Goal: Task Accomplishment & Management: Use online tool/utility

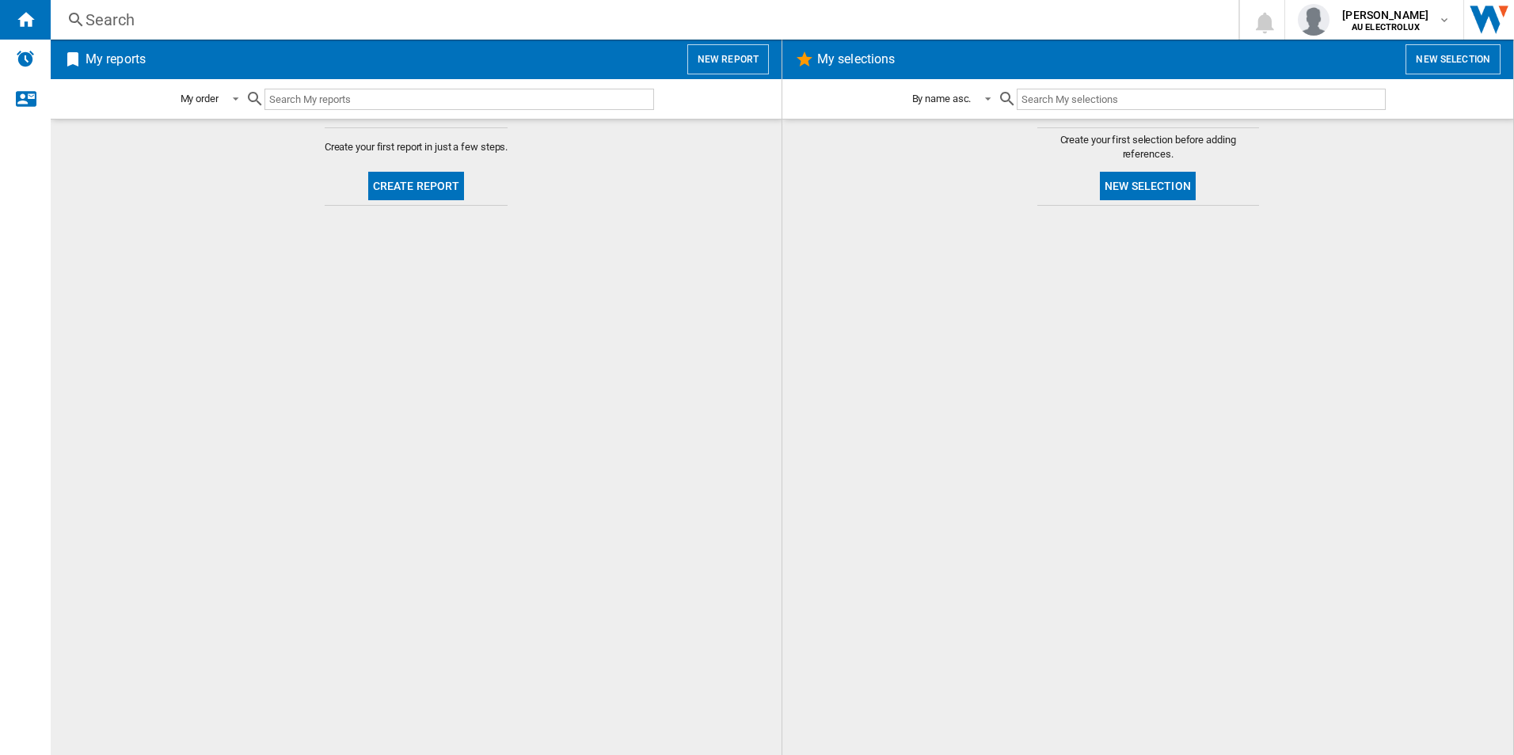
drag, startPoint x: 169, startPoint y: 216, endPoint x: 140, endPoint y: 242, distance: 39.3
click at [169, 215] on md-content "Create your first report in just a few steps. Create report" at bounding box center [416, 437] width 731 height 637
click at [1155, 183] on button "New selection" at bounding box center [1148, 186] width 96 height 29
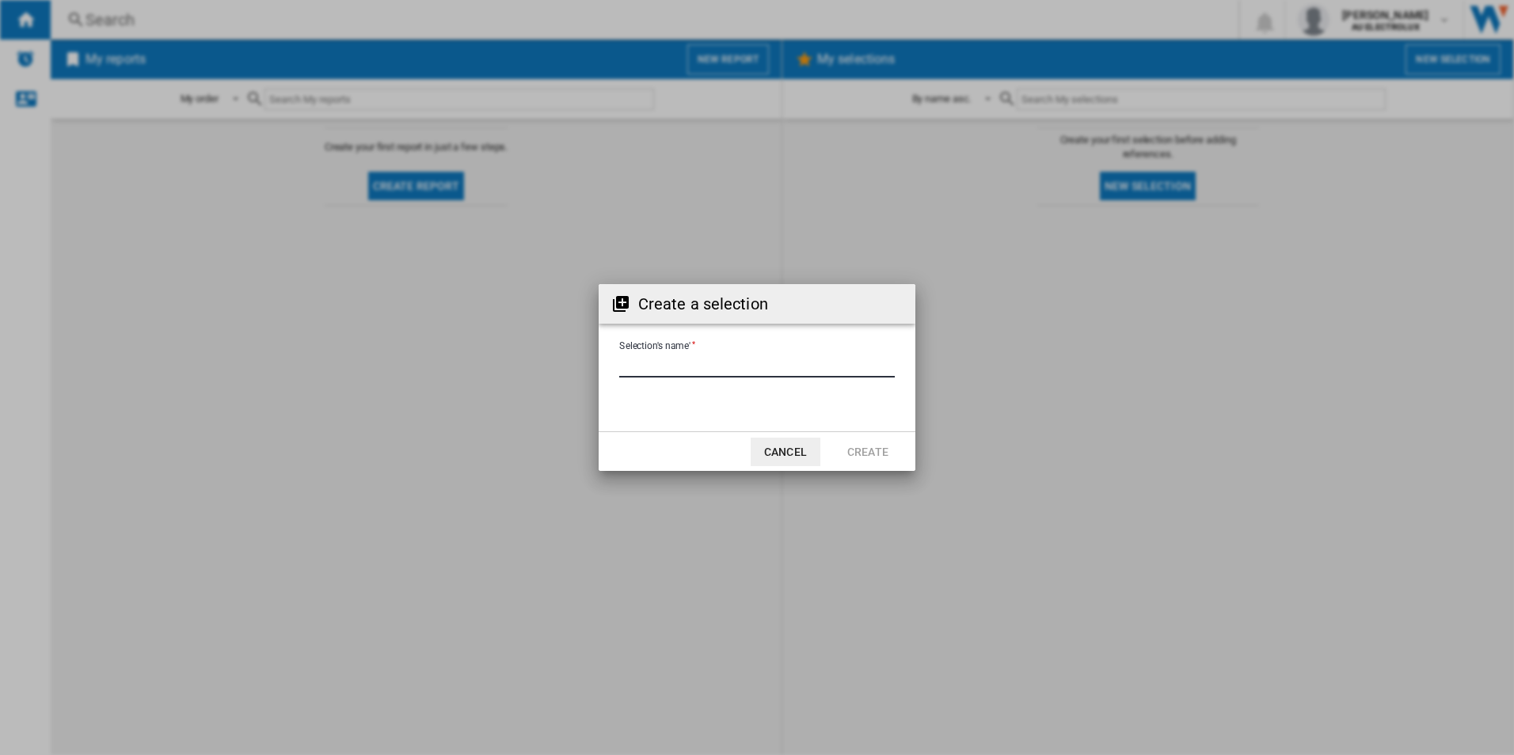
click at [702, 369] on input "Selection's name'" at bounding box center [757, 366] width 276 height 24
type input "****"
click at [882, 454] on button "Create" at bounding box center [868, 452] width 70 height 29
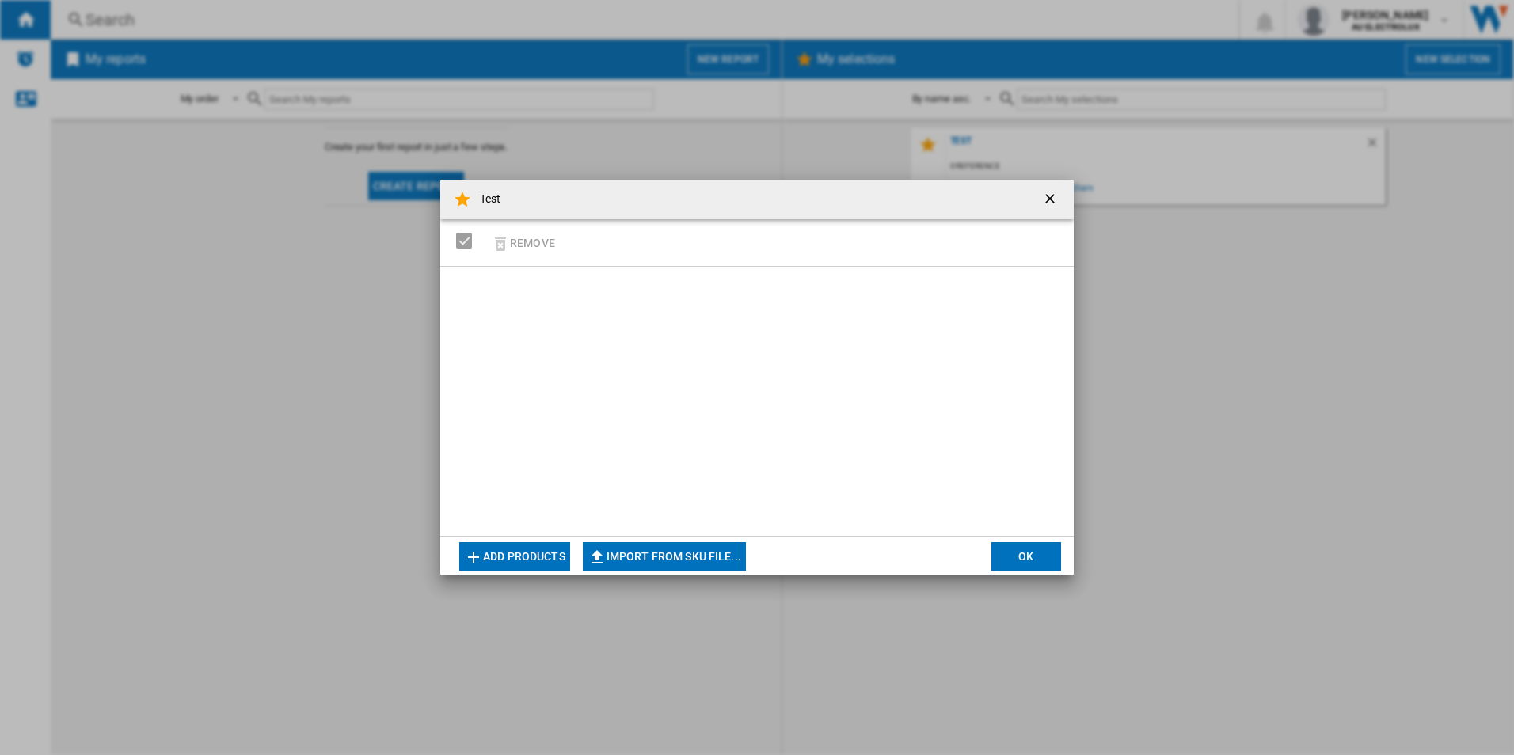
click at [1066, 196] on button "button" at bounding box center [1052, 200] width 32 height 32
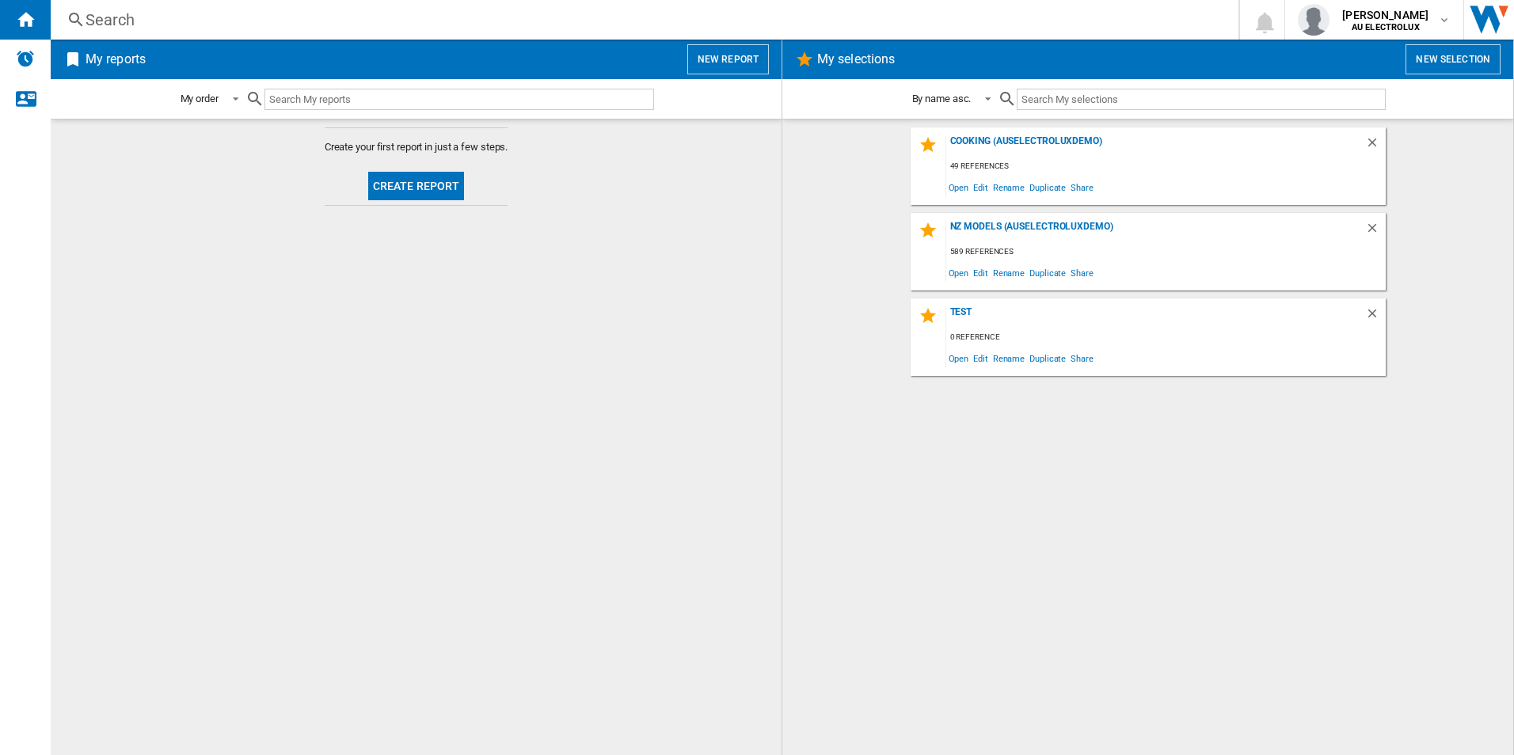
click at [382, 189] on button "Create report" at bounding box center [416, 186] width 97 height 29
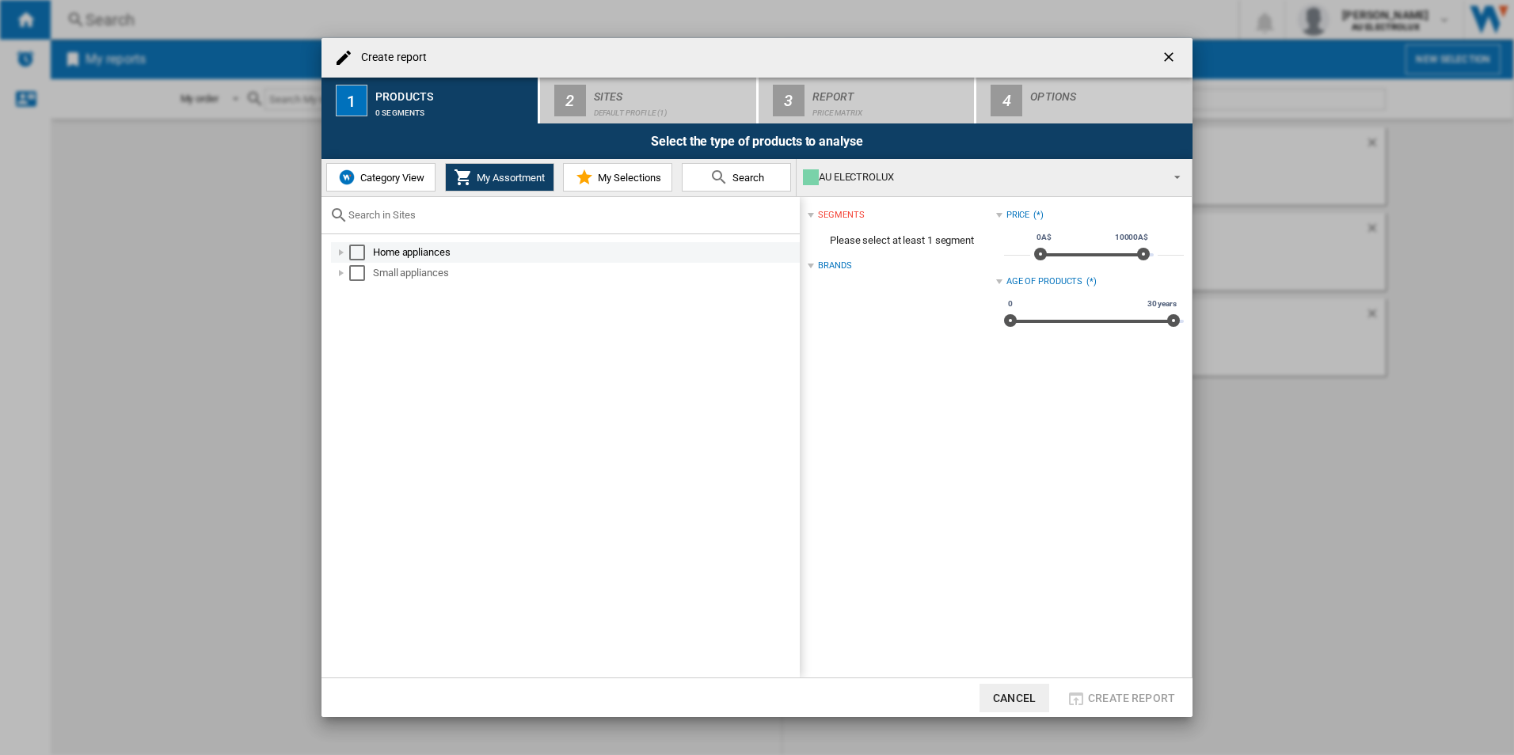
click at [340, 253] on div at bounding box center [341, 253] width 16 height 16
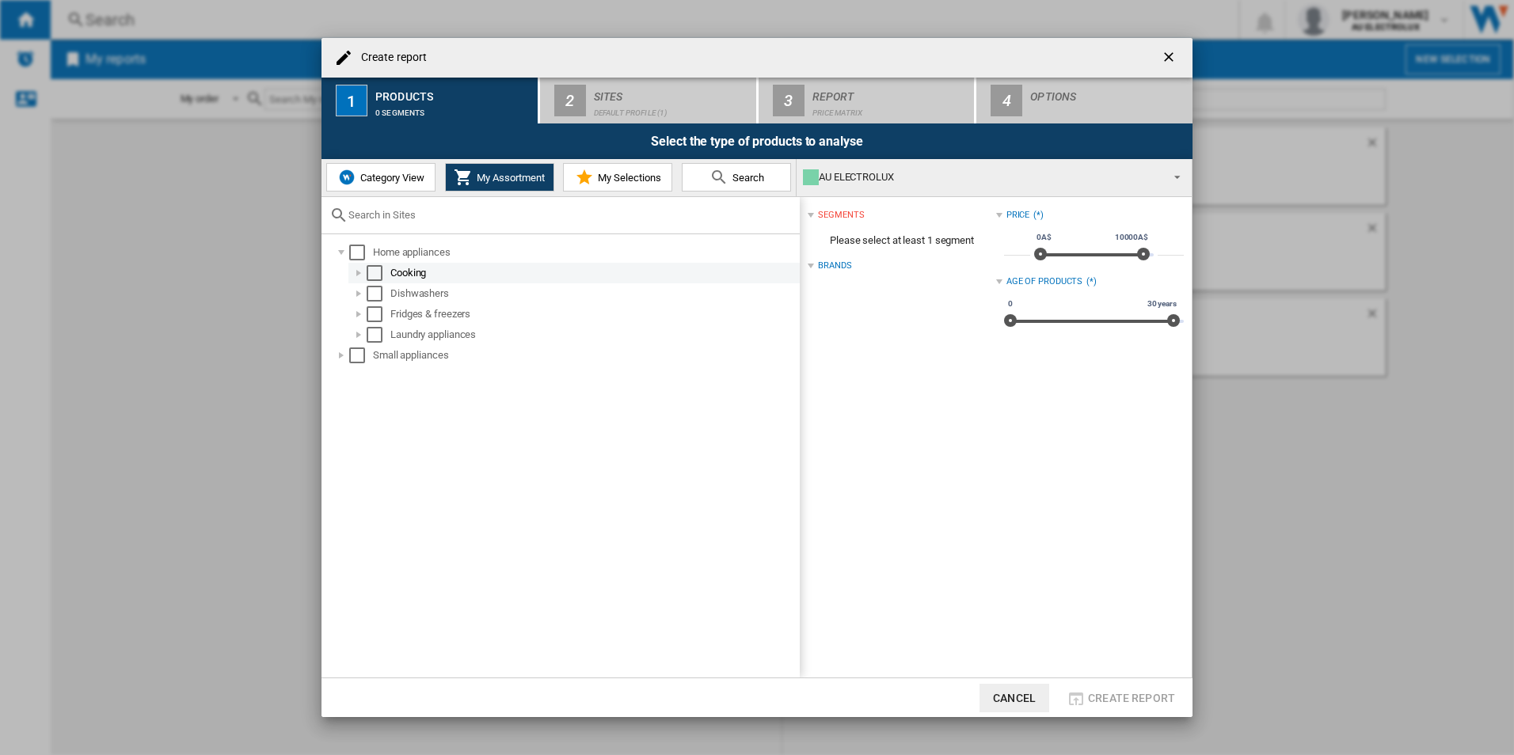
click at [357, 270] on div at bounding box center [359, 273] width 16 height 16
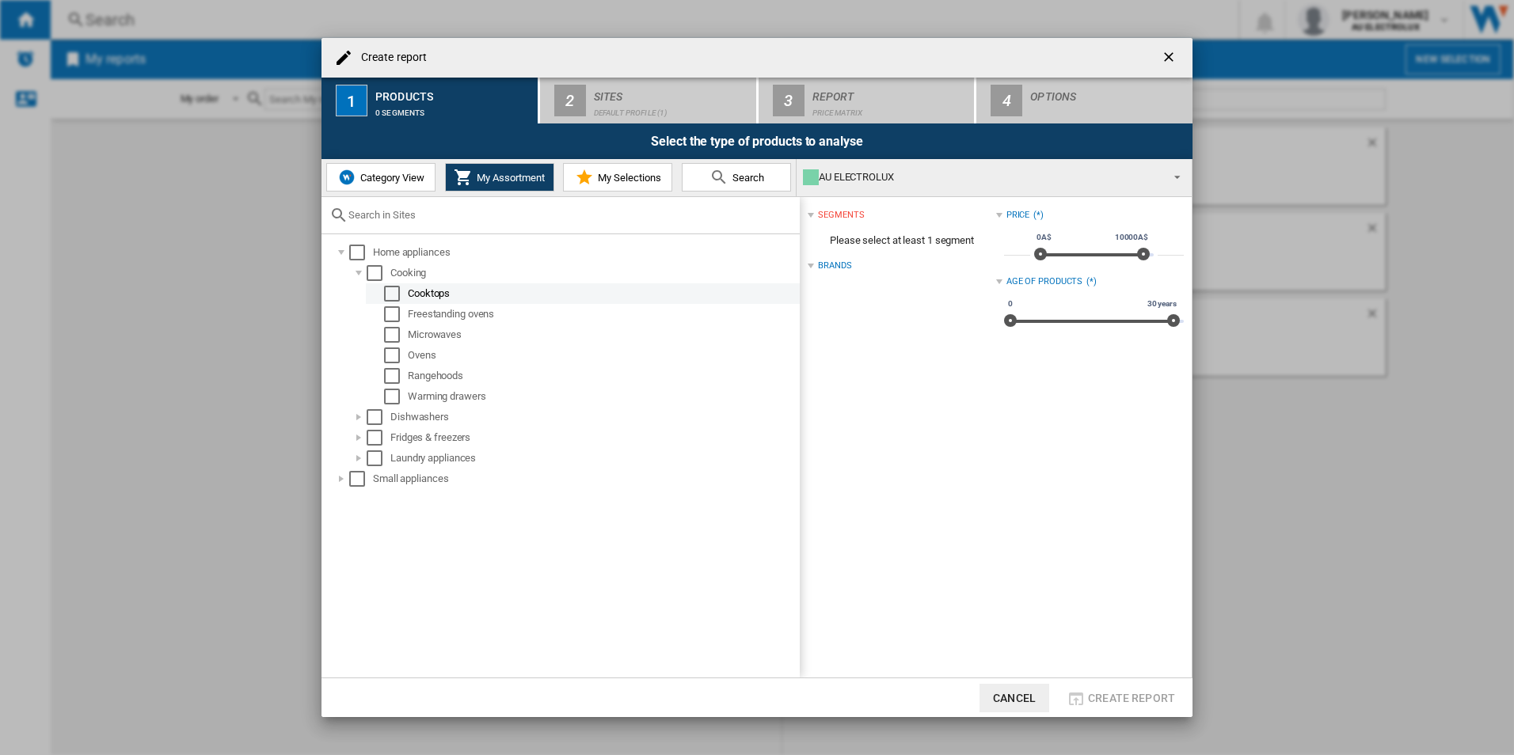
click at [392, 291] on div "Select" at bounding box center [392, 294] width 16 height 16
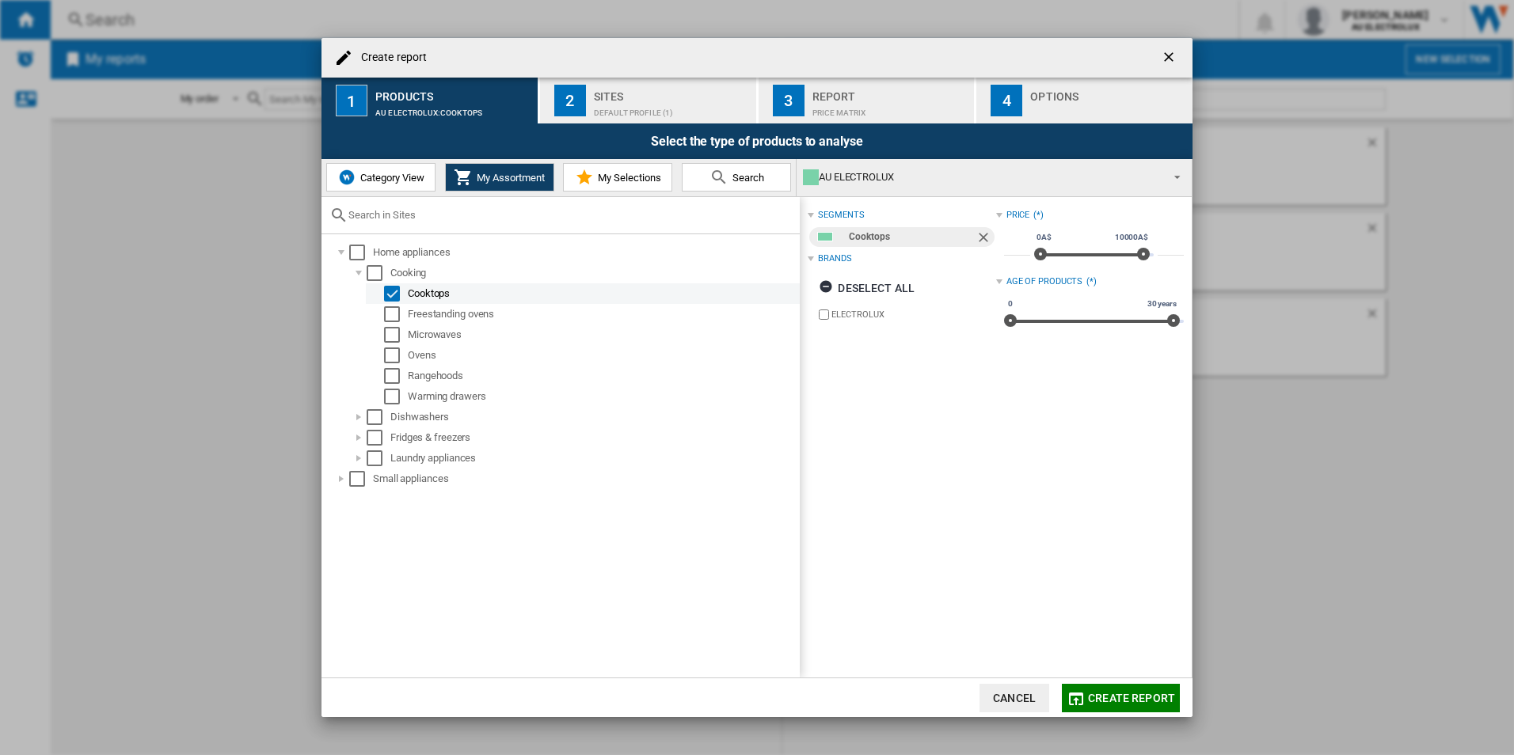
click at [399, 292] on div "Select" at bounding box center [392, 294] width 16 height 16
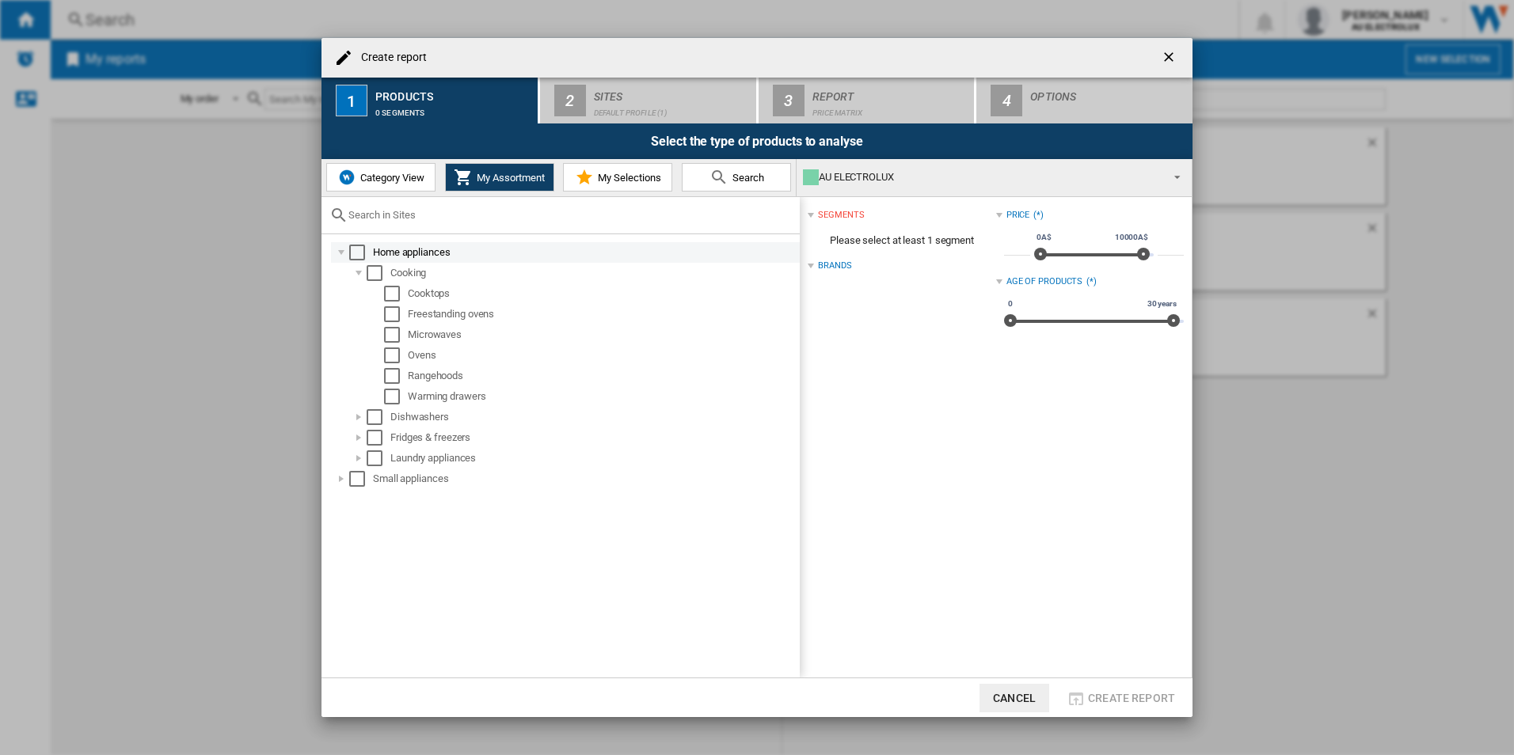
click at [341, 254] on div at bounding box center [341, 253] width 16 height 16
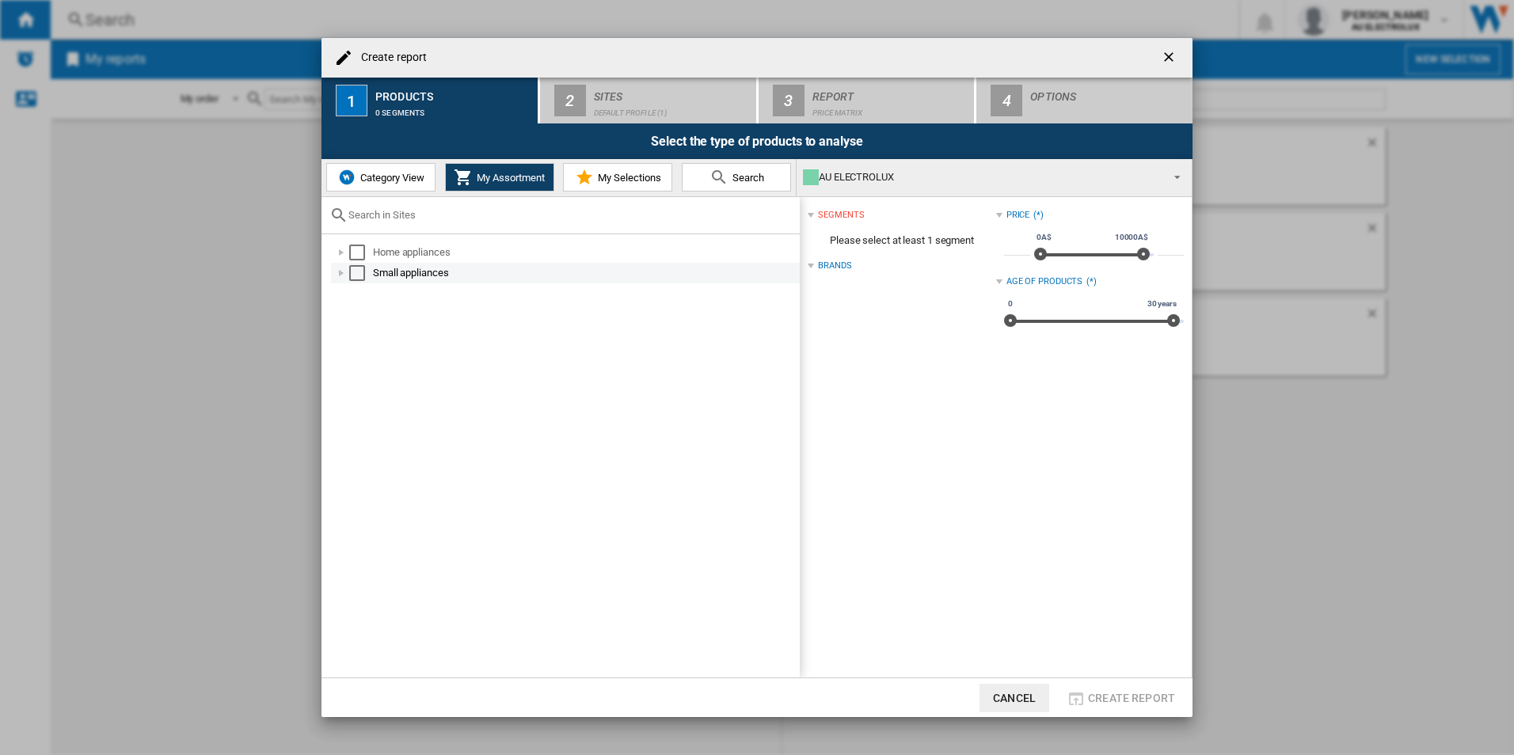
click at [342, 271] on div at bounding box center [341, 273] width 16 height 16
click at [359, 314] on div at bounding box center [359, 314] width 16 height 16
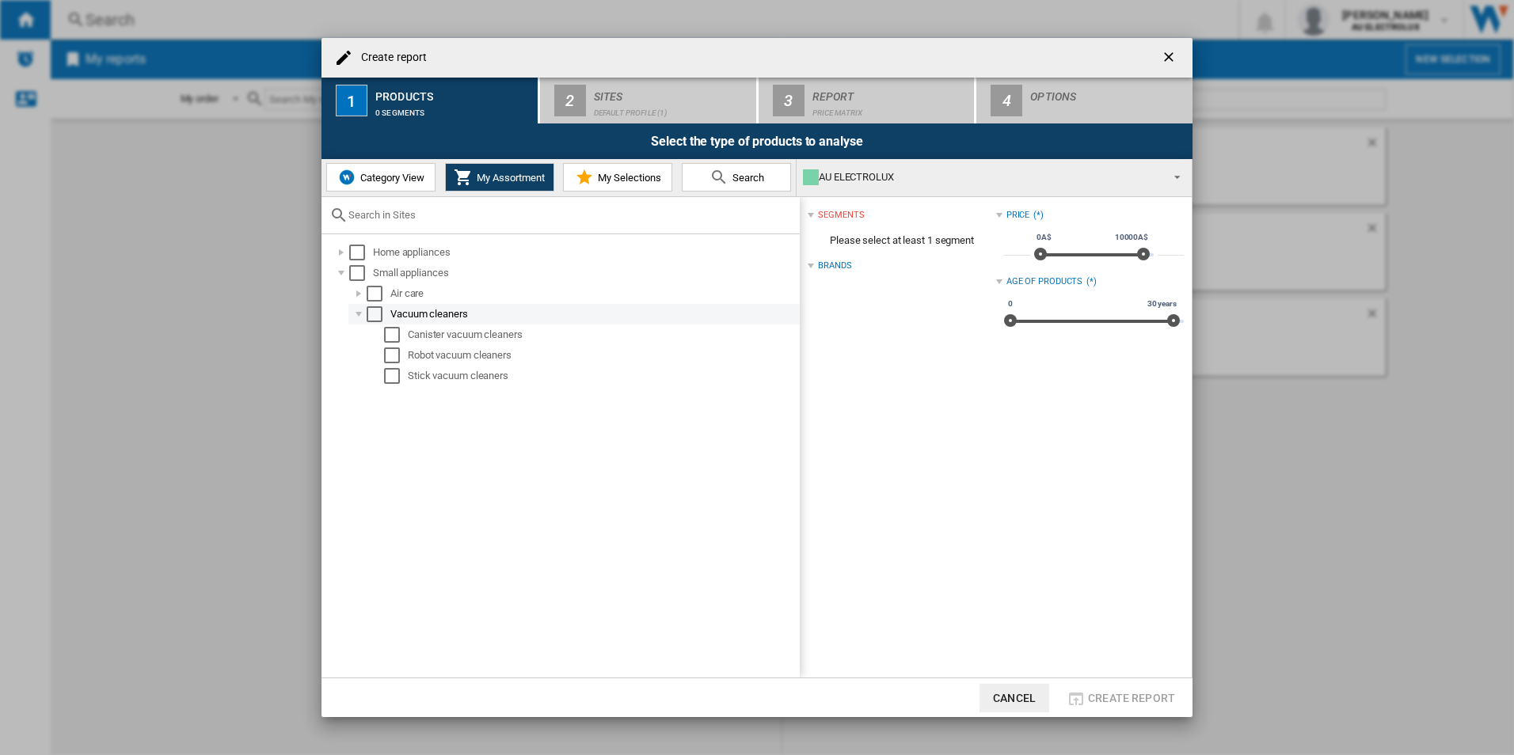
click at [370, 315] on div "Select" at bounding box center [375, 314] width 16 height 16
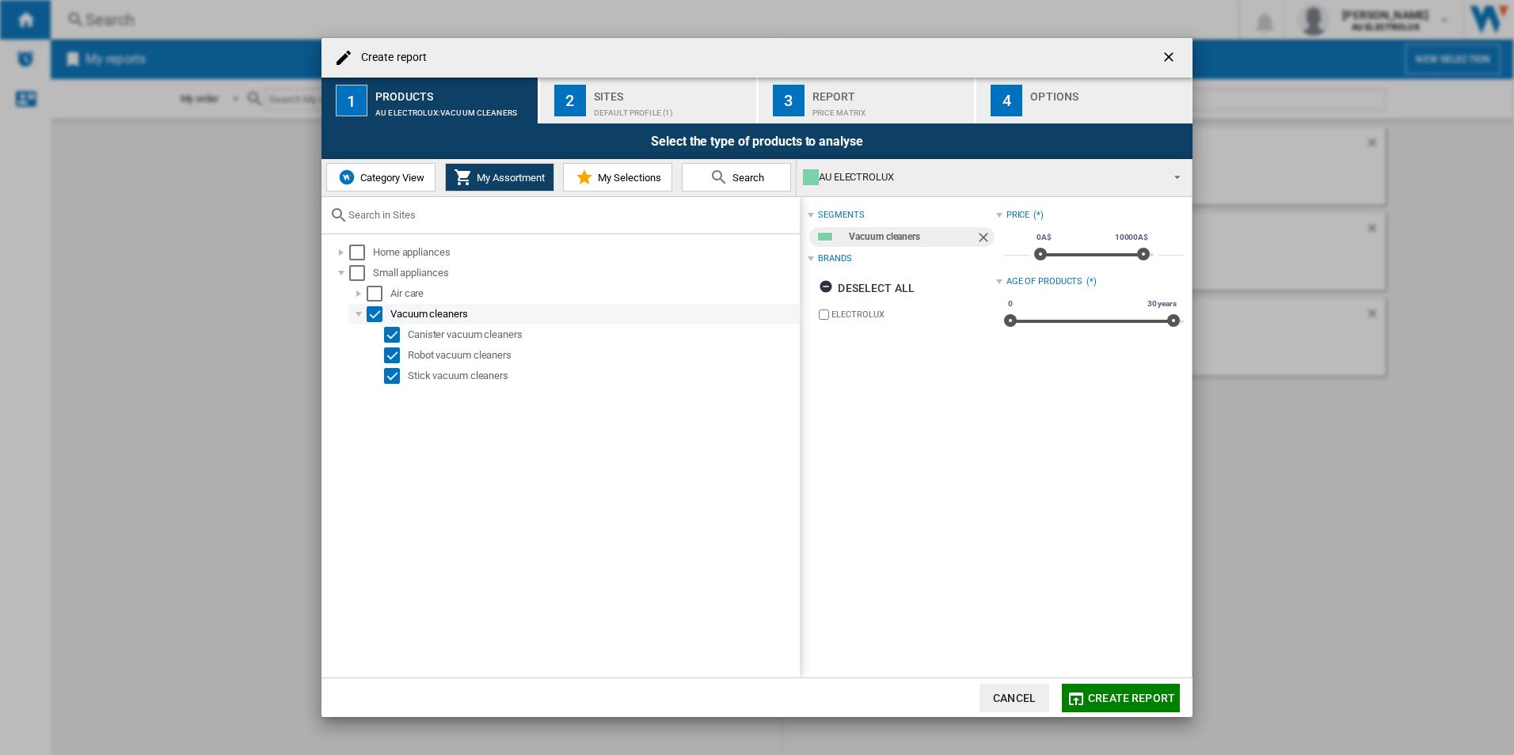
click at [376, 311] on div "Select" at bounding box center [375, 314] width 16 height 16
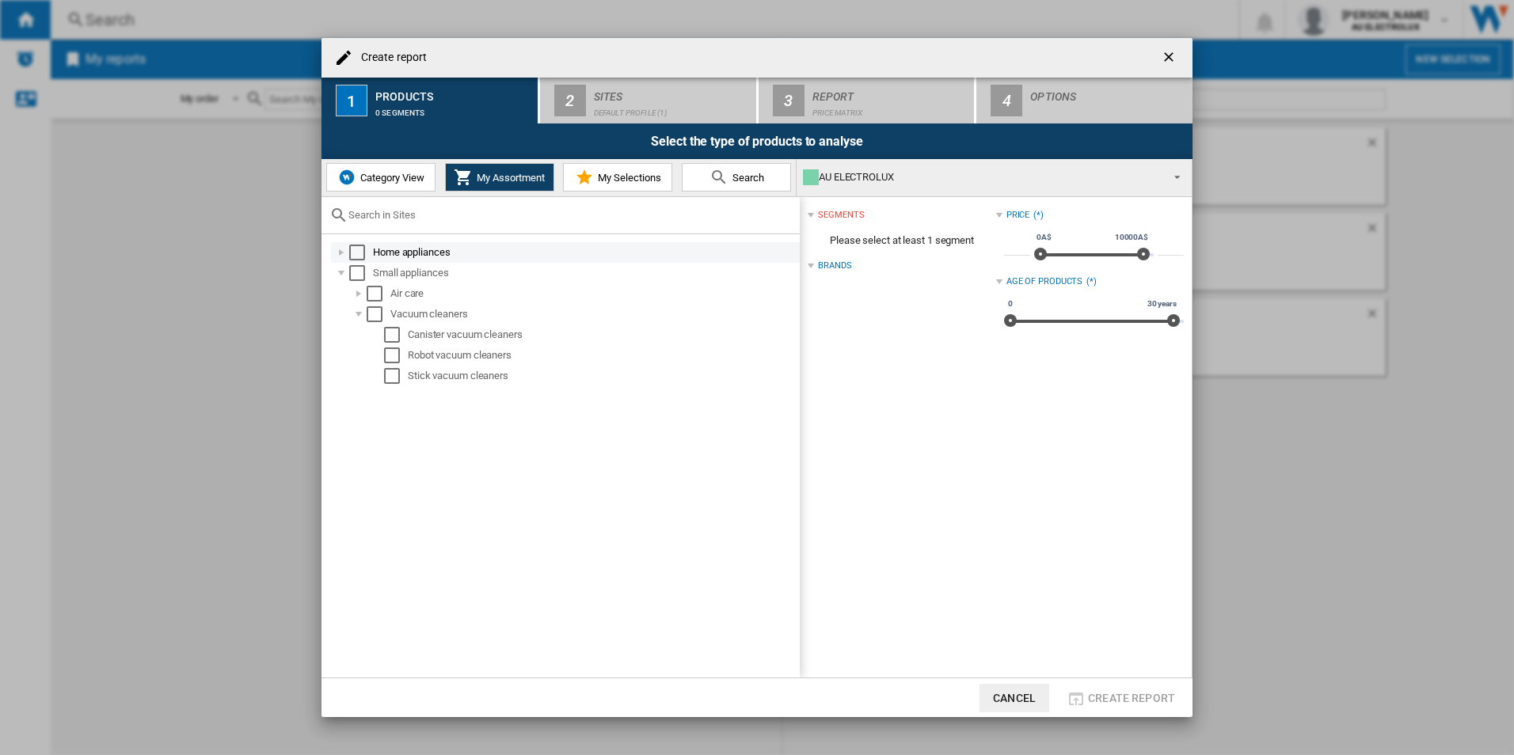
click at [336, 249] on div at bounding box center [341, 253] width 16 height 16
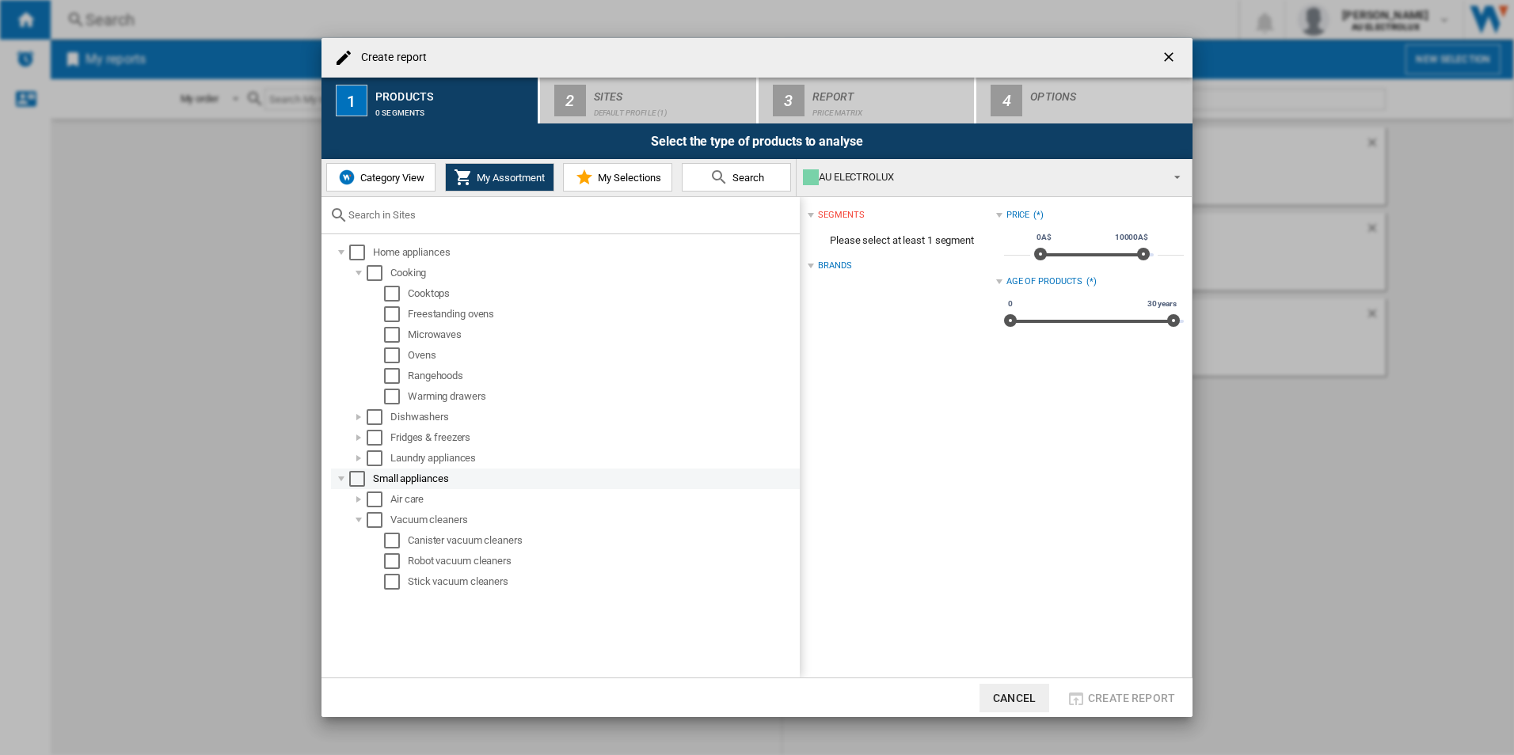
click at [340, 480] on div at bounding box center [341, 479] width 16 height 16
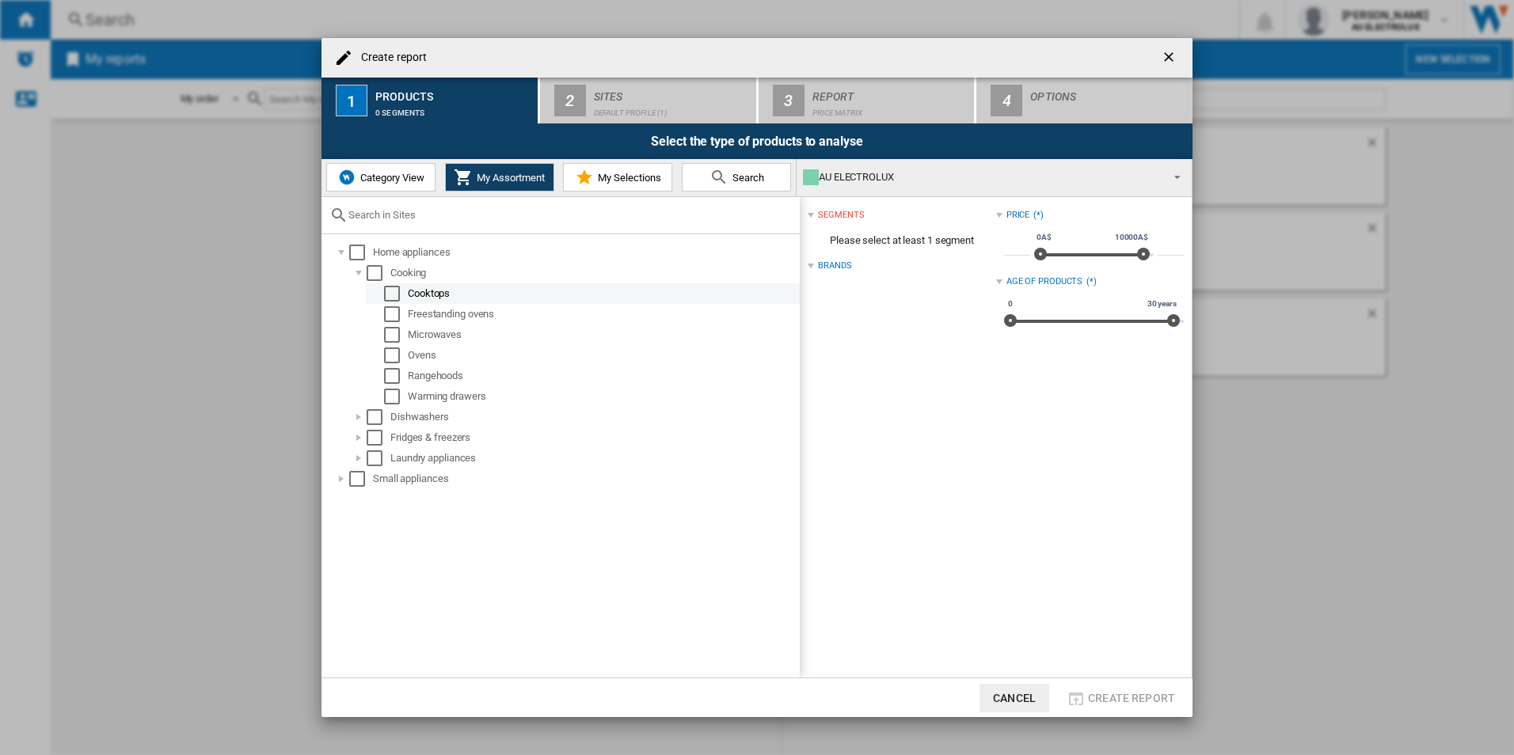
click at [393, 292] on div "Select" at bounding box center [392, 294] width 16 height 16
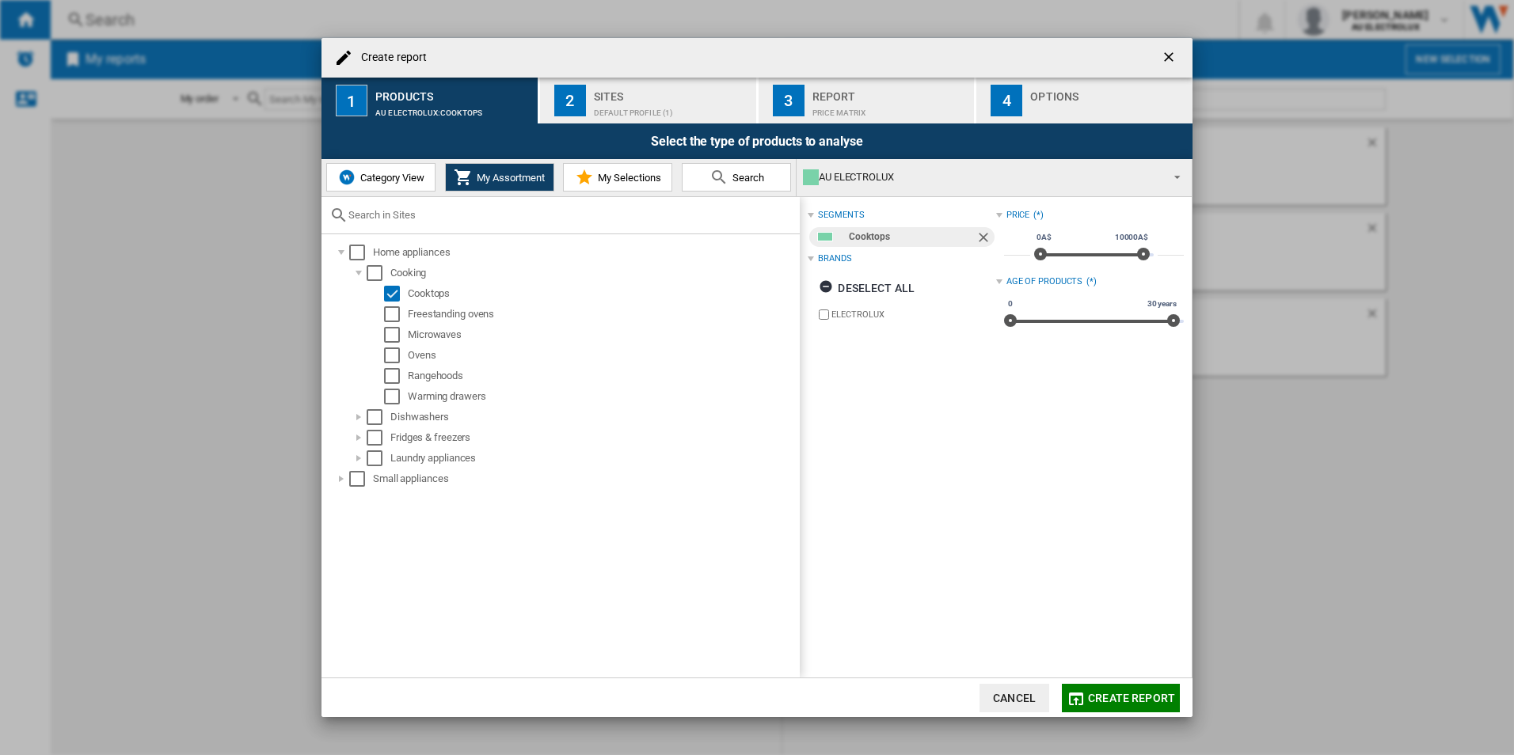
click at [1172, 177] on span at bounding box center [1172, 176] width 19 height 22
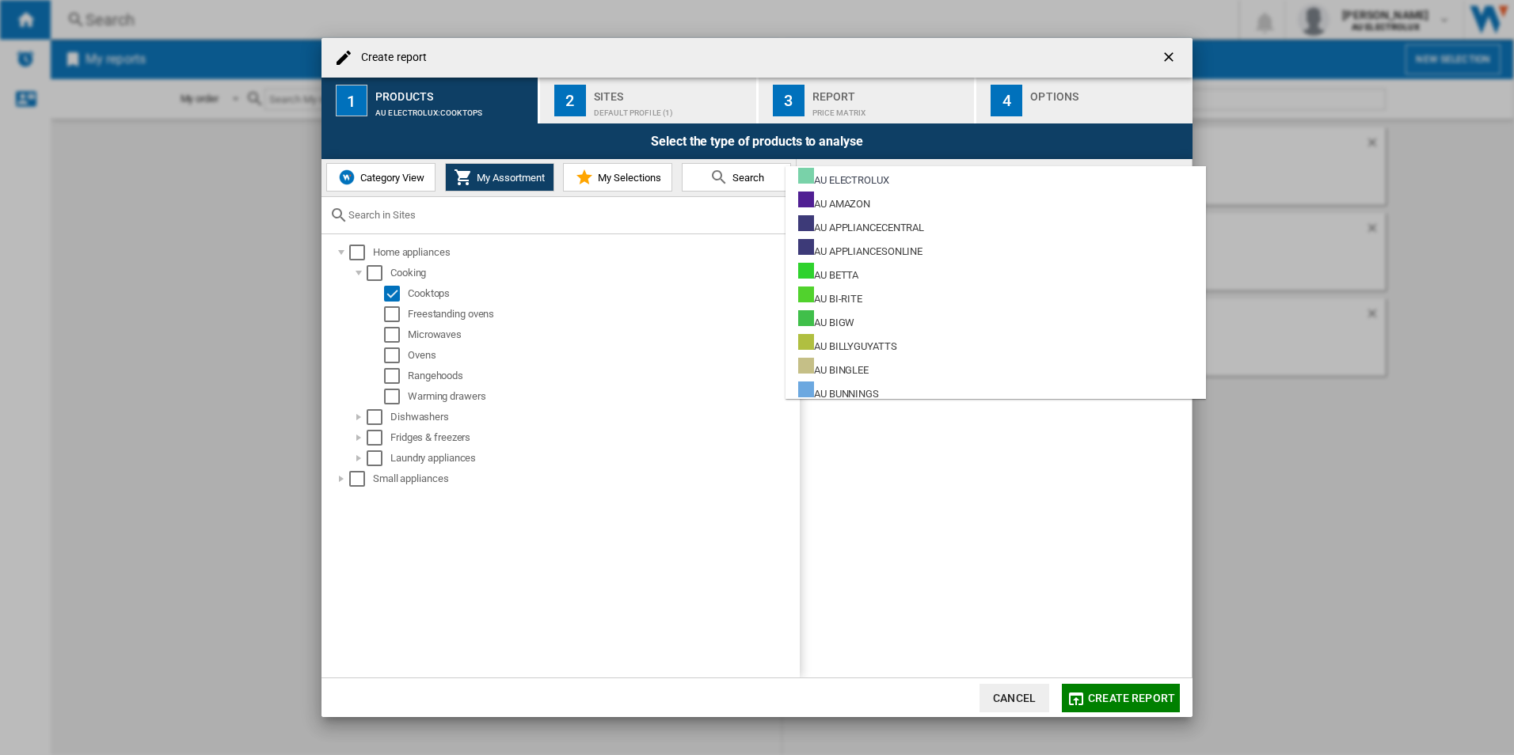
click at [1172, 177] on md-option "AU ELECTROLUX" at bounding box center [996, 178] width 420 height 24
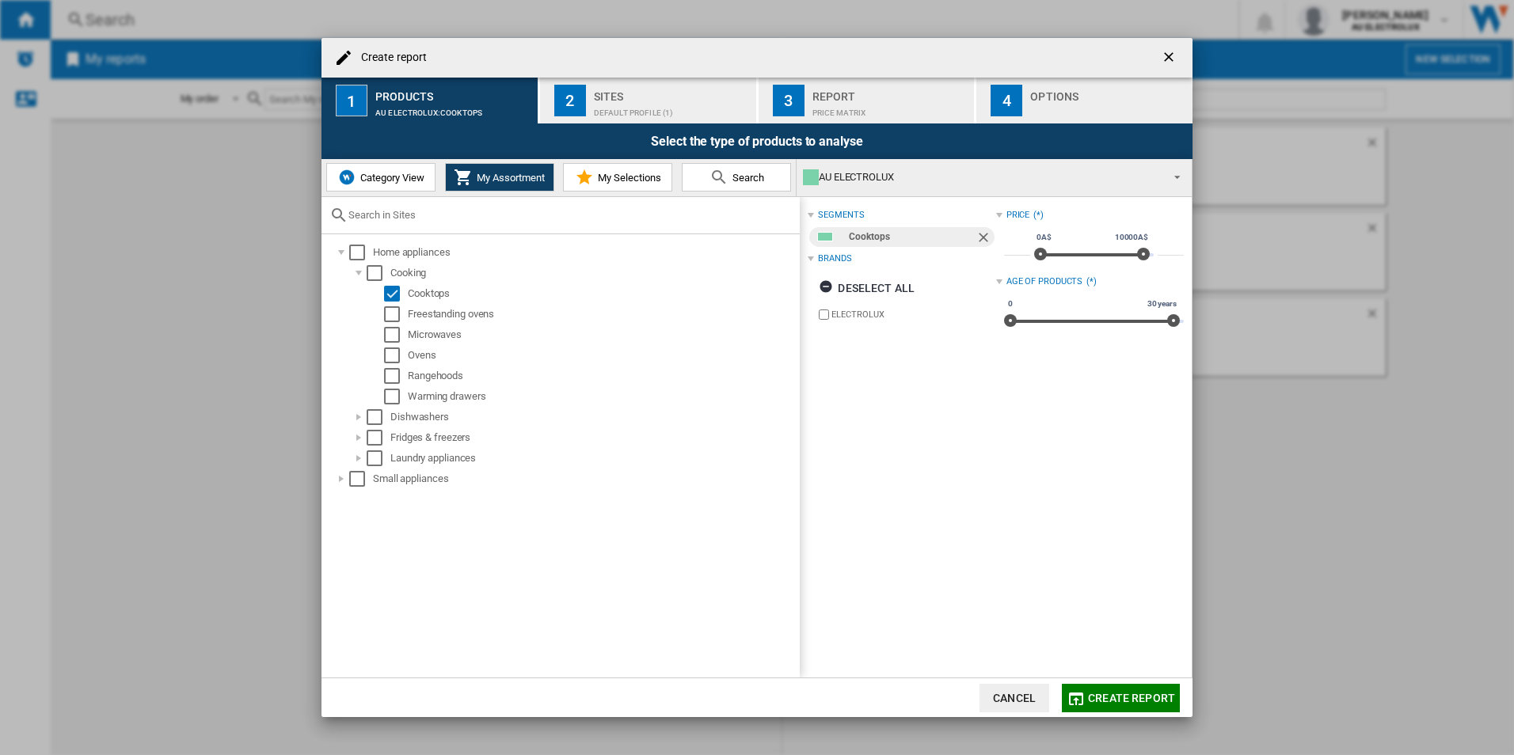
click at [385, 179] on span "Category View" at bounding box center [390, 178] width 68 height 12
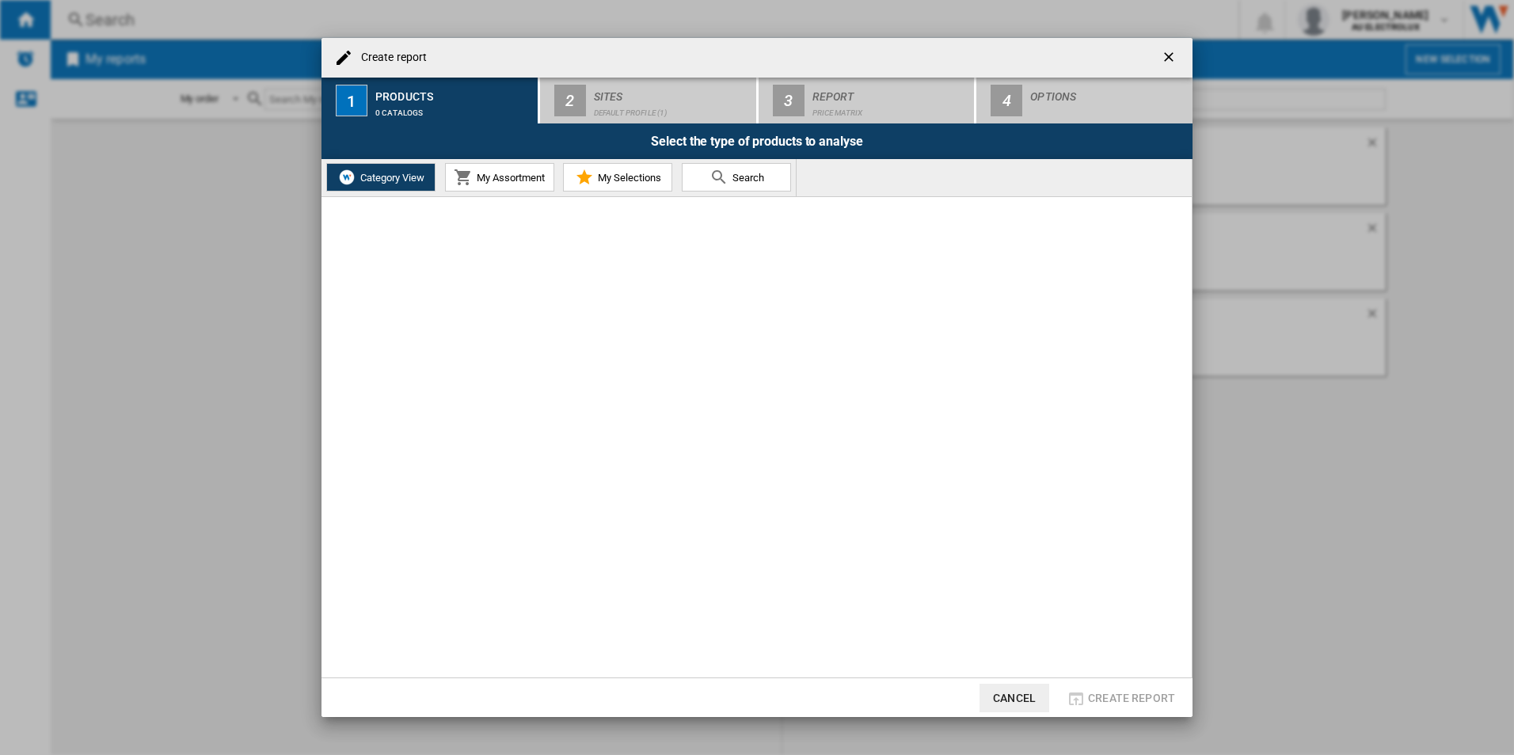
click at [373, 176] on span "Category View" at bounding box center [390, 178] width 68 height 12
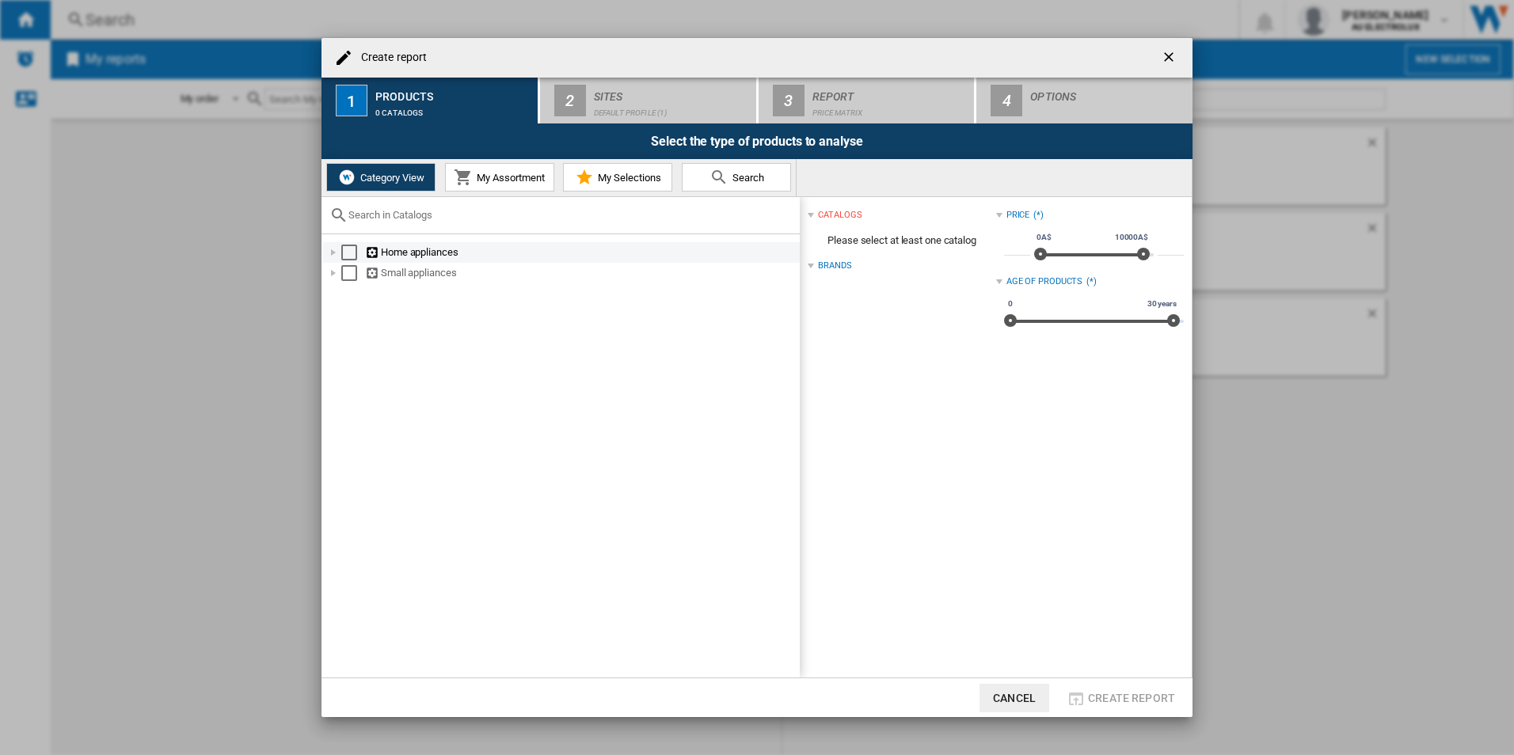
click at [335, 254] on div at bounding box center [333, 253] width 16 height 16
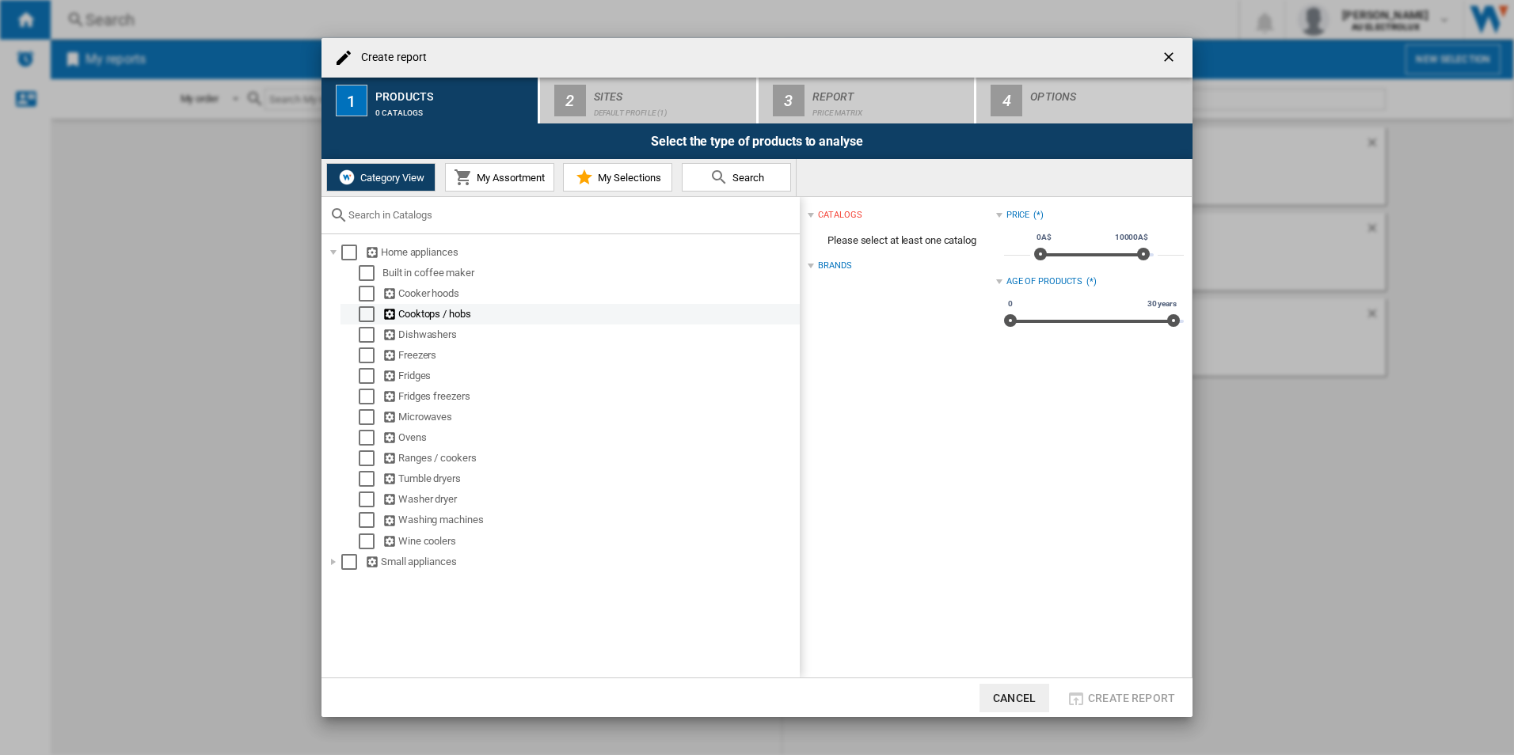
click at [359, 311] on div "Select" at bounding box center [367, 314] width 16 height 16
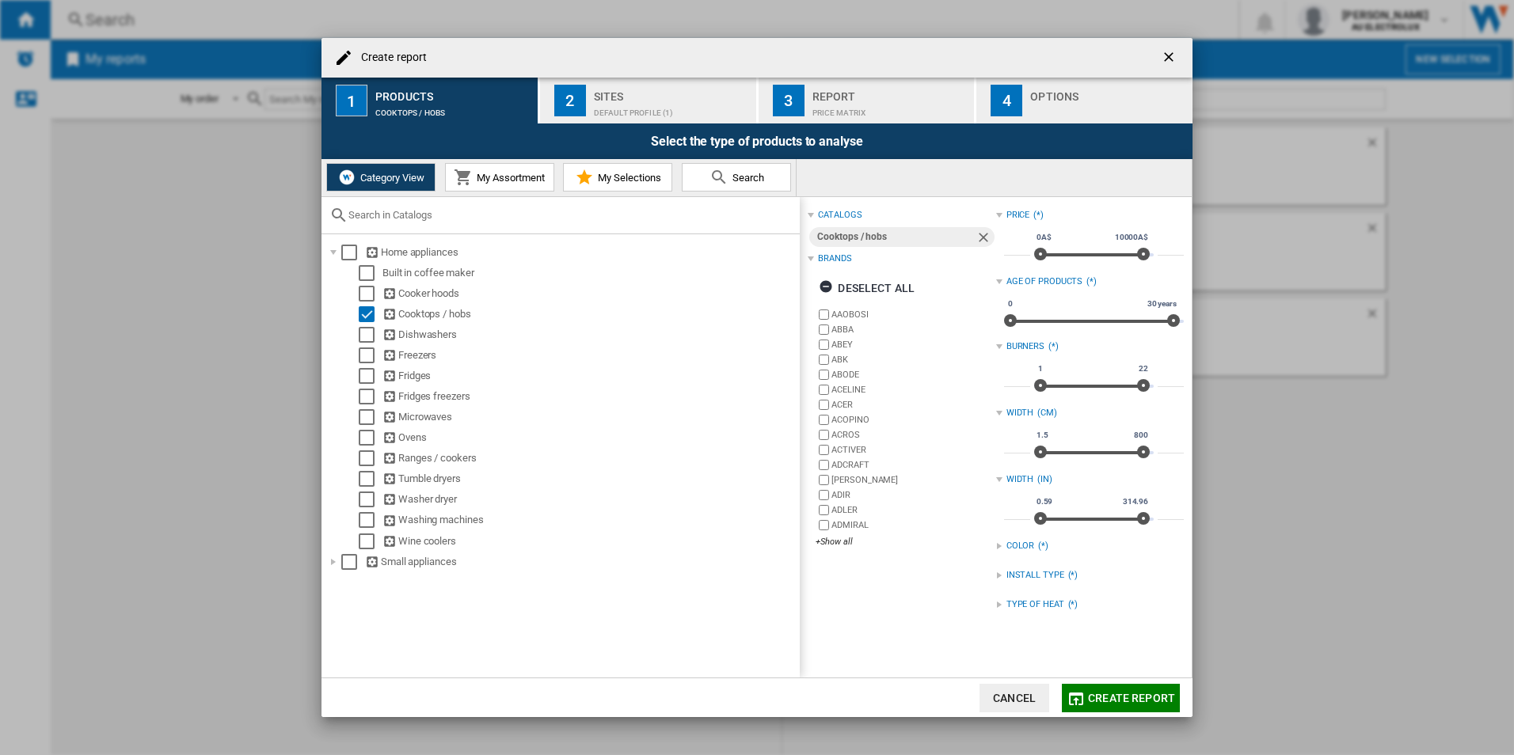
click at [673, 101] on div "Default profile (1)" at bounding box center [672, 109] width 156 height 17
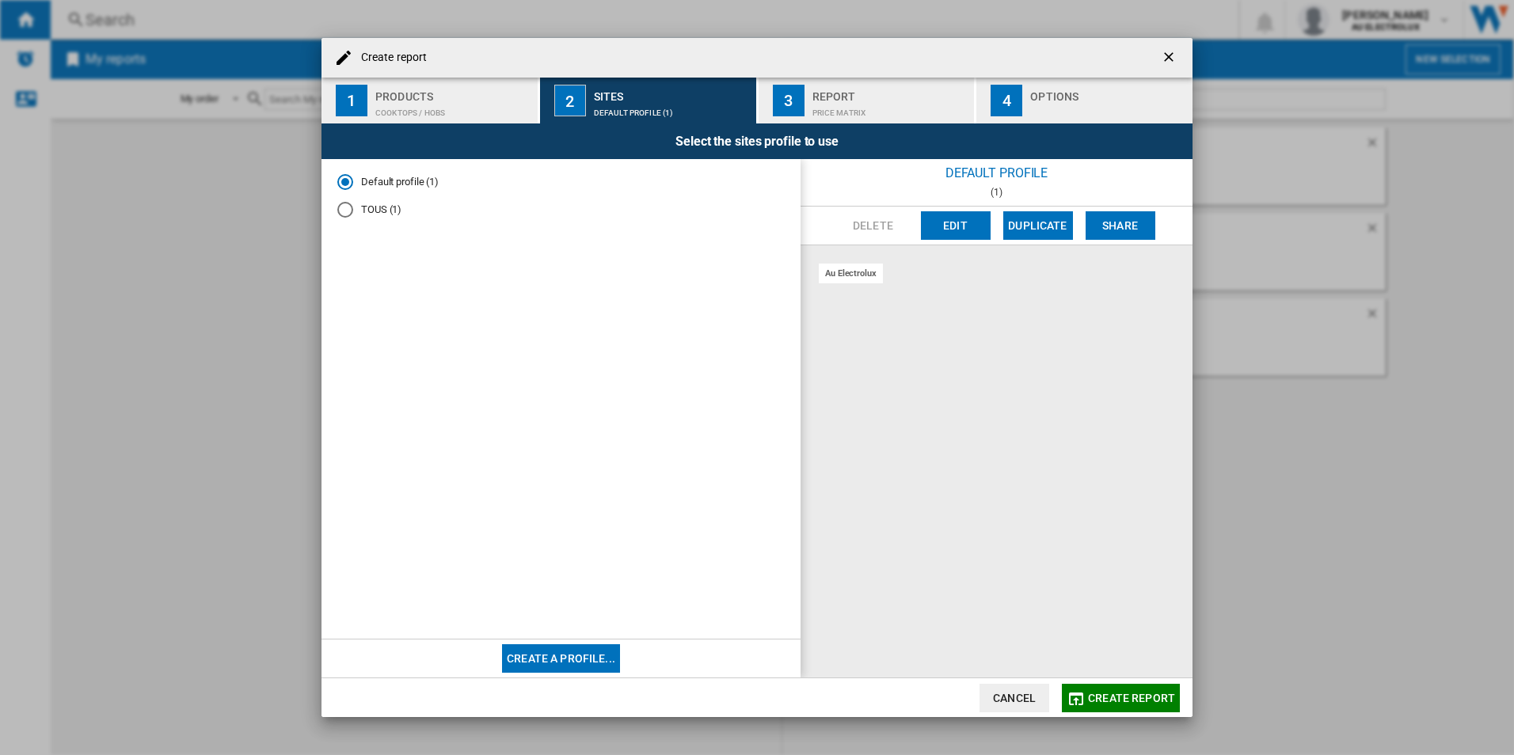
click at [551, 653] on button "Create a profile..." at bounding box center [561, 659] width 118 height 29
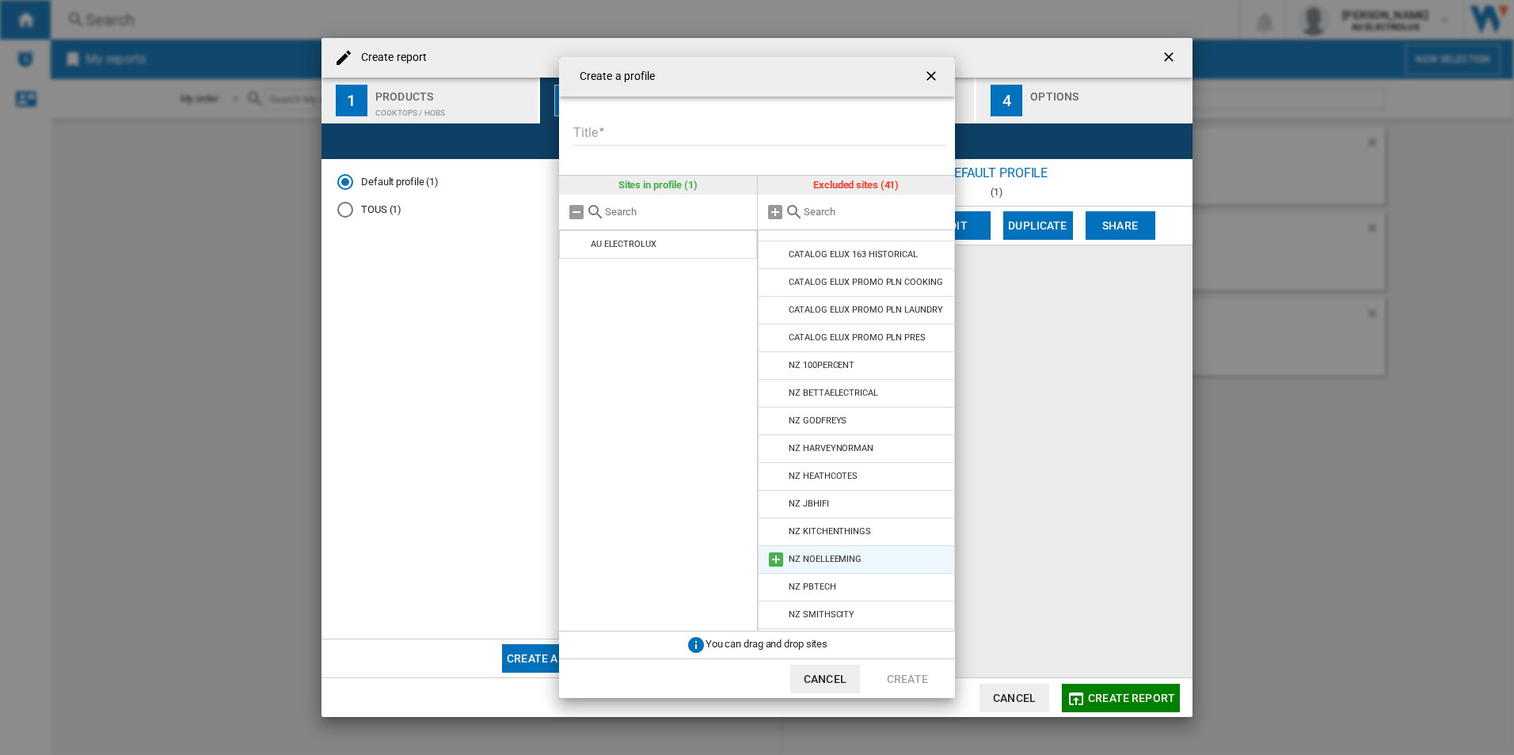
scroll to position [612, 0]
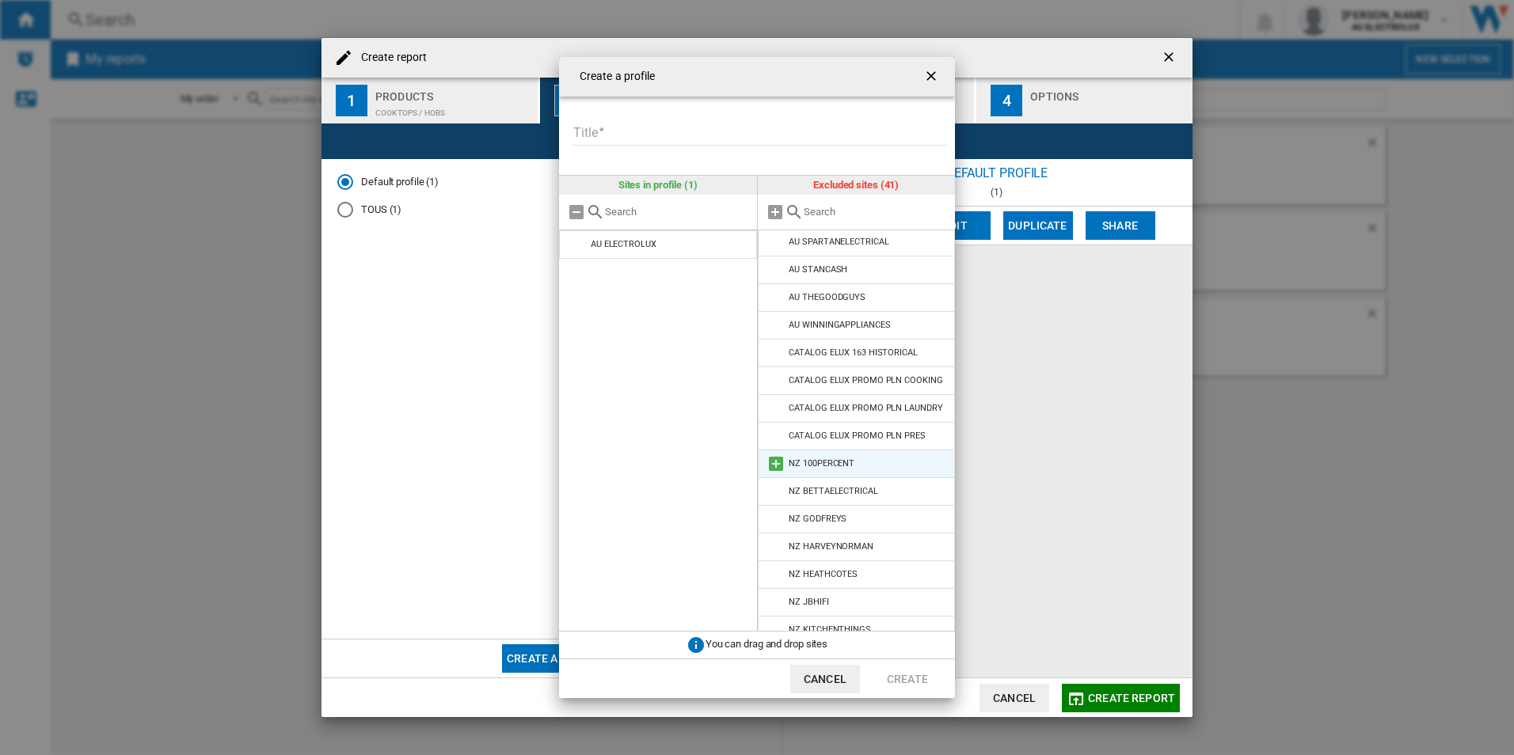
click at [773, 474] on md-icon at bounding box center [775, 464] width 19 height 19
click at [774, 474] on md-icon at bounding box center [775, 464] width 19 height 19
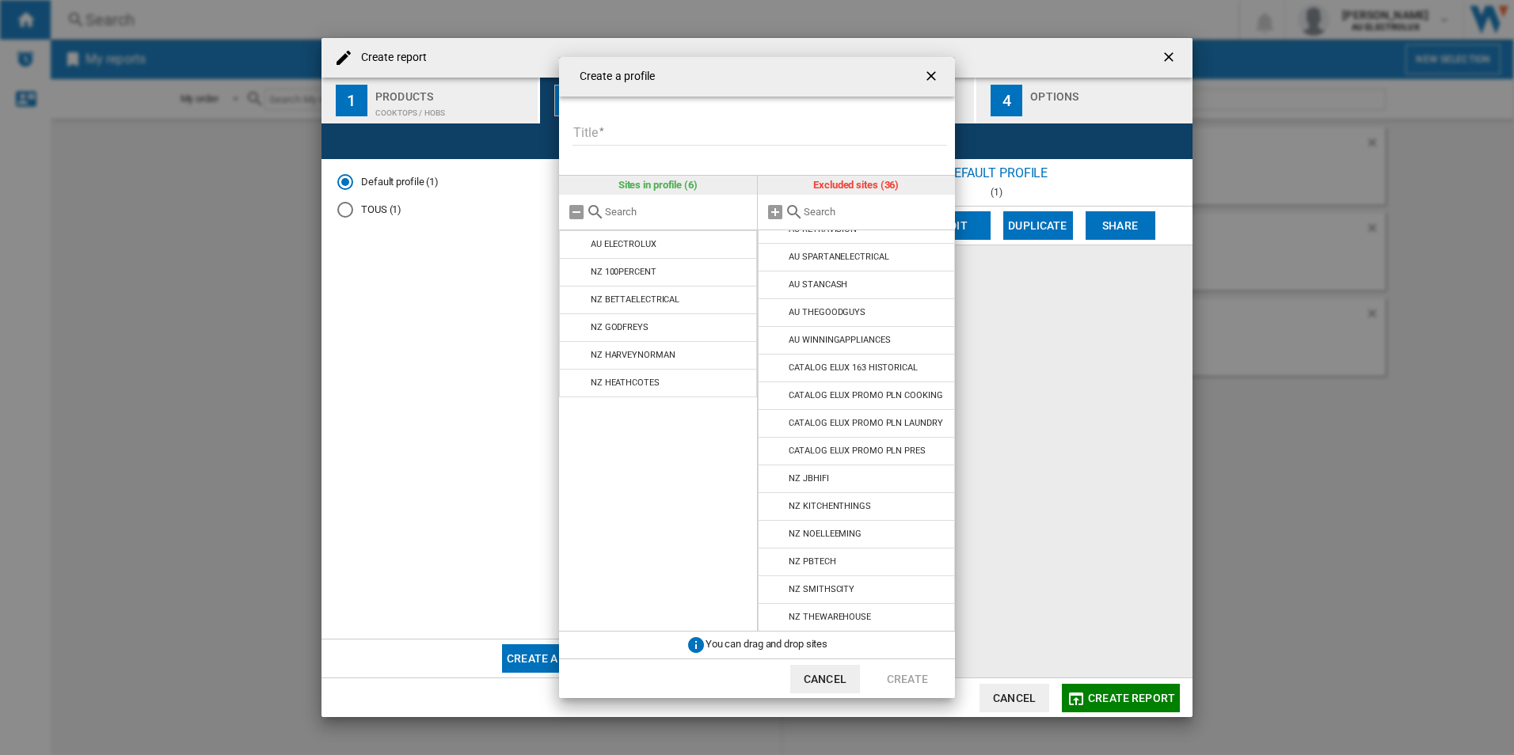
click at [774, 489] on md-icon at bounding box center [775, 479] width 19 height 19
click at [774, 500] on md-icon at bounding box center [775, 506] width 19 height 19
click at [774, 537] on md-icon at bounding box center [775, 534] width 19 height 19
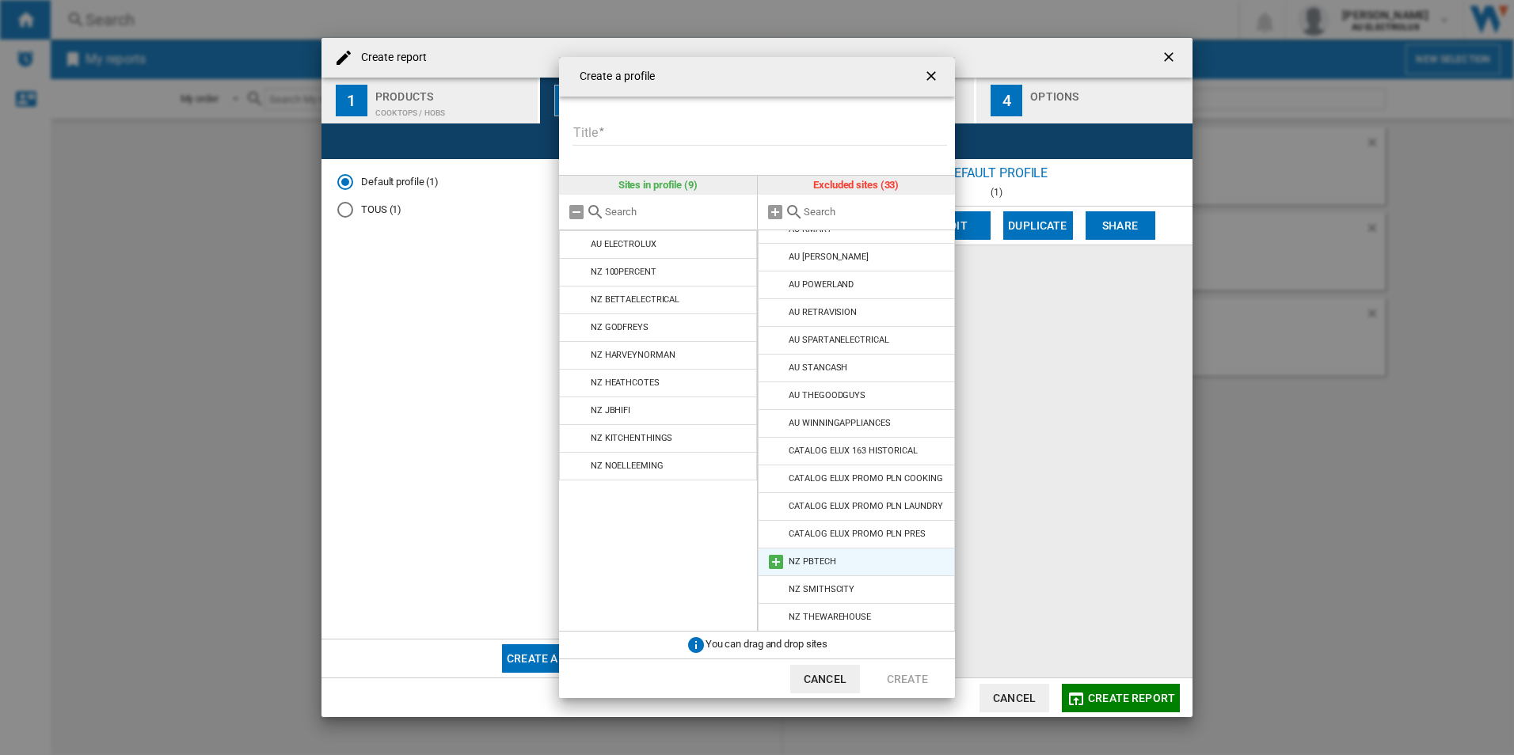
click at [772, 554] on md-icon at bounding box center [775, 562] width 19 height 19
click at [775, 584] on md-icon at bounding box center [775, 589] width 19 height 19
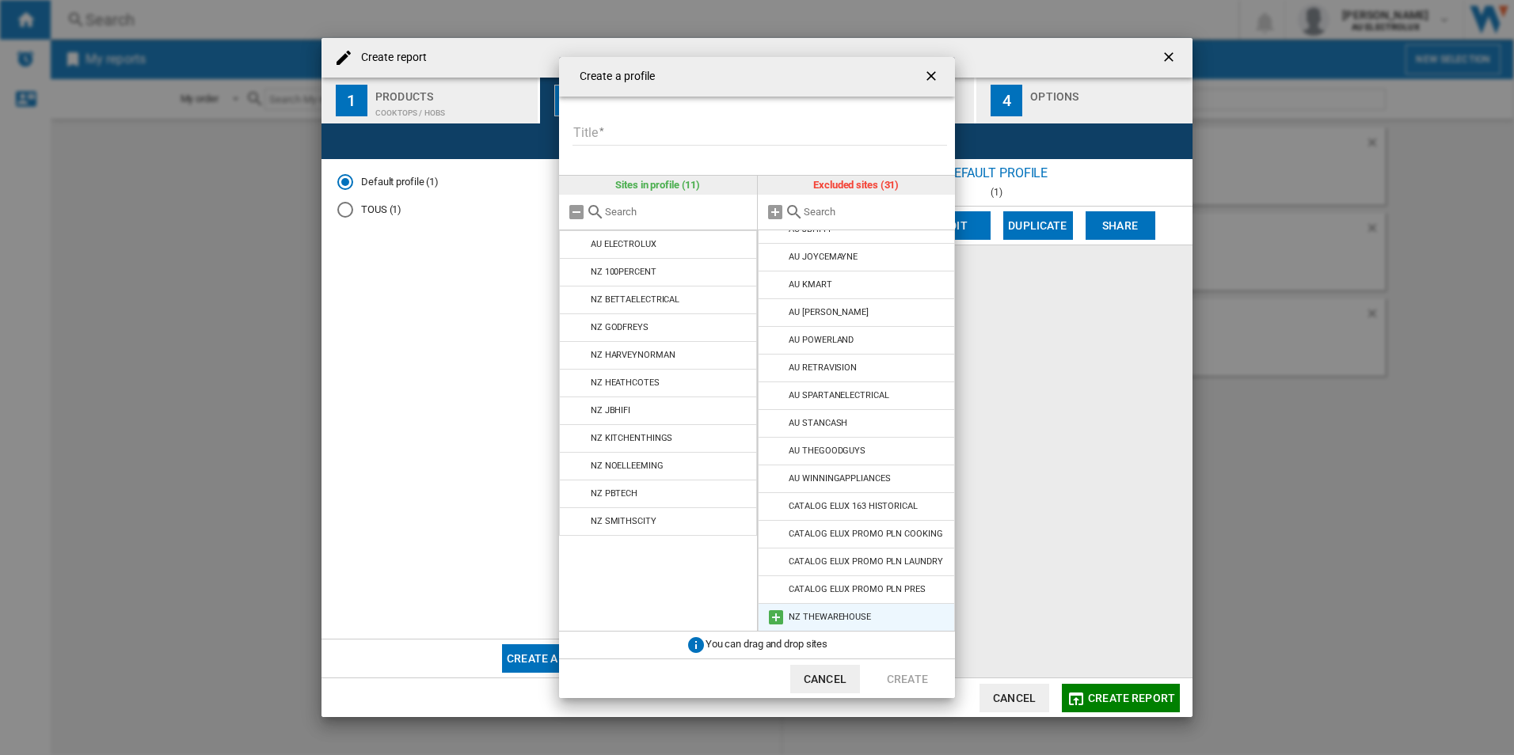
click at [775, 608] on md-icon at bounding box center [775, 617] width 19 height 19
click at [623, 127] on input "Title" at bounding box center [759, 134] width 375 height 24
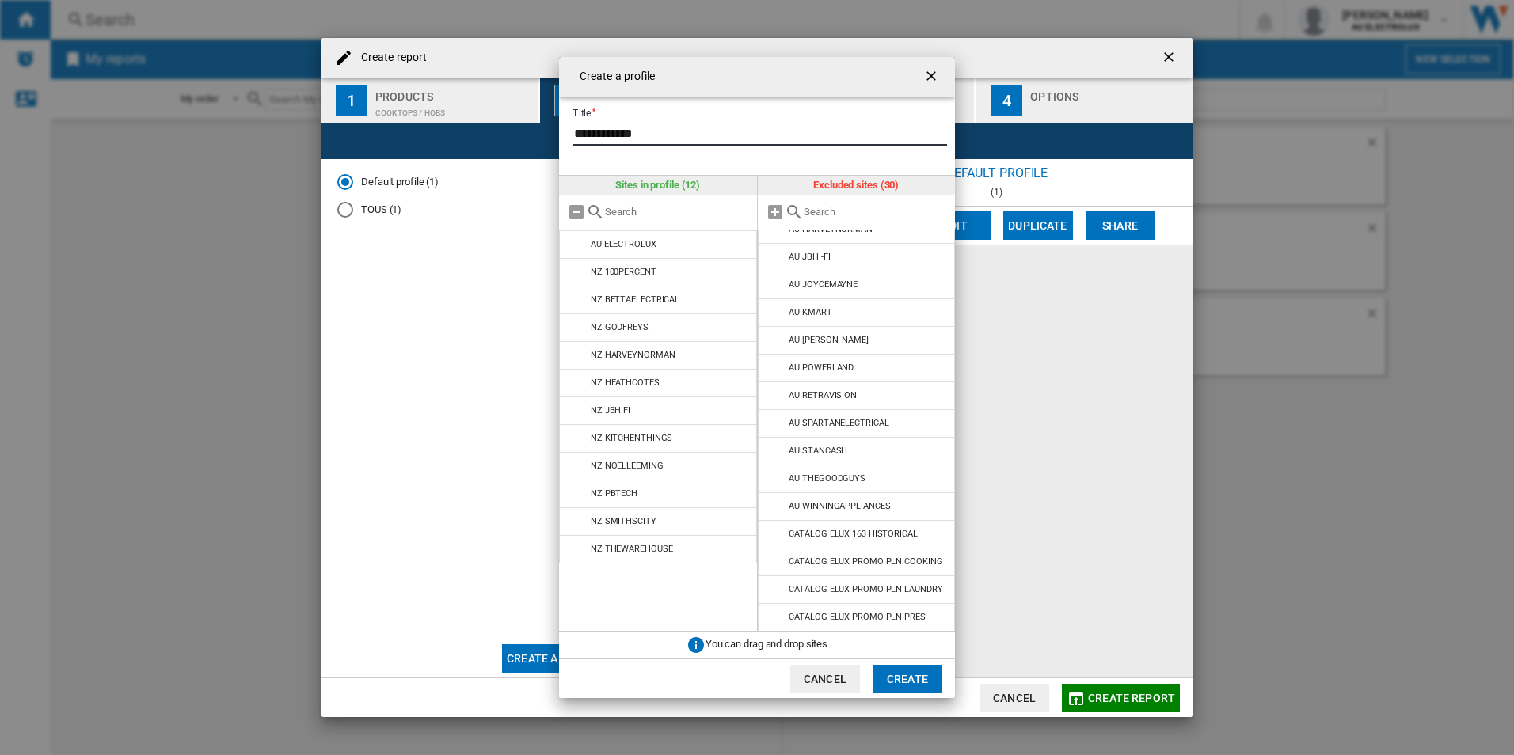
type input "**********"
click at [910, 679] on button "Create" at bounding box center [908, 679] width 70 height 29
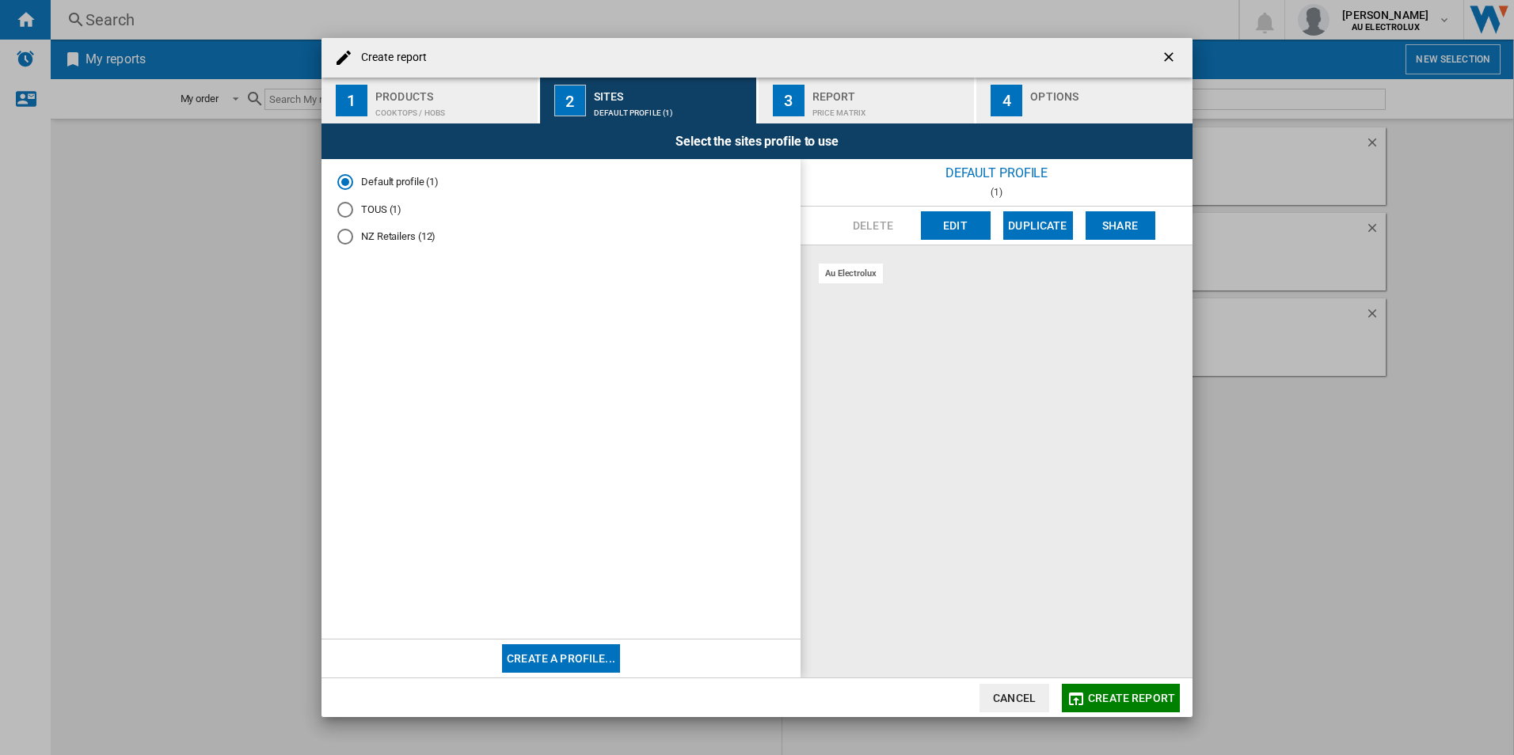
click at [403, 245] on md-radio-group "Default profile (1) TOUS (1) NZ Retailers (12)" at bounding box center [560, 216] width 447 height 82
click at [380, 235] on md-radio-button "NZ Retailers (12)" at bounding box center [560, 237] width 447 height 15
drag, startPoint x: 1367, startPoint y: 519, endPoint x: 1346, endPoint y: 498, distance: 29.1
click at [1367, 519] on div "Create report 1 Products Cooktops / hobs 2 Sites NZ Retailers (12) 3 Report Pri…" at bounding box center [757, 377] width 1514 height 755
click at [886, 89] on div "Report" at bounding box center [890, 92] width 156 height 17
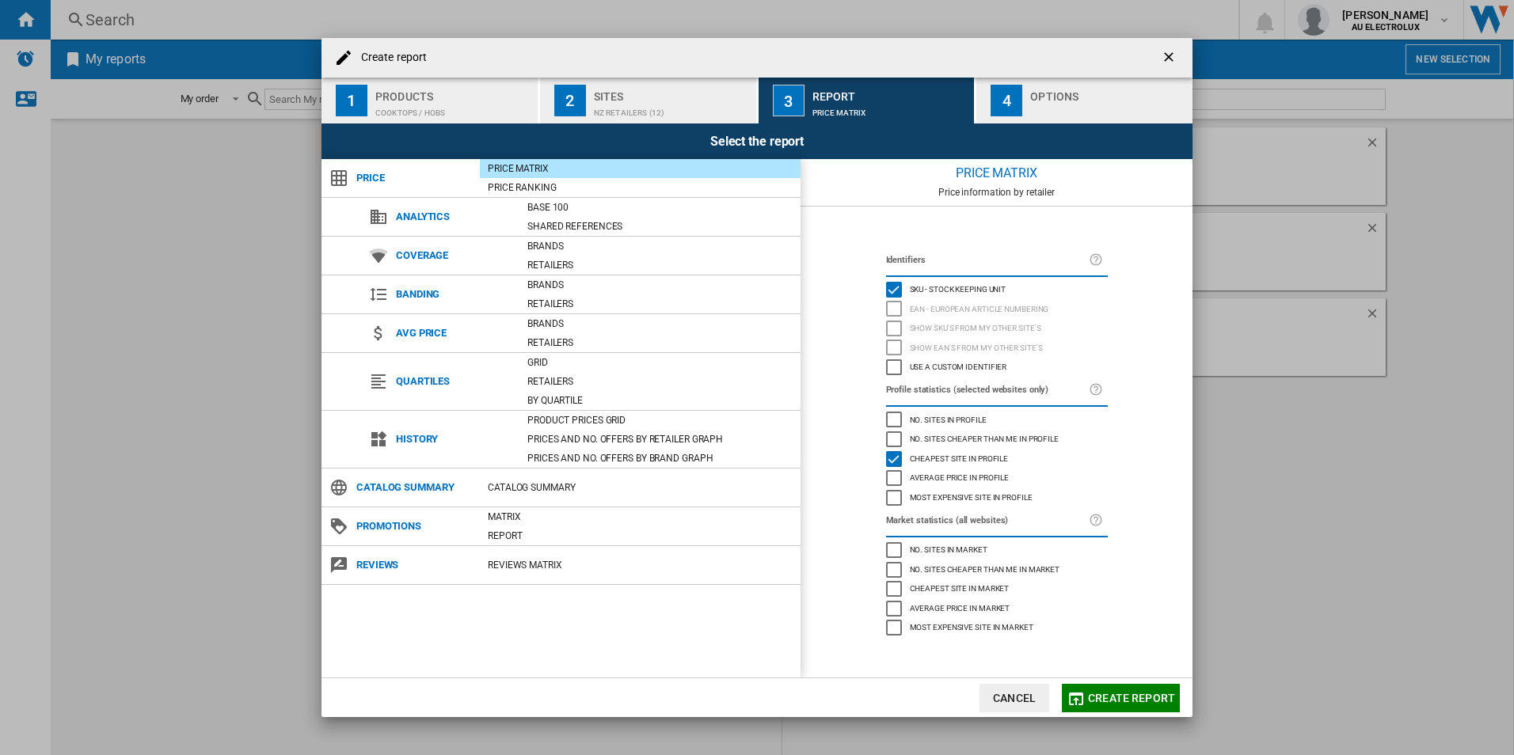
click at [1234, 481] on div "Create report 1 Products Cooktops / hobs 2 Sites NZ Retailers (12) 3 Report Pri…" at bounding box center [757, 377] width 1514 height 755
click at [78, 431] on div "Create report 1 Products Cooktops / hobs 2 Sites NZ Retailers (12) 3 Report Pri…" at bounding box center [757, 377] width 1514 height 755
click at [637, 422] on div "Product prices grid" at bounding box center [659, 421] width 281 height 16
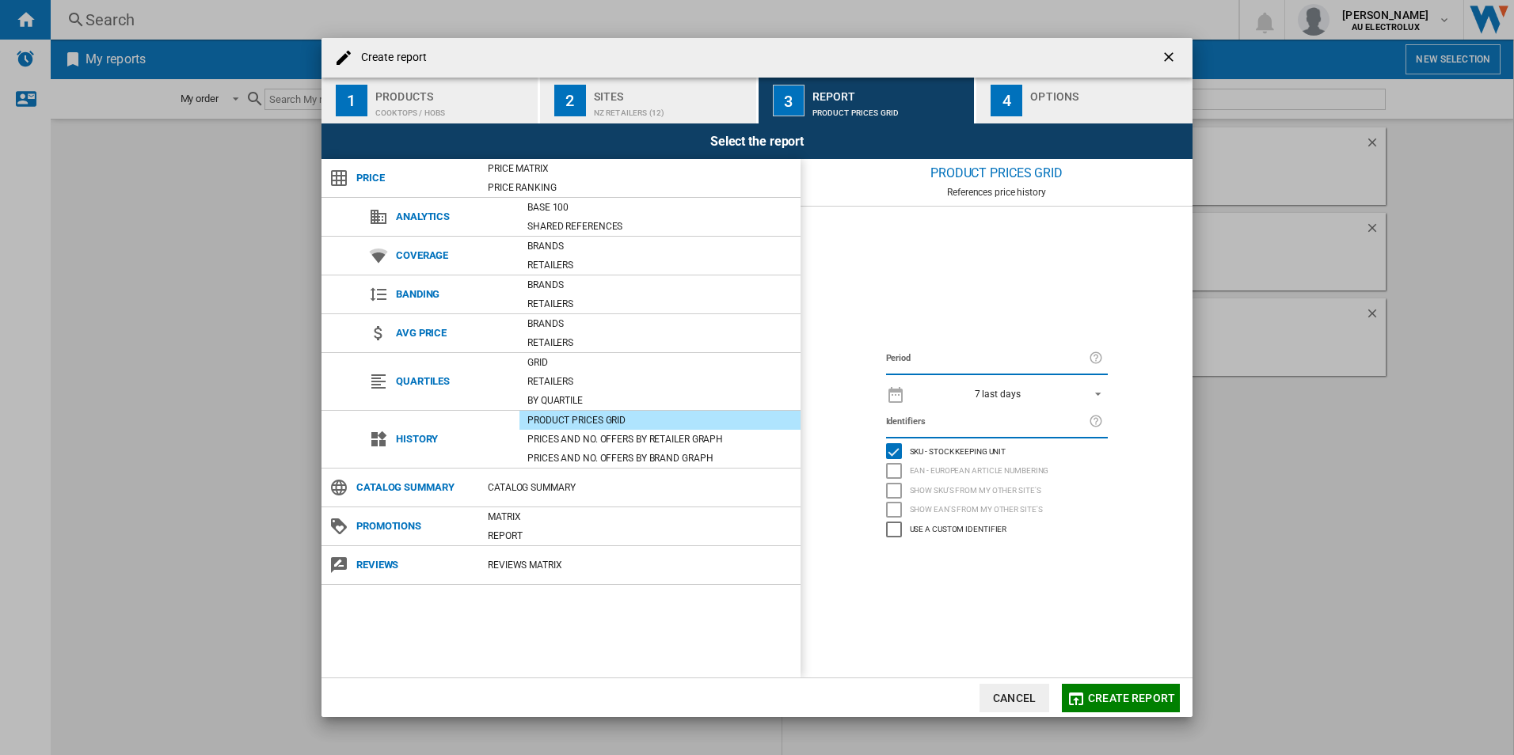
click at [1096, 394] on span "REPORTS.WIZARD.STEPS.REPORT.STEPS.REPORT_OPTIONS.PERIOD: 7 last days" at bounding box center [1093, 393] width 19 height 14
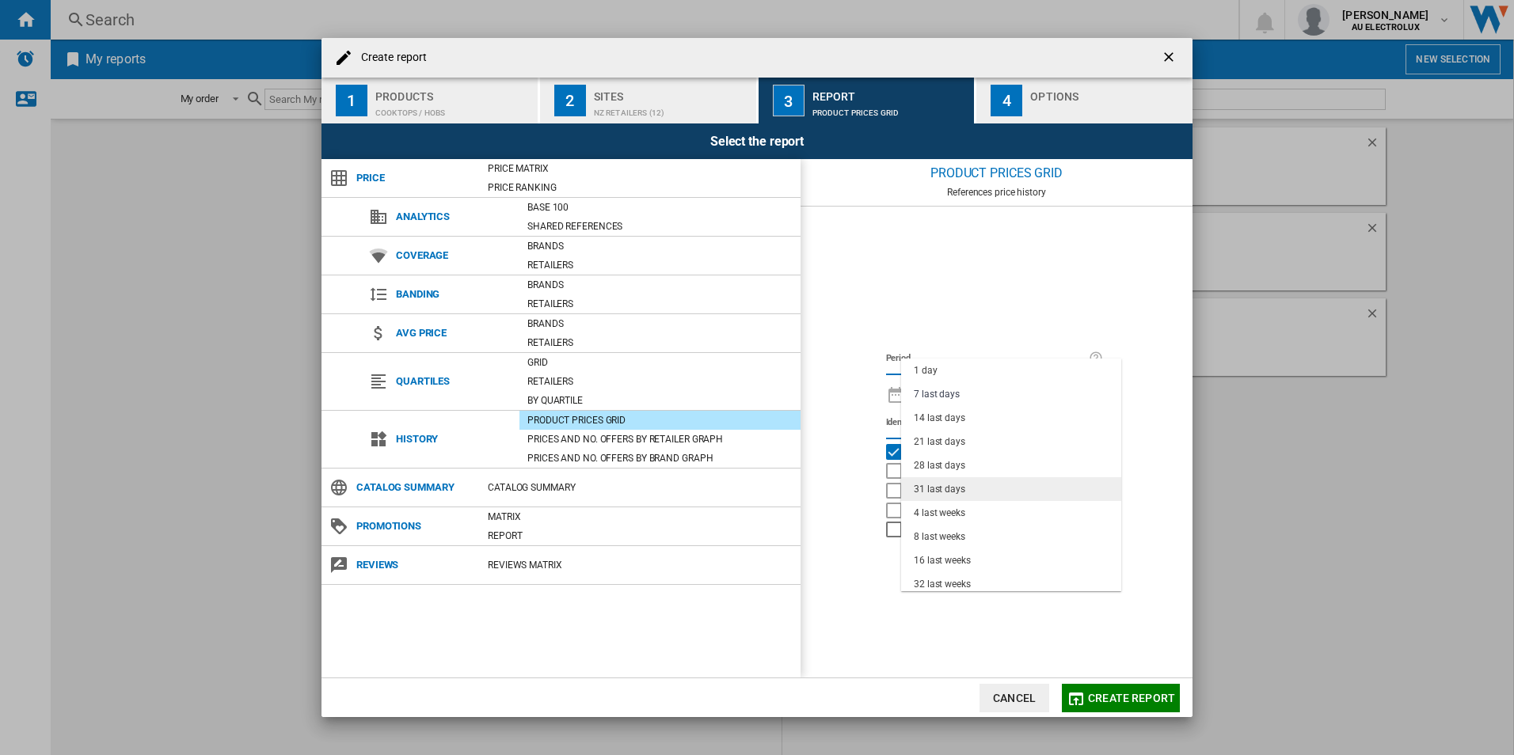
click at [1031, 493] on md-option "31 last days" at bounding box center [1011, 489] width 220 height 24
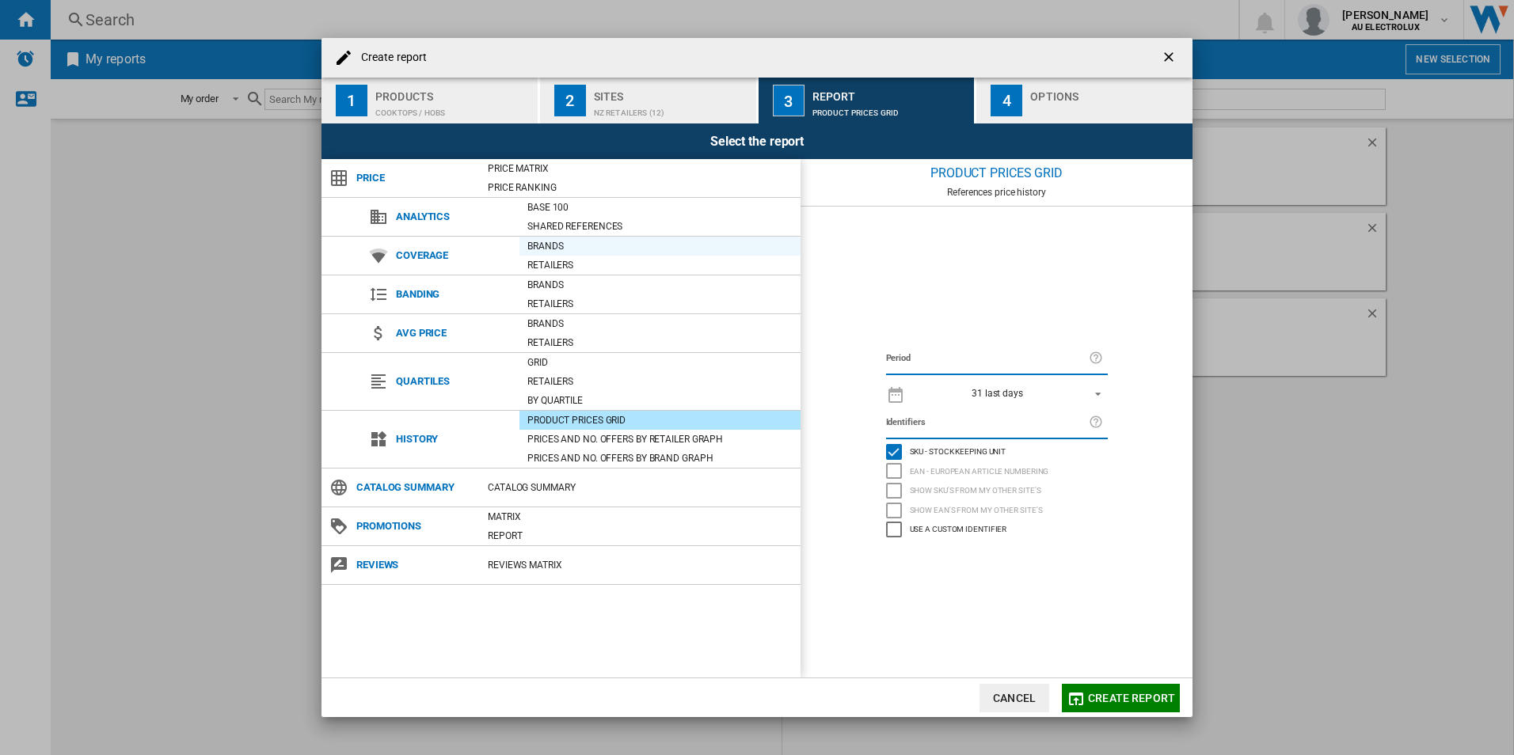
click at [556, 239] on div "Brands" at bounding box center [659, 246] width 281 height 16
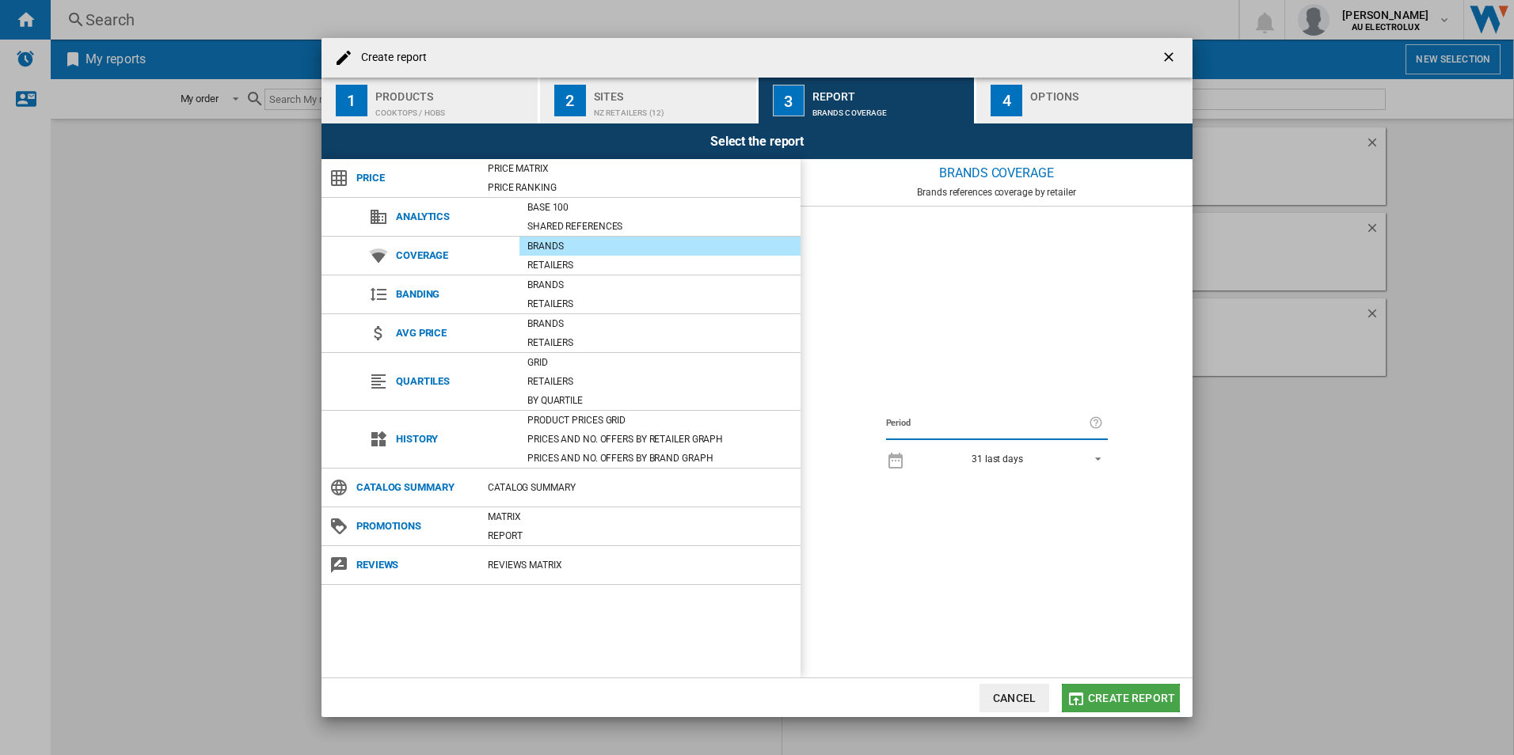
click at [1118, 694] on span "Create report" at bounding box center [1131, 698] width 87 height 13
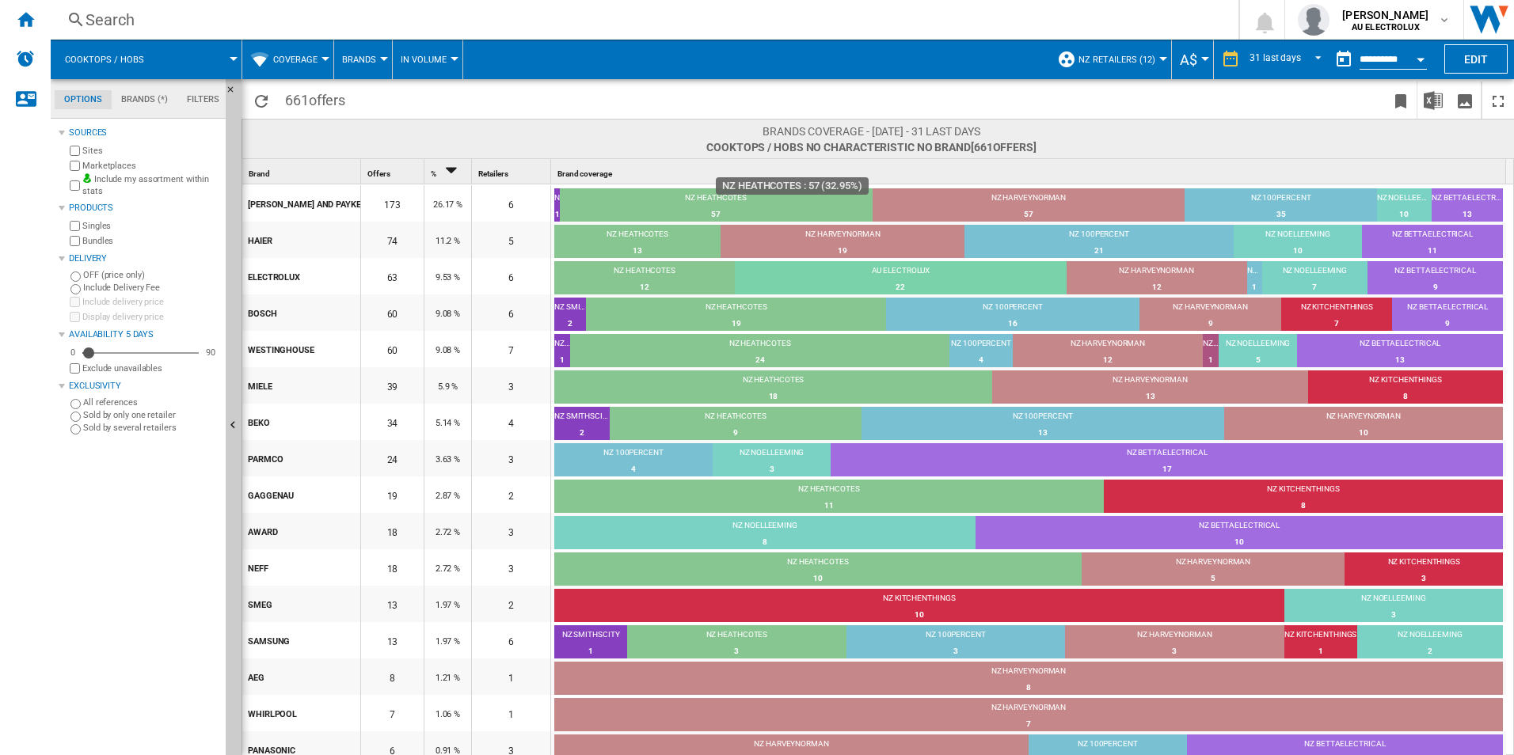
click at [719, 207] on div "57" at bounding box center [716, 215] width 313 height 16
click at [1401, 96] on ng-md-icon "Bookmark this report" at bounding box center [1400, 101] width 19 height 19
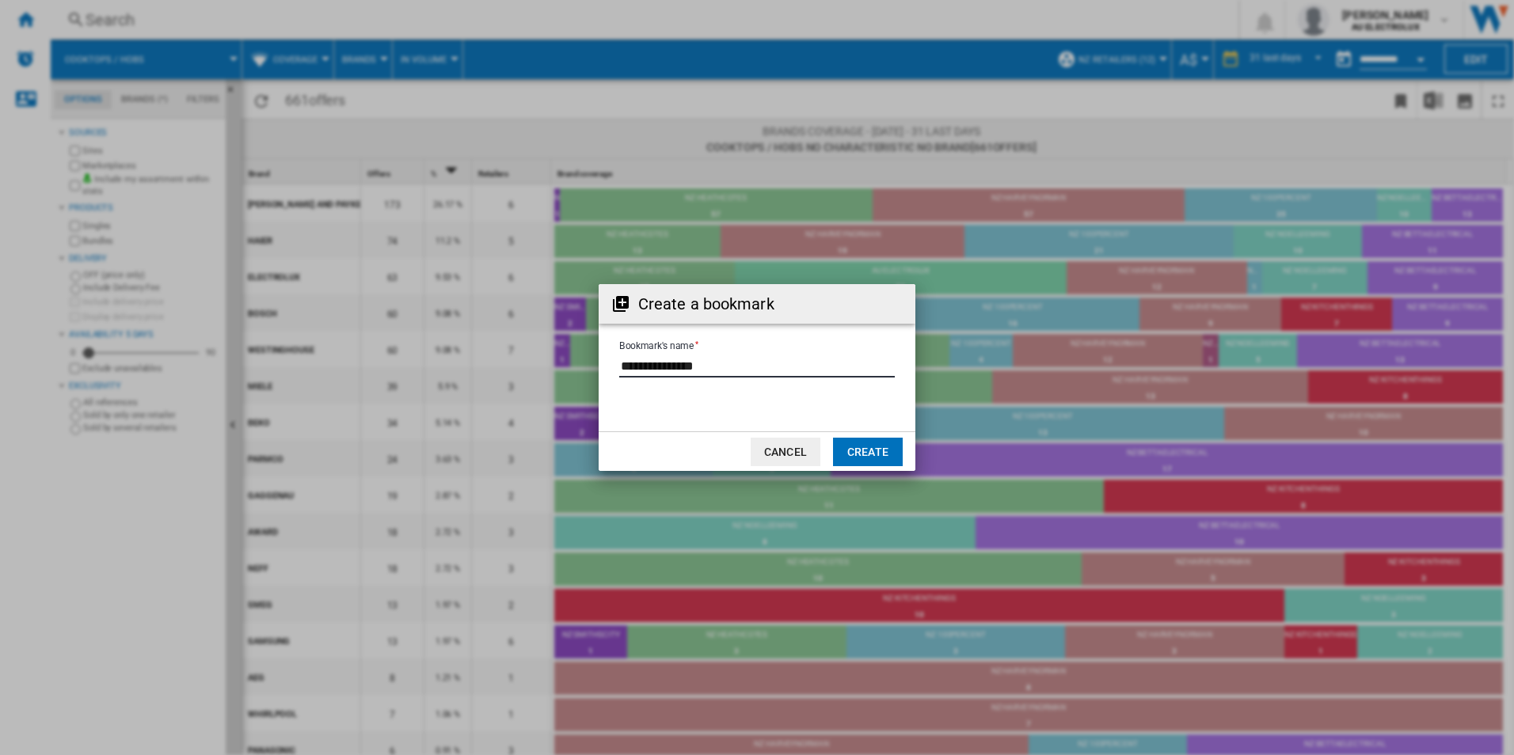
click at [728, 361] on input "Bookmark's name" at bounding box center [757, 366] width 276 height 24
drag, startPoint x: 731, startPoint y: 364, endPoint x: 599, endPoint y: 363, distance: 131.4
click at [599, 363] on form "Bookmark's name" at bounding box center [757, 368] width 317 height 60
click at [719, 367] on input "Bookmark's name" at bounding box center [757, 366] width 276 height 24
type input "**********"
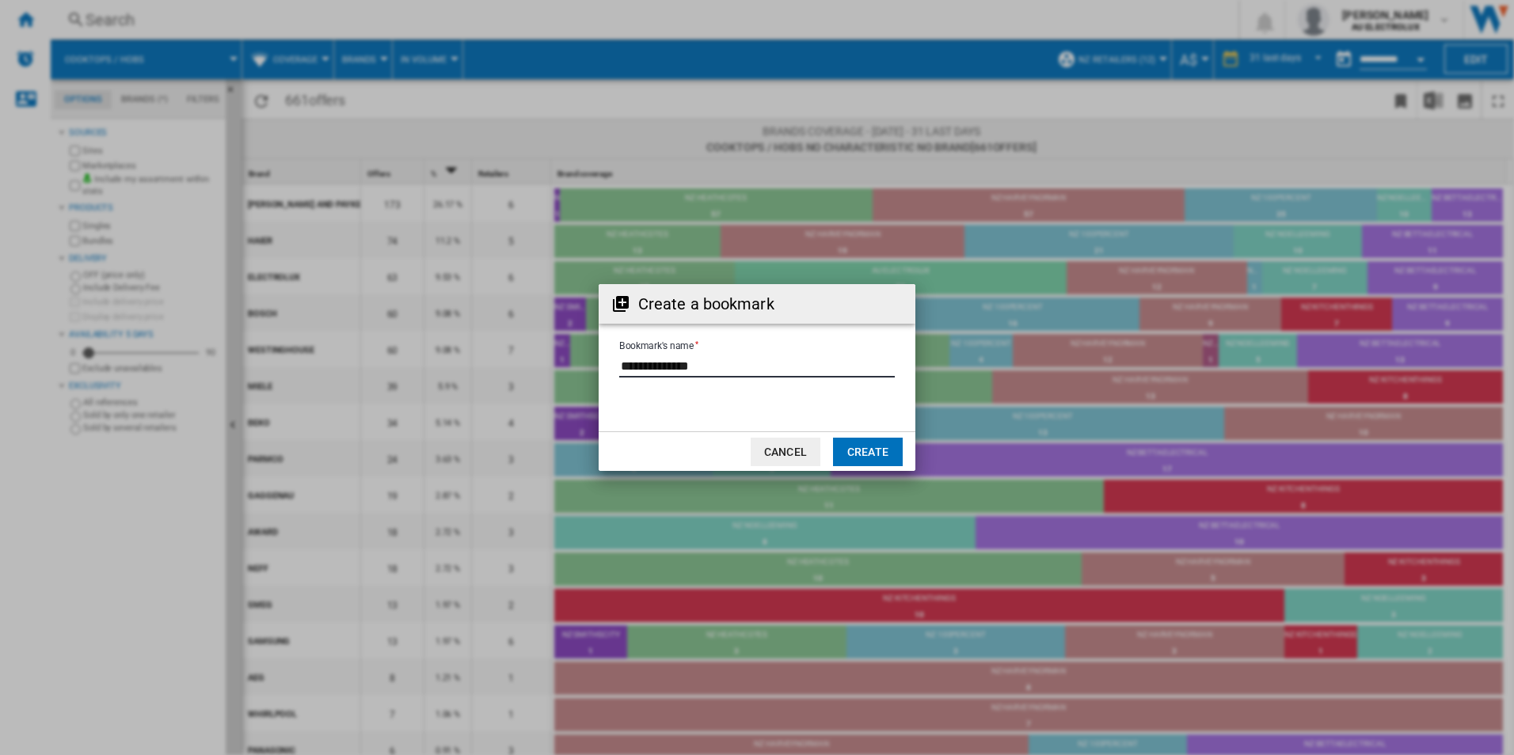
click at [862, 447] on button "Create" at bounding box center [868, 452] width 70 height 29
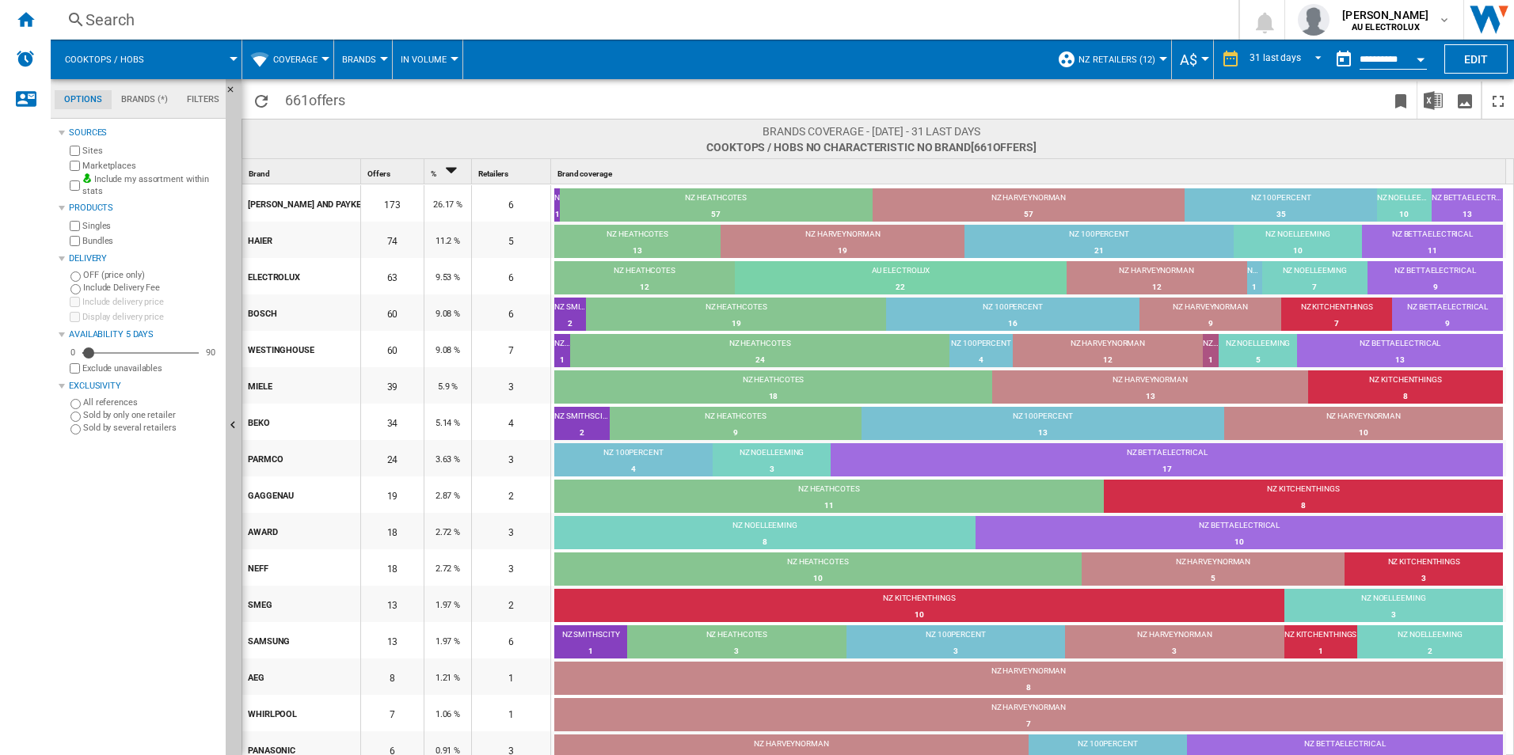
click at [368, 61] on span "Brands" at bounding box center [359, 60] width 34 height 10
click at [367, 135] on span "Retailers" at bounding box center [371, 136] width 48 height 14
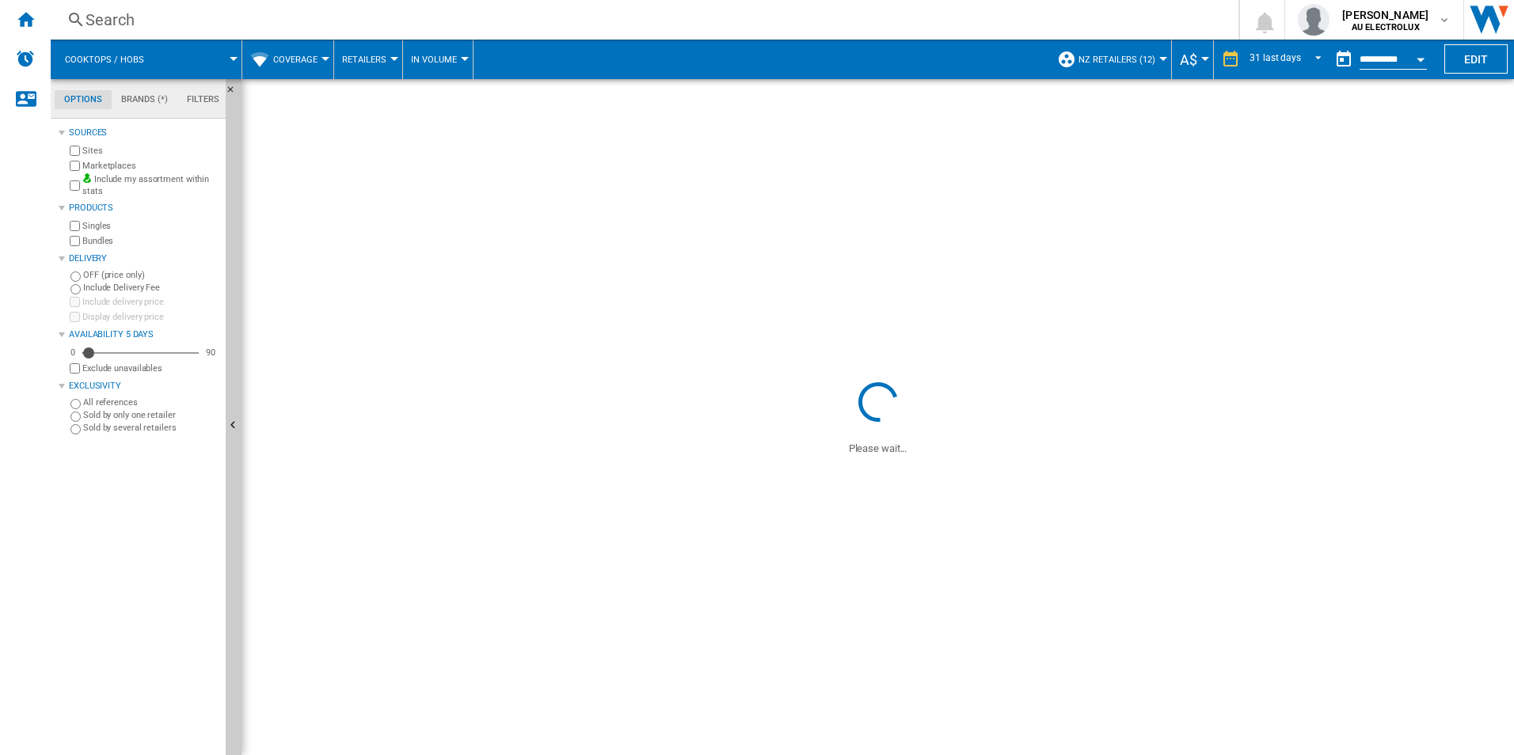
click at [386, 51] on button "Retailers" at bounding box center [368, 60] width 52 height 40
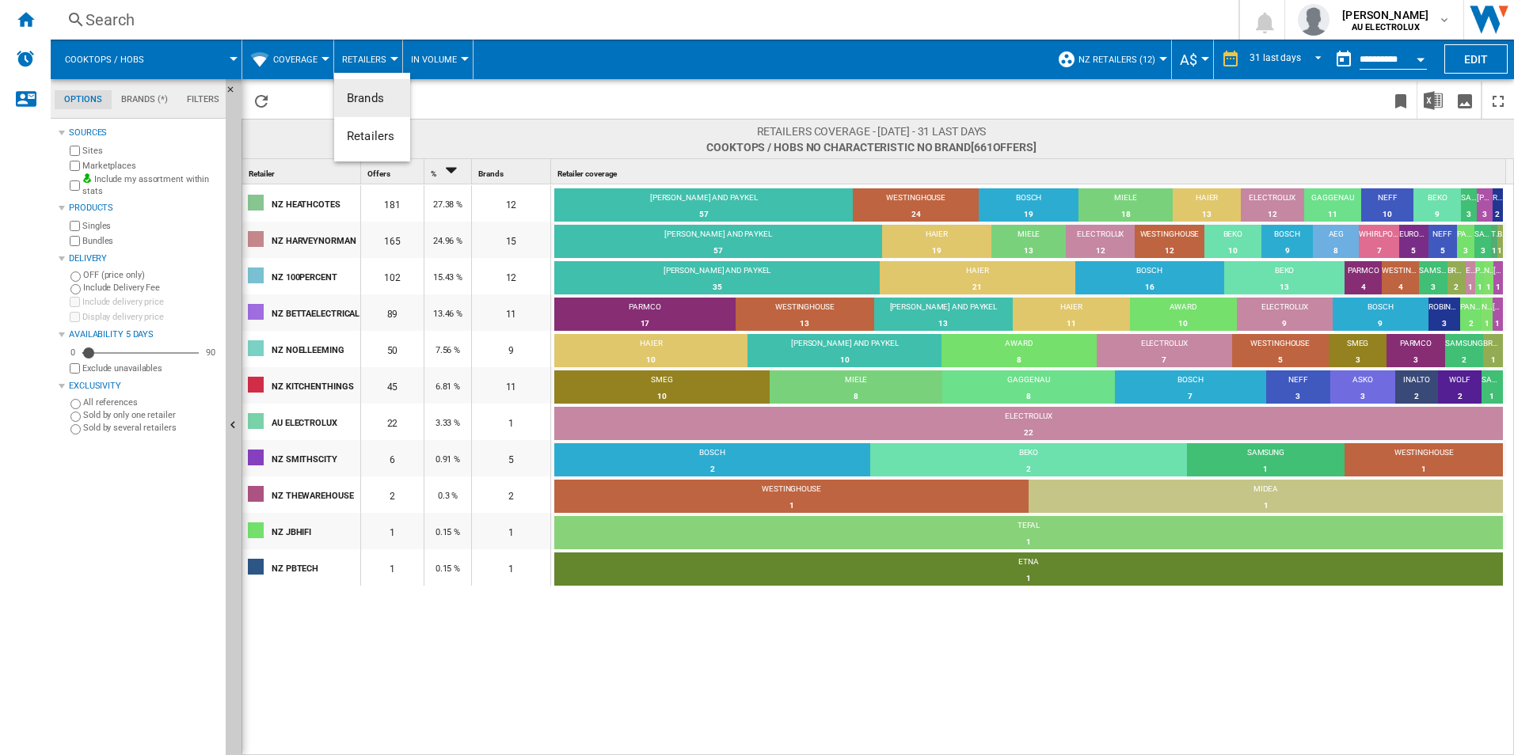
click at [379, 95] on span "Brands" at bounding box center [365, 98] width 37 height 14
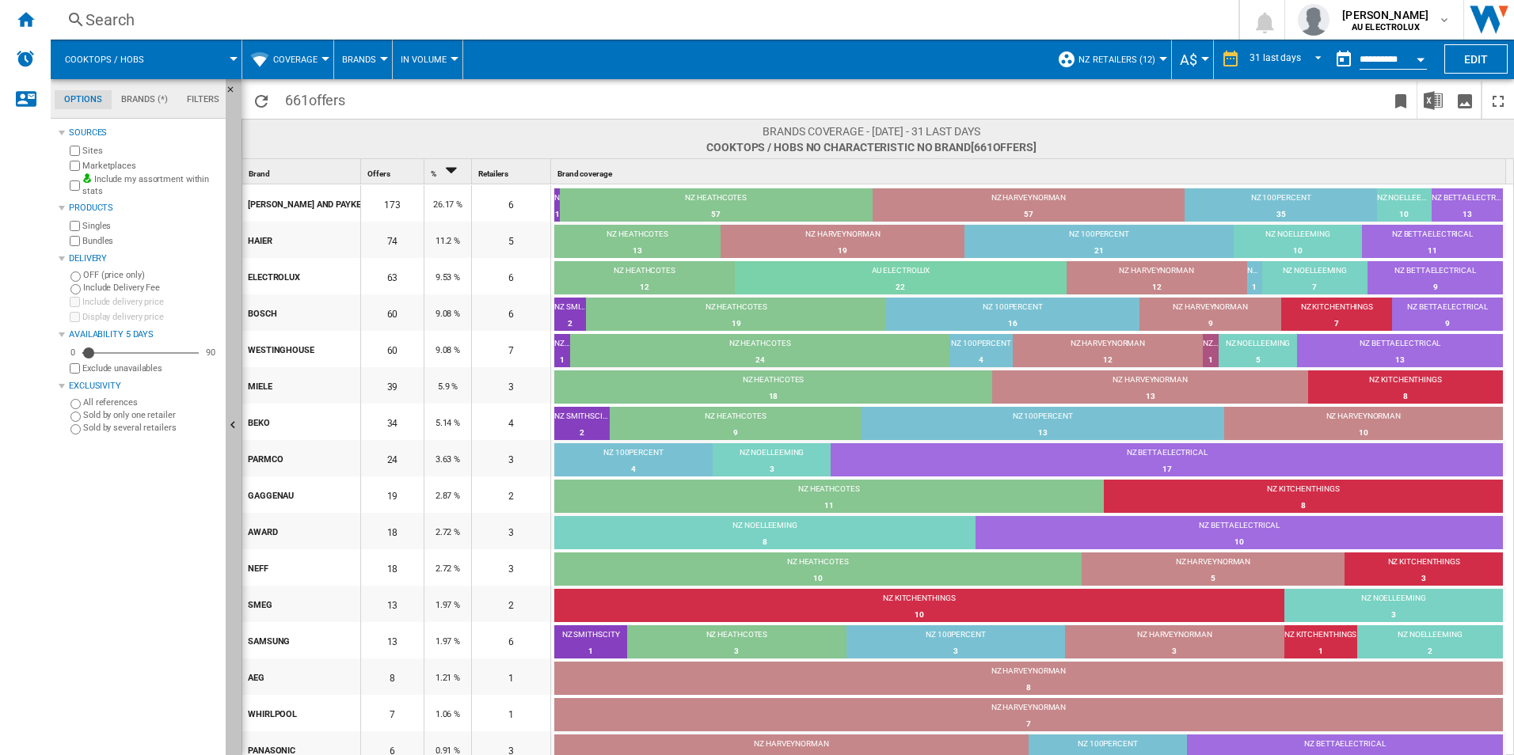
drag, startPoint x: 84, startPoint y: 568, endPoint x: 240, endPoint y: 328, distance: 286.2
click at [84, 568] on div "Sources Sites Marketplaces Include my assortment within stats Products Singles …" at bounding box center [139, 439] width 161 height 633
click at [378, 52] on button "Brands" at bounding box center [363, 60] width 42 height 40
click at [364, 125] on button "Retailers" at bounding box center [372, 136] width 76 height 38
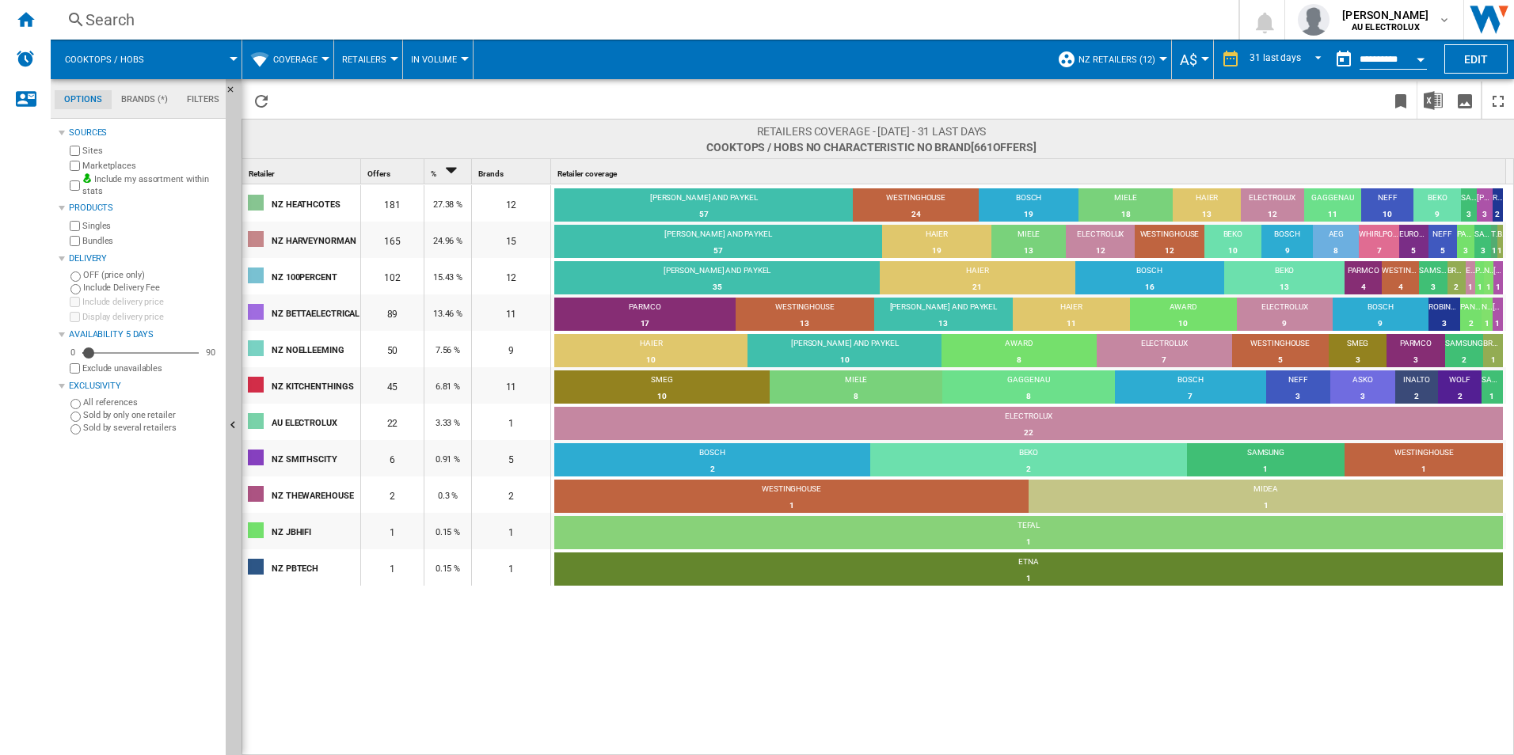
click at [70, 554] on div "Sources Sites Marketplaces Include my assortment within stats Products Singles …" at bounding box center [139, 439] width 161 height 633
click at [327, 55] on md-menu "Coverage Price Price Matrix Price Ranking Analytics Base 100 Shared references …" at bounding box center [288, 60] width 92 height 40
click at [322, 58] on div at bounding box center [325, 59] width 8 height 4
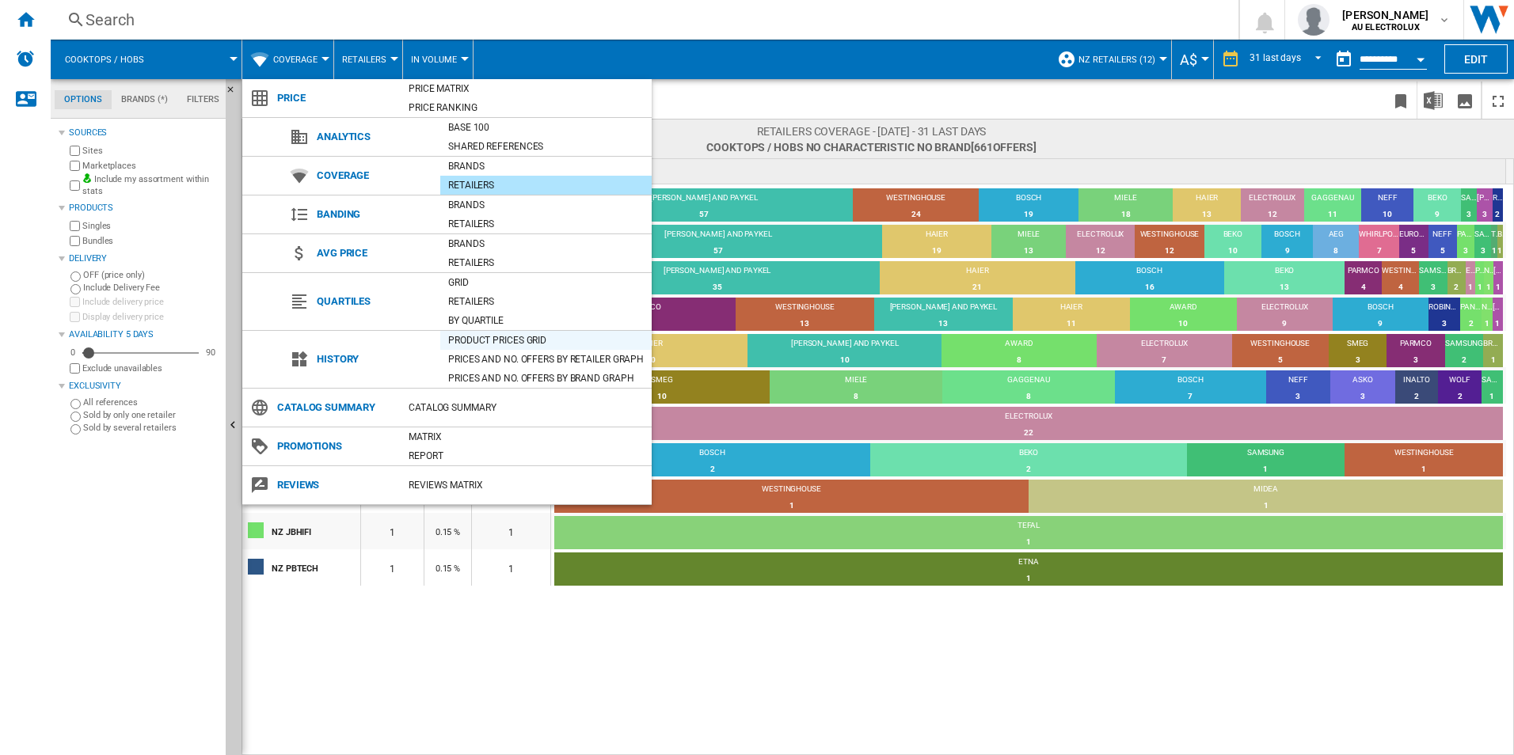
click at [483, 340] on div "Product prices grid" at bounding box center [545, 341] width 211 height 16
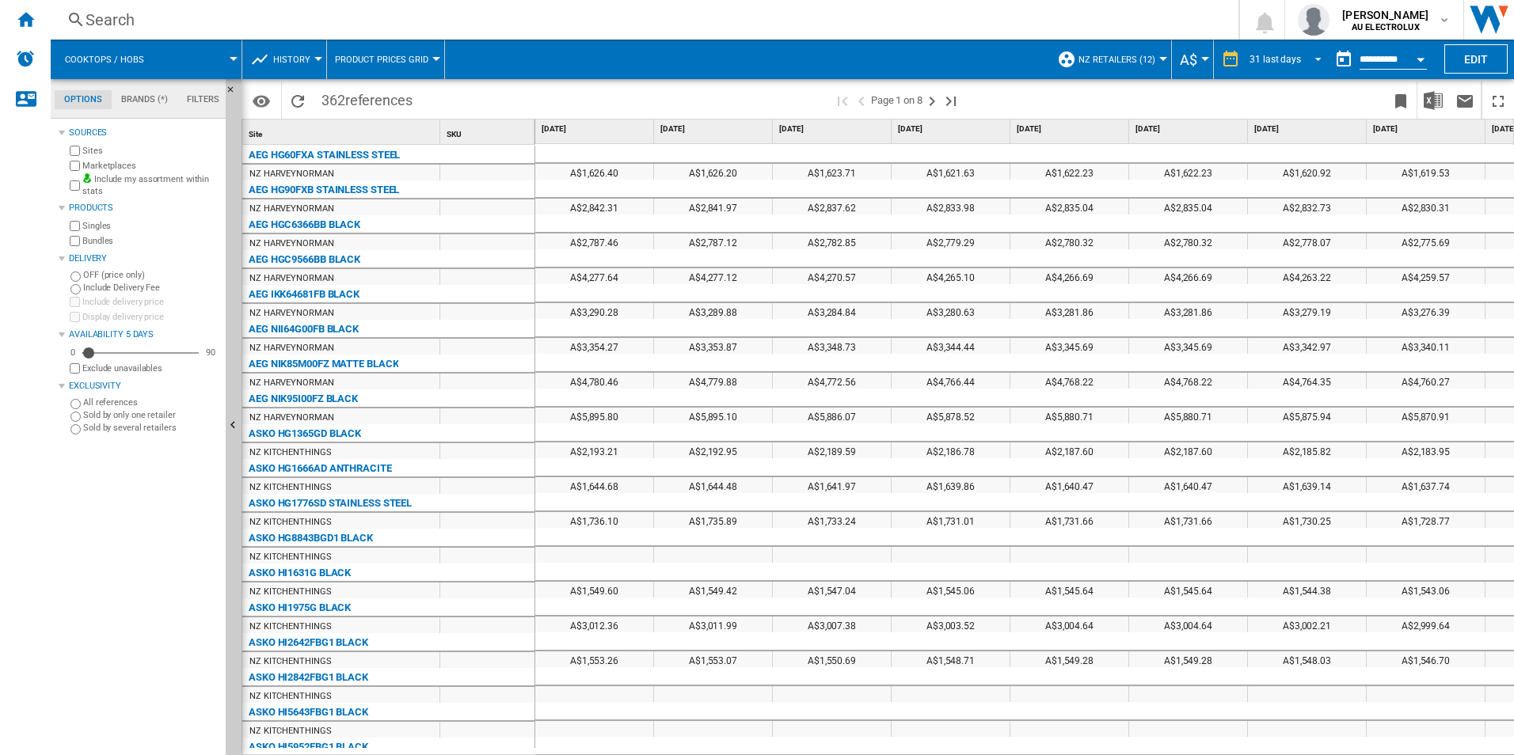
click at [1315, 55] on span "REPORTS.WIZARD.STEPS.REPORT.STEPS.REPORT_OPTIONS.PERIOD: 31 last days" at bounding box center [1313, 58] width 19 height 14
click at [1299, 48] on md-option "7 last days" at bounding box center [1289, 55] width 108 height 24
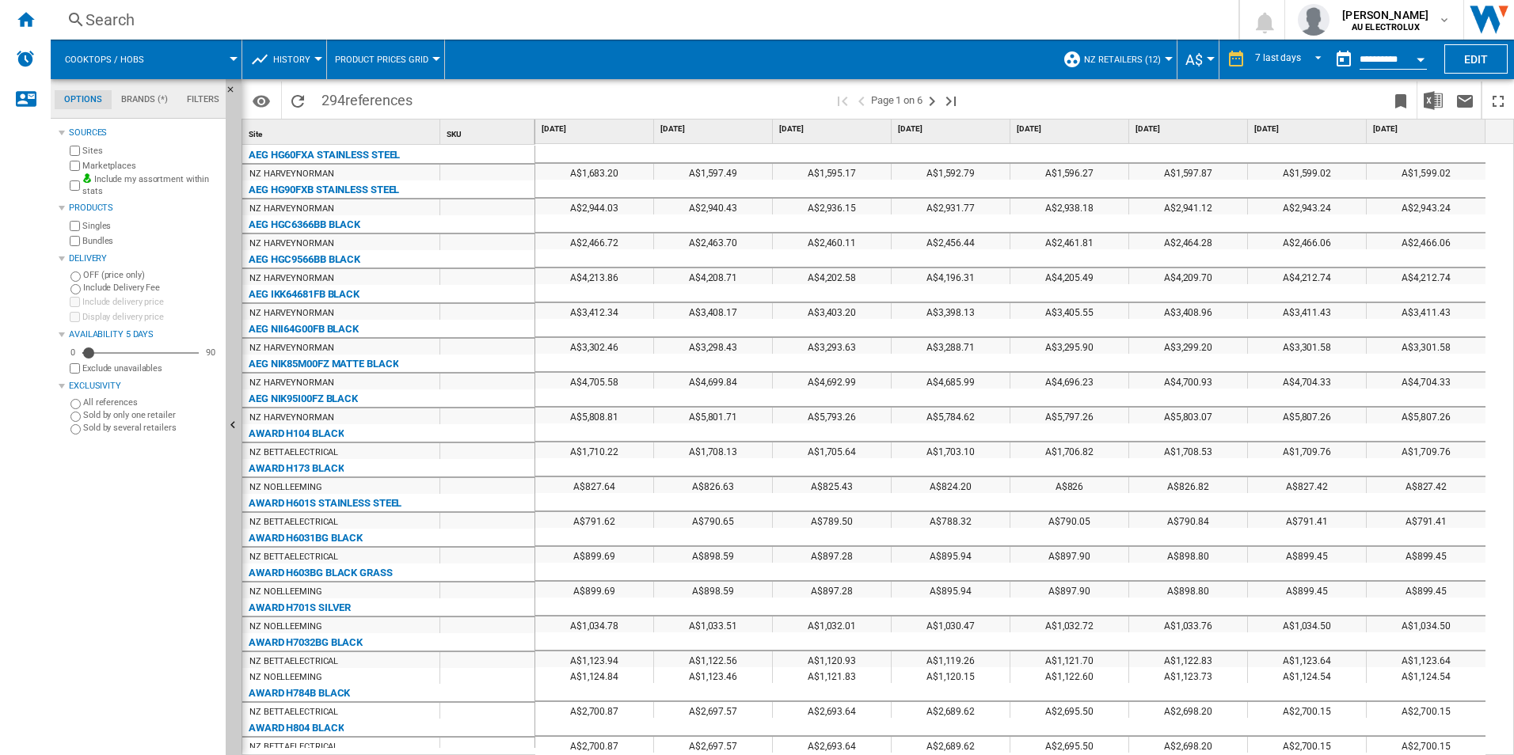
click at [1211, 59] on div "Currency" at bounding box center [1211, 59] width 8 height 4
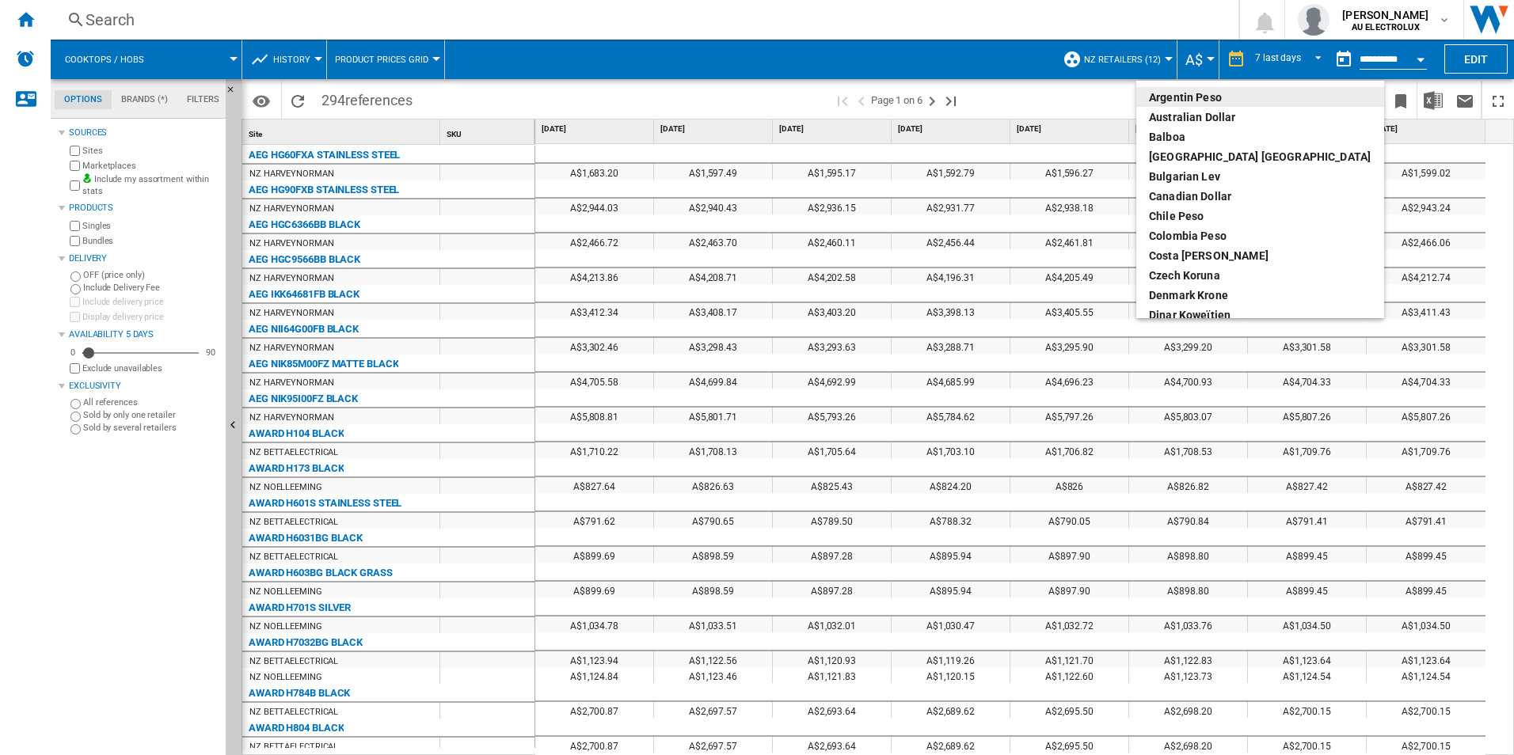
click at [1211, 59] on md-backdrop at bounding box center [757, 377] width 1514 height 755
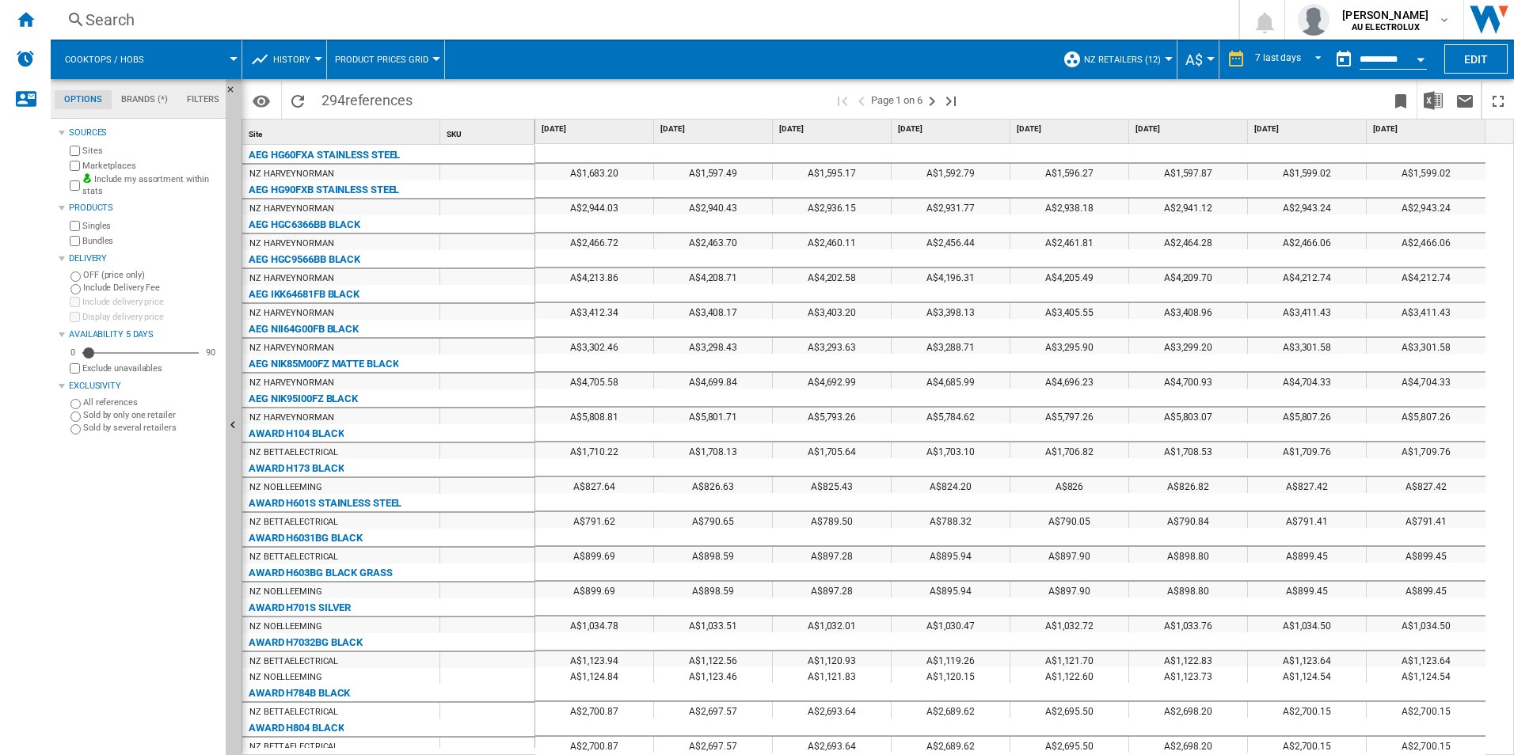
click at [1211, 59] on div "Currency" at bounding box center [1211, 59] width 8 height 4
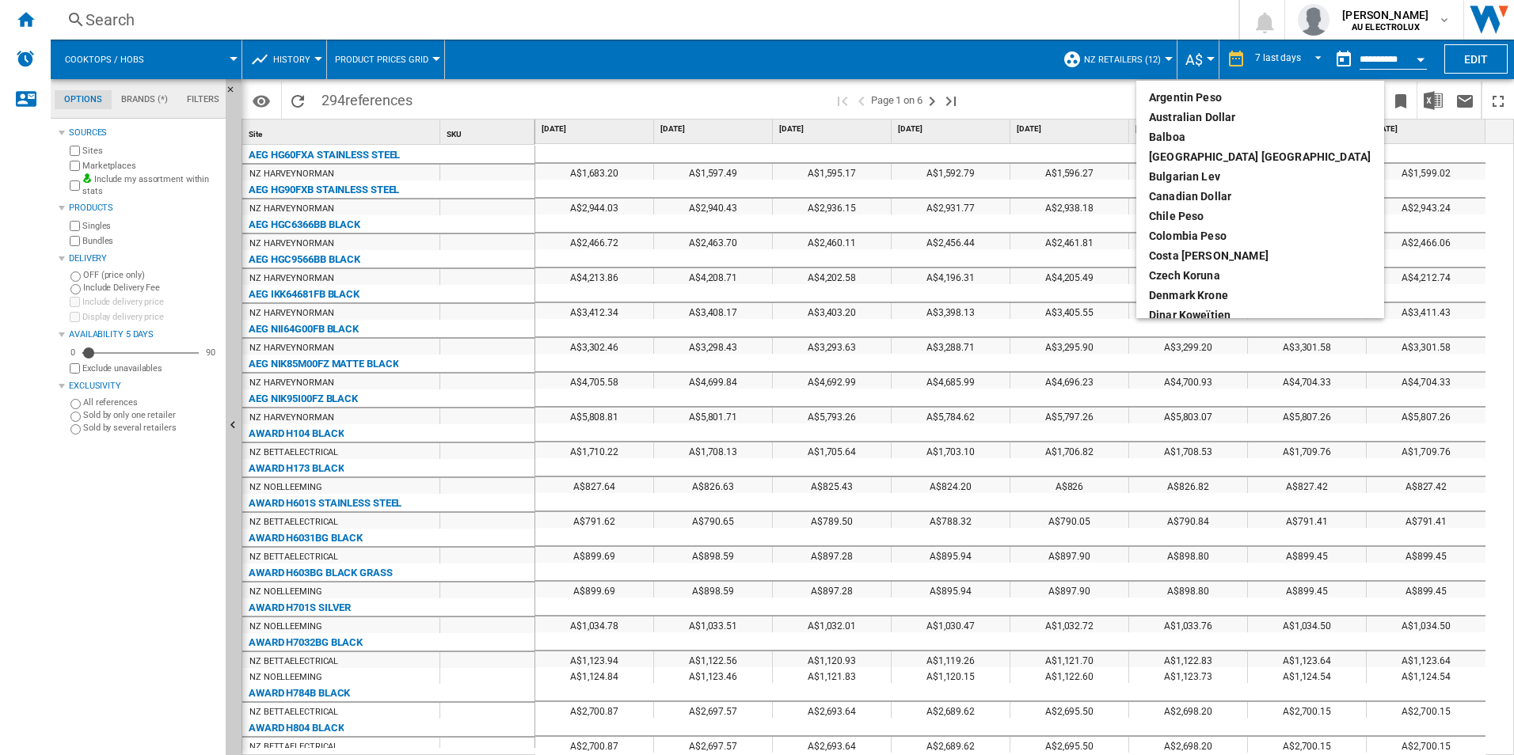
click at [1211, 59] on md-backdrop at bounding box center [757, 377] width 1514 height 755
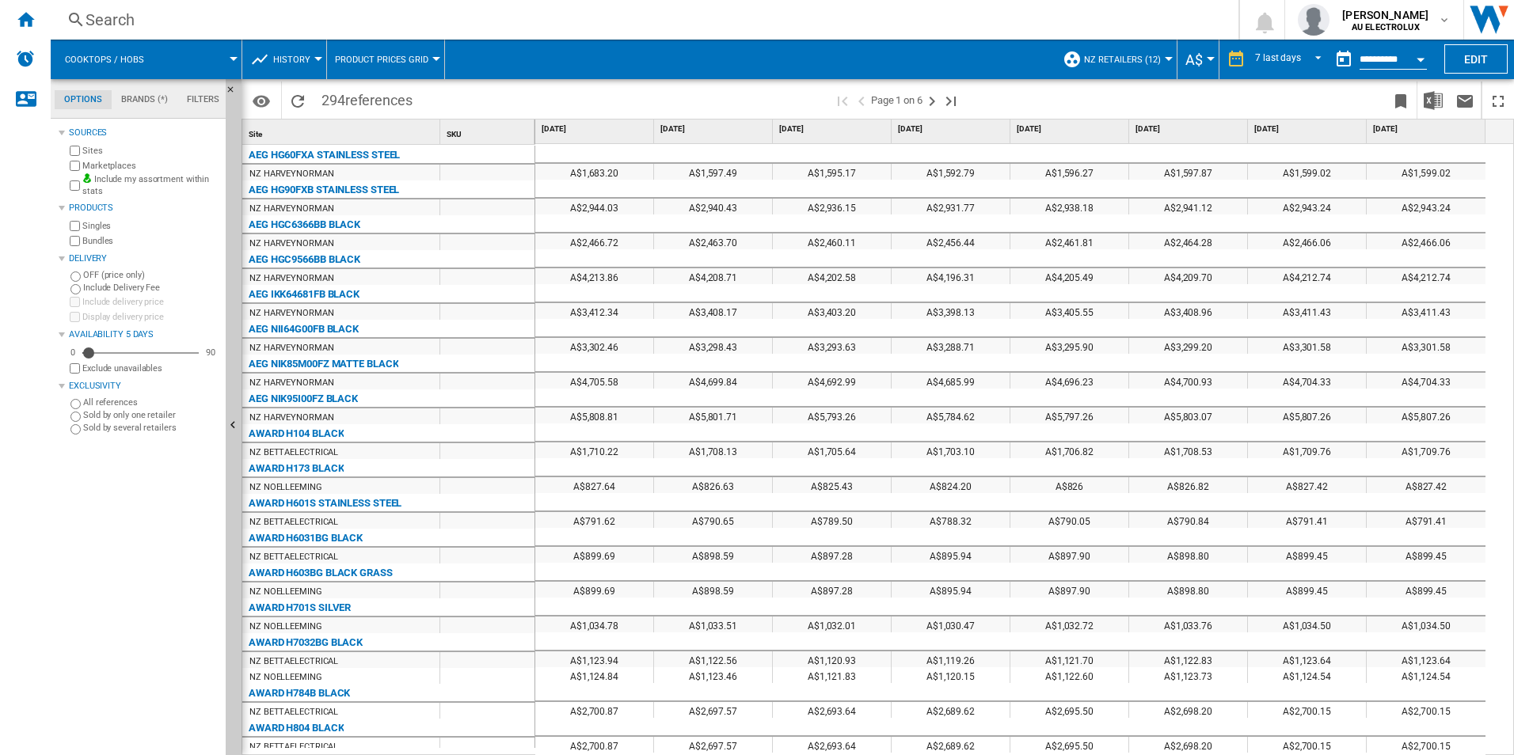
click at [1207, 56] on button "A$" at bounding box center [1197, 60] width 25 height 40
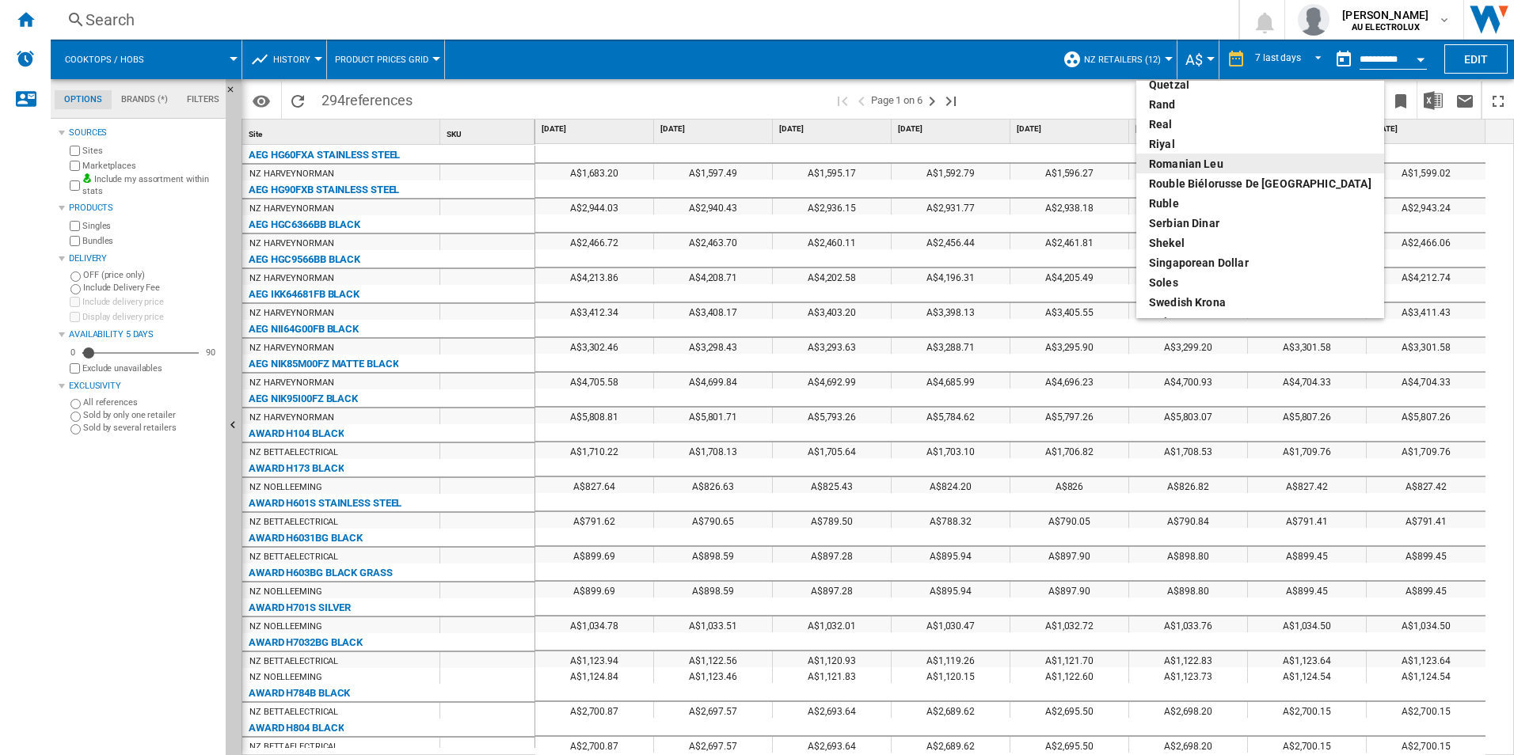
scroll to position [527, 0]
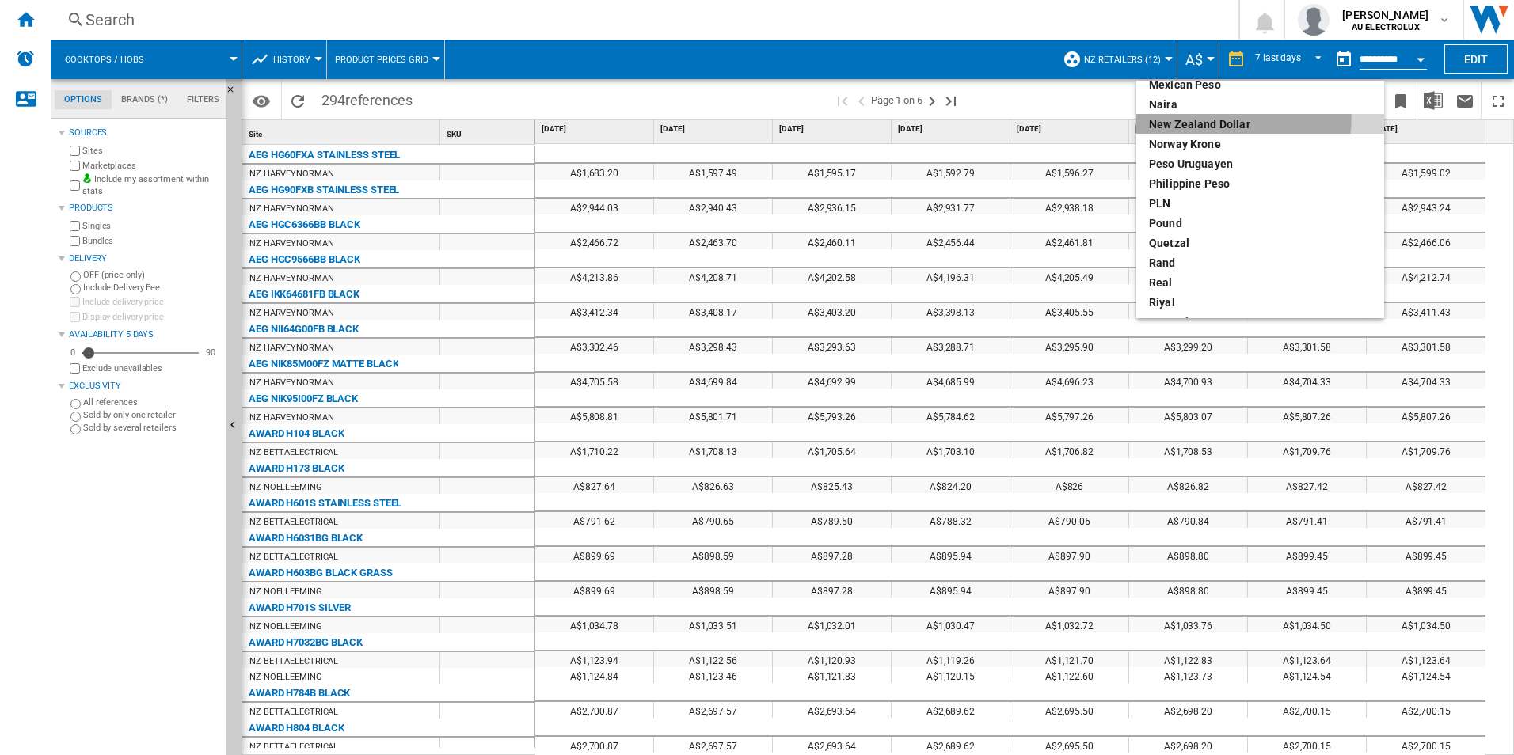
click at [1243, 119] on div "New Zealand dollar" at bounding box center [1260, 124] width 223 height 16
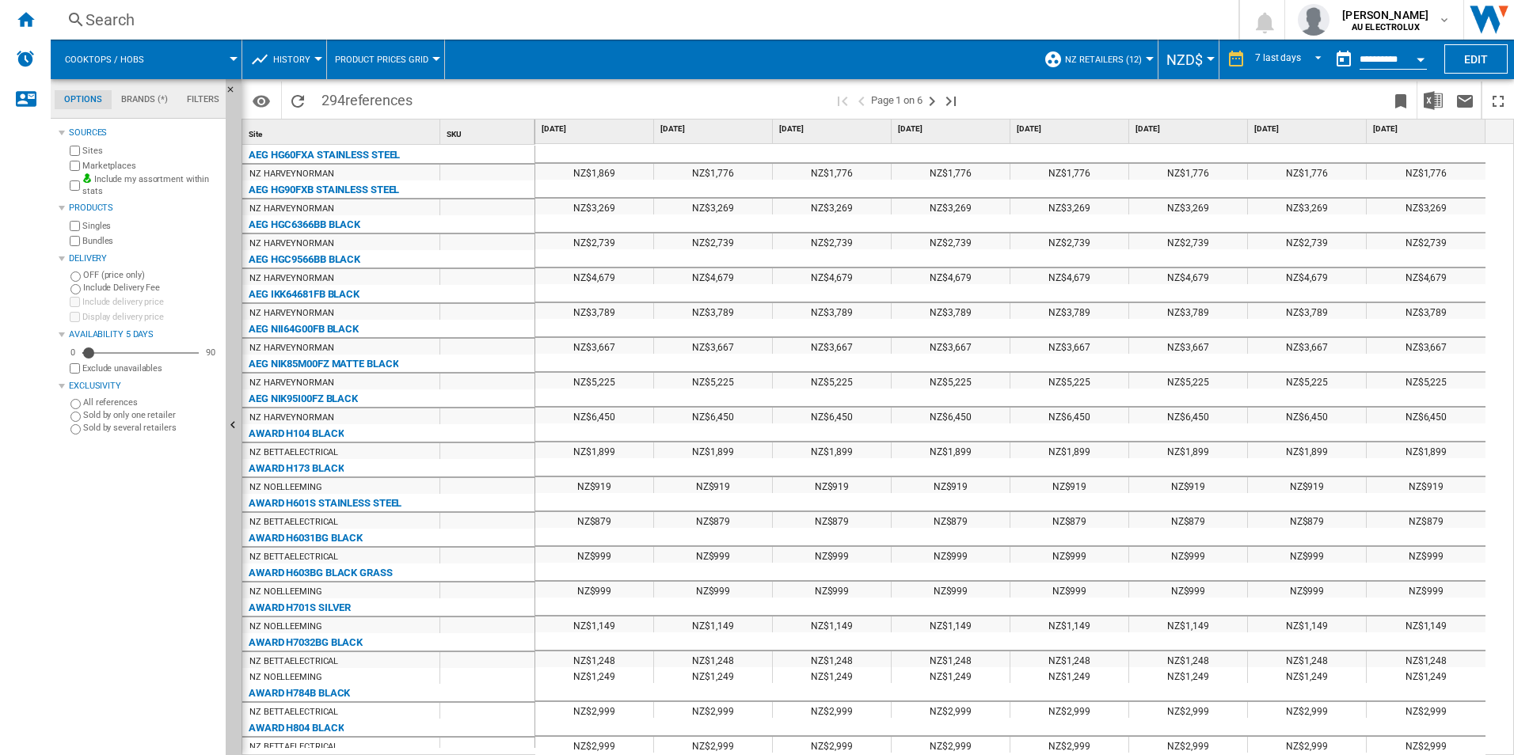
click at [18, 565] on wk-sidenav "NEW" at bounding box center [25, 377] width 51 height 755
click at [1299, 59] on md-select-value "7 last days" at bounding box center [1290, 60] width 74 height 24
click at [1299, 151] on div "31 last days" at bounding box center [1278, 155] width 51 height 13
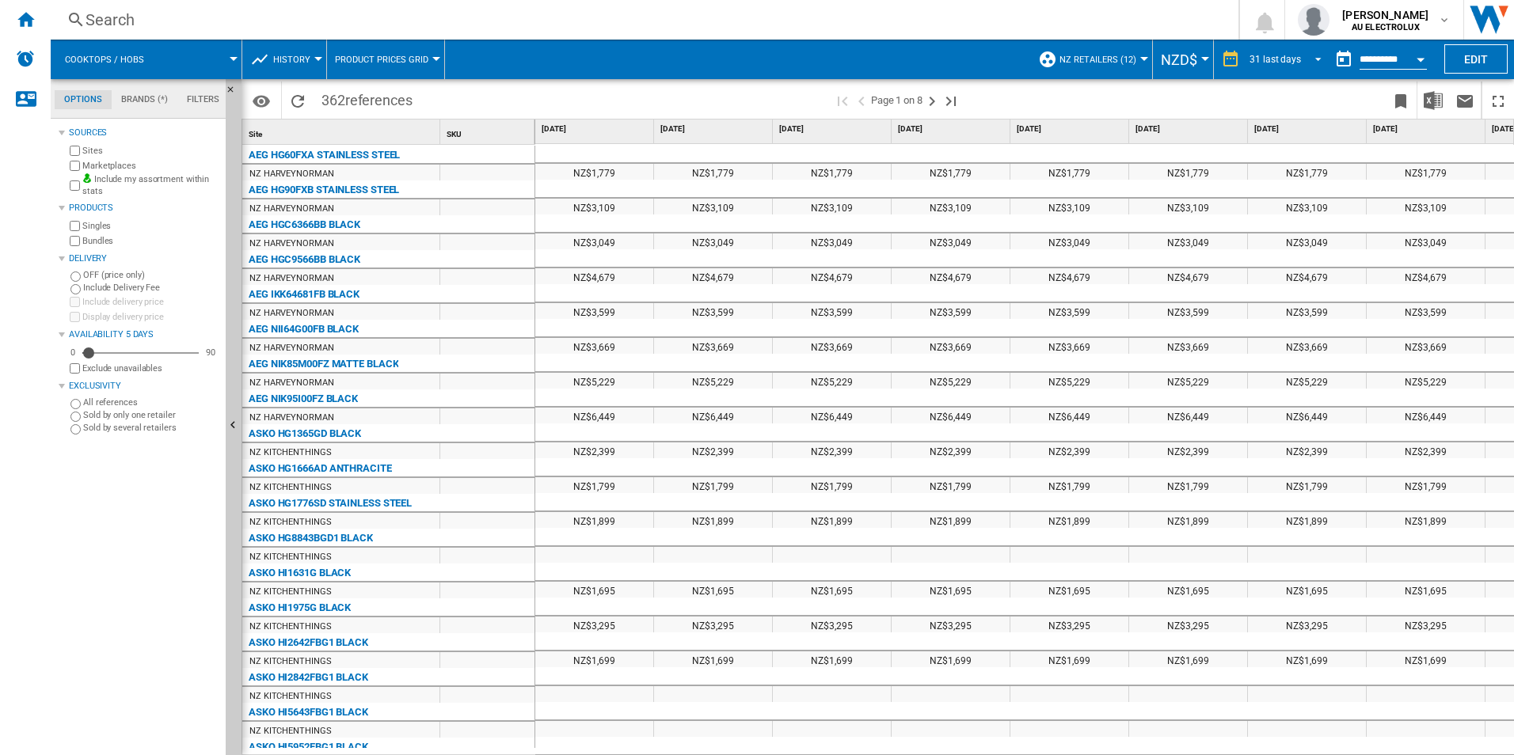
click at [1315, 55] on span "REPORTS.WIZARD.STEPS.REPORT.STEPS.REPORT_OPTIONS.PERIOD: 31 last days" at bounding box center [1313, 58] width 19 height 14
click at [1291, 55] on div "7 last days" at bounding box center [1271, 54] width 46 height 13
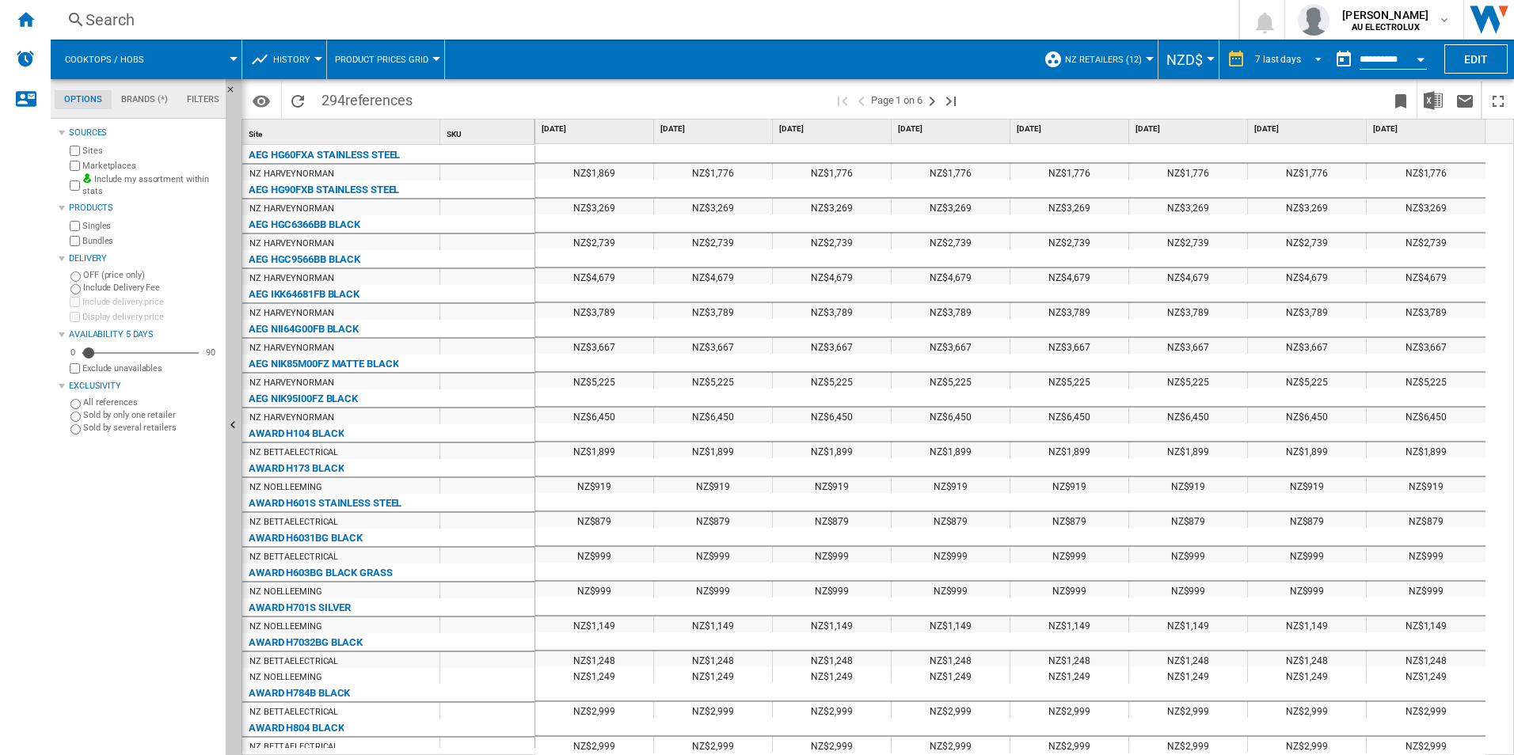
click at [1310, 55] on span "REPORTS.WIZARD.STEPS.REPORT.STEPS.REPORT_OPTIONS.PERIOD: 7 last days" at bounding box center [1313, 58] width 19 height 14
click at [1267, 79] on div "7 last days" at bounding box center [1276, 84] width 46 height 13
click at [1403, 98] on ng-md-icon "Bookmark this report" at bounding box center [1400, 101] width 19 height 19
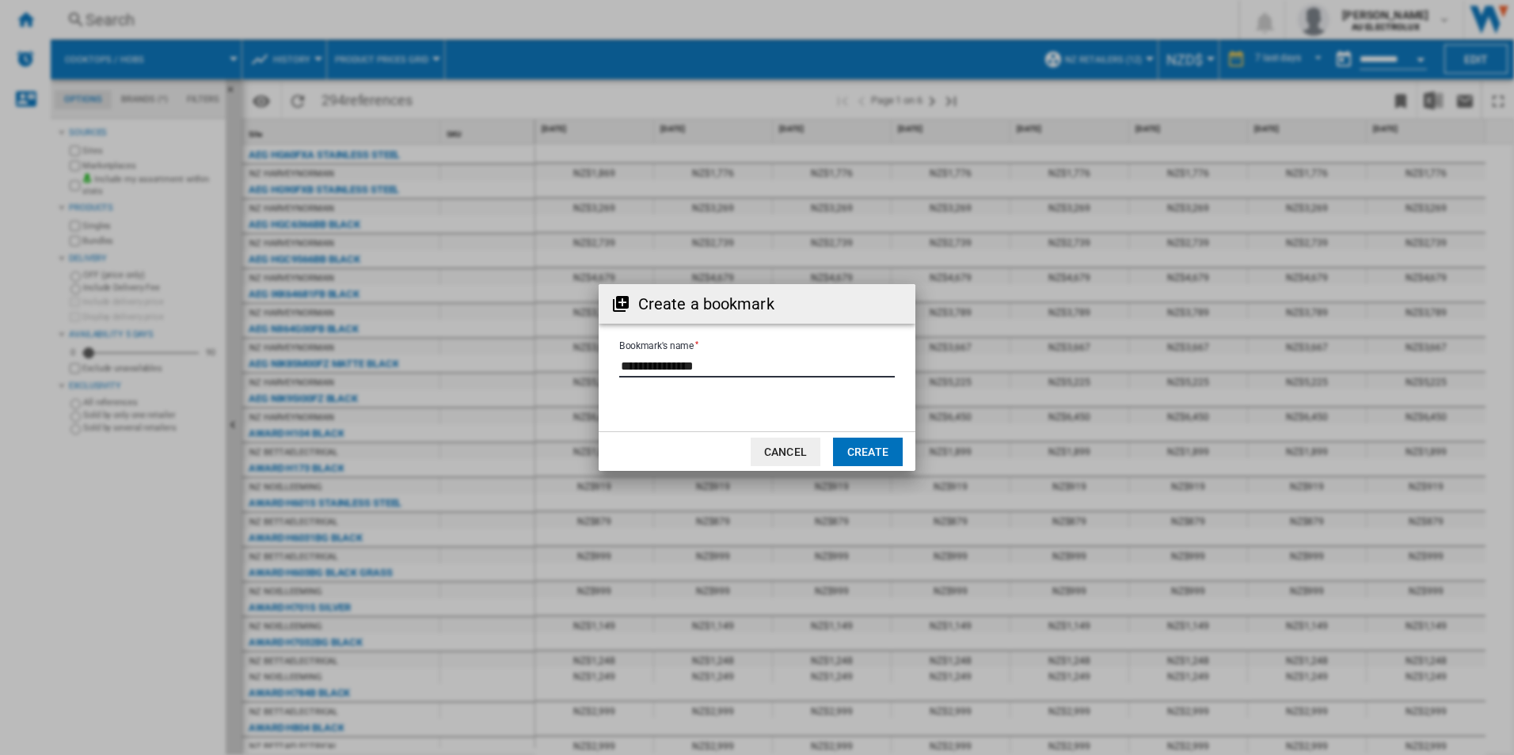
drag, startPoint x: 727, startPoint y: 366, endPoint x: 592, endPoint y: 375, distance: 135.7
click at [592, 375] on div "Create a bookmark Bookmark's name Cancel Create" at bounding box center [757, 377] width 1514 height 755
type input "*"
type input "**********"
click at [879, 452] on button "Create" at bounding box center [868, 452] width 70 height 29
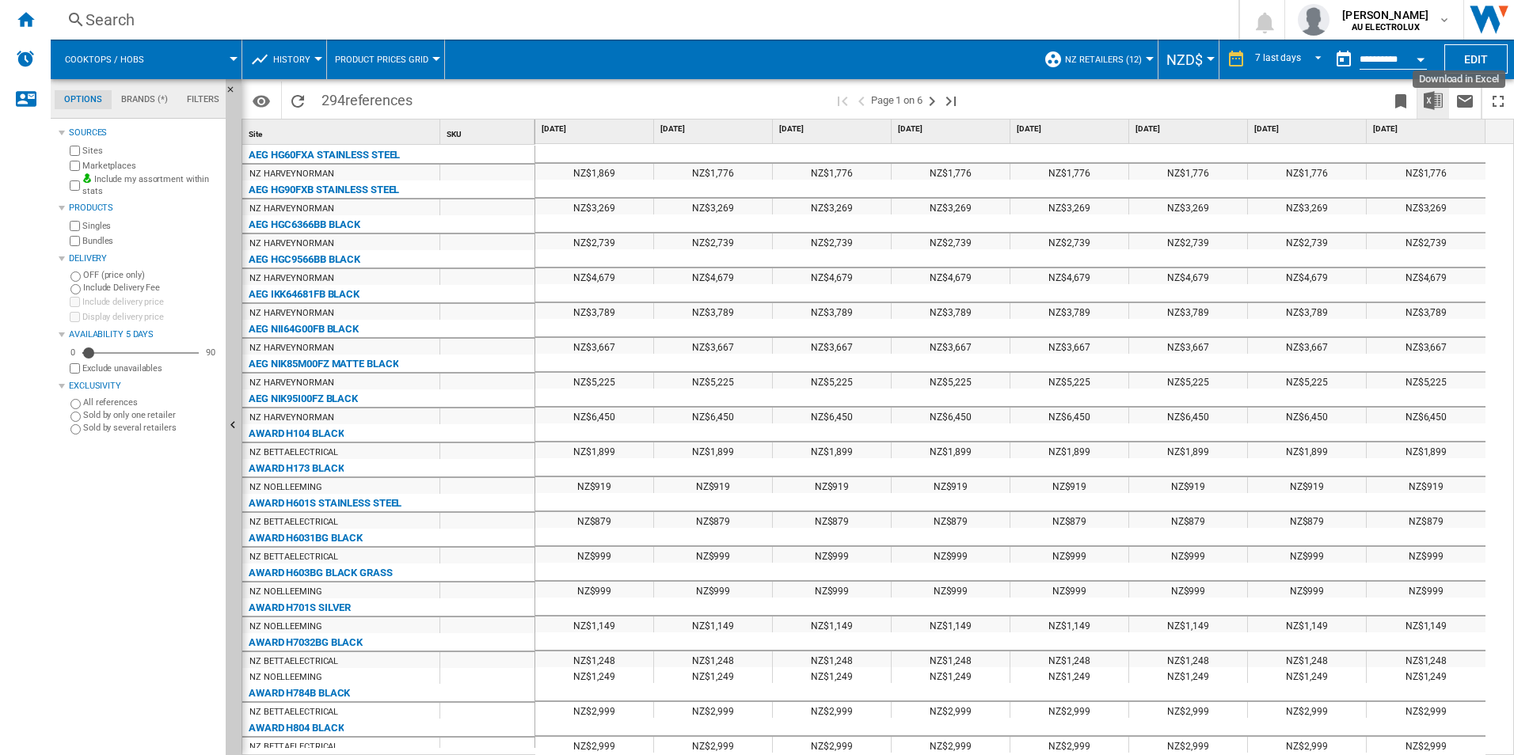
click at [1439, 101] on img "Download in Excel" at bounding box center [1433, 100] width 19 height 19
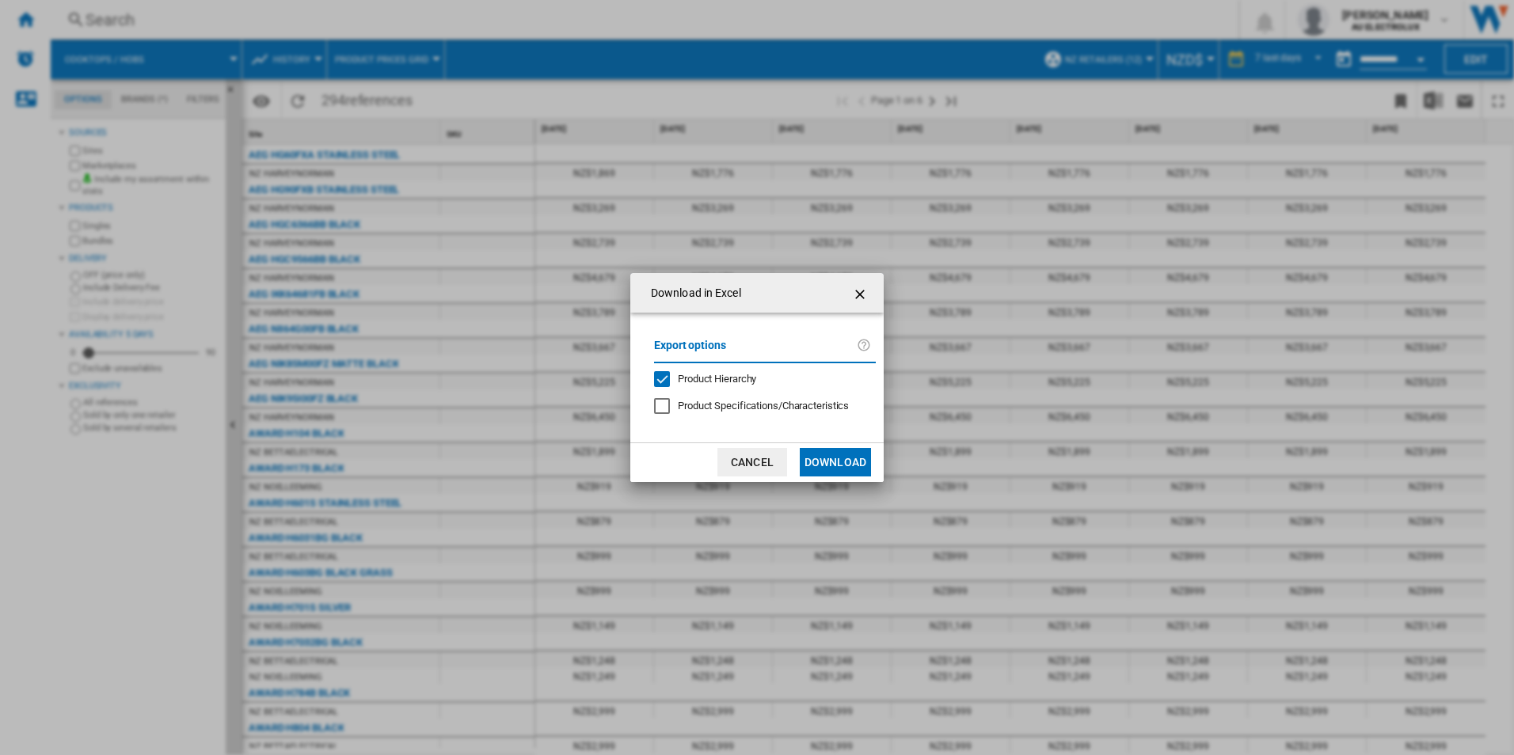
click at [697, 373] on span "Product Hierarchy" at bounding box center [717, 379] width 78 height 12
click at [854, 467] on button "Download" at bounding box center [835, 462] width 71 height 29
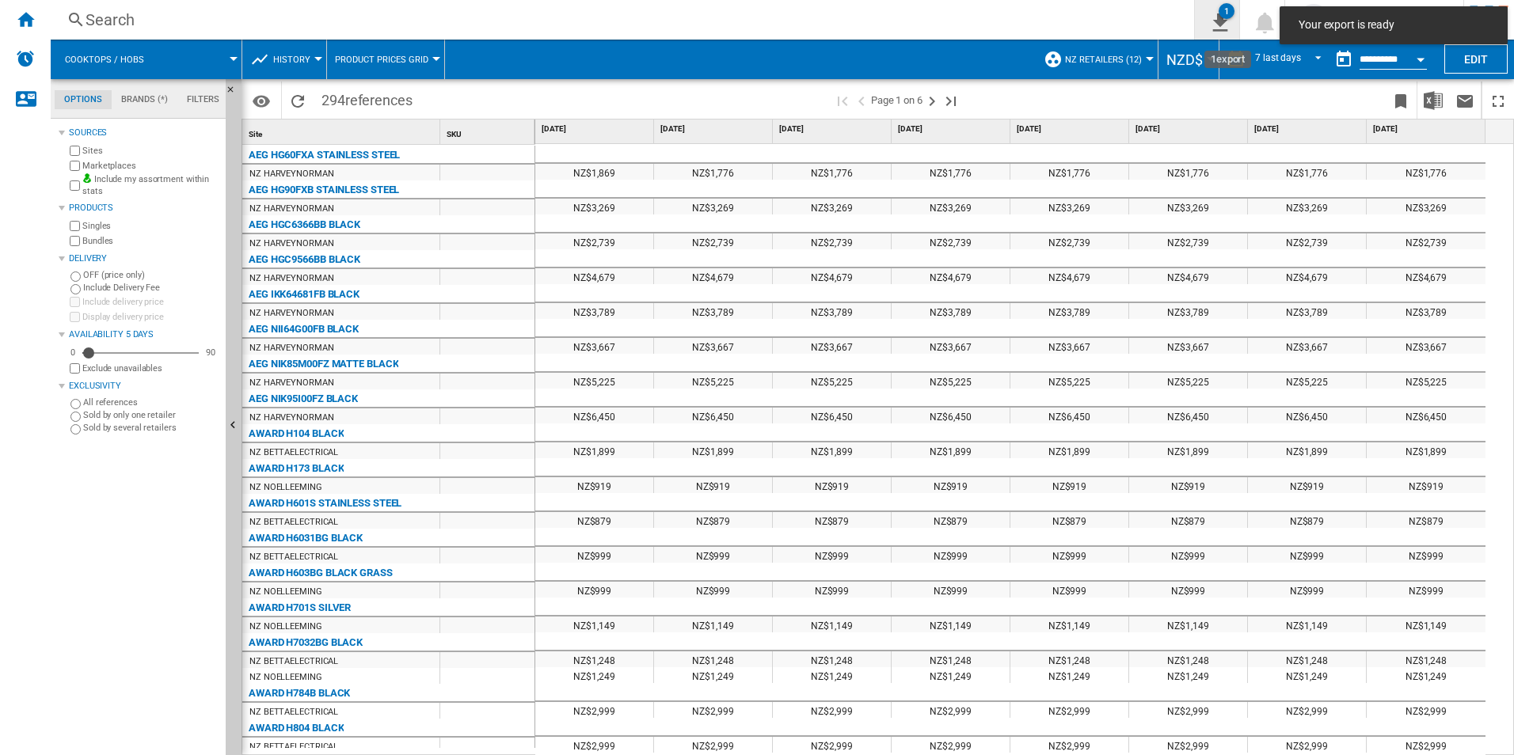
click at [1234, 12] on div "1" at bounding box center [1227, 11] width 16 height 16
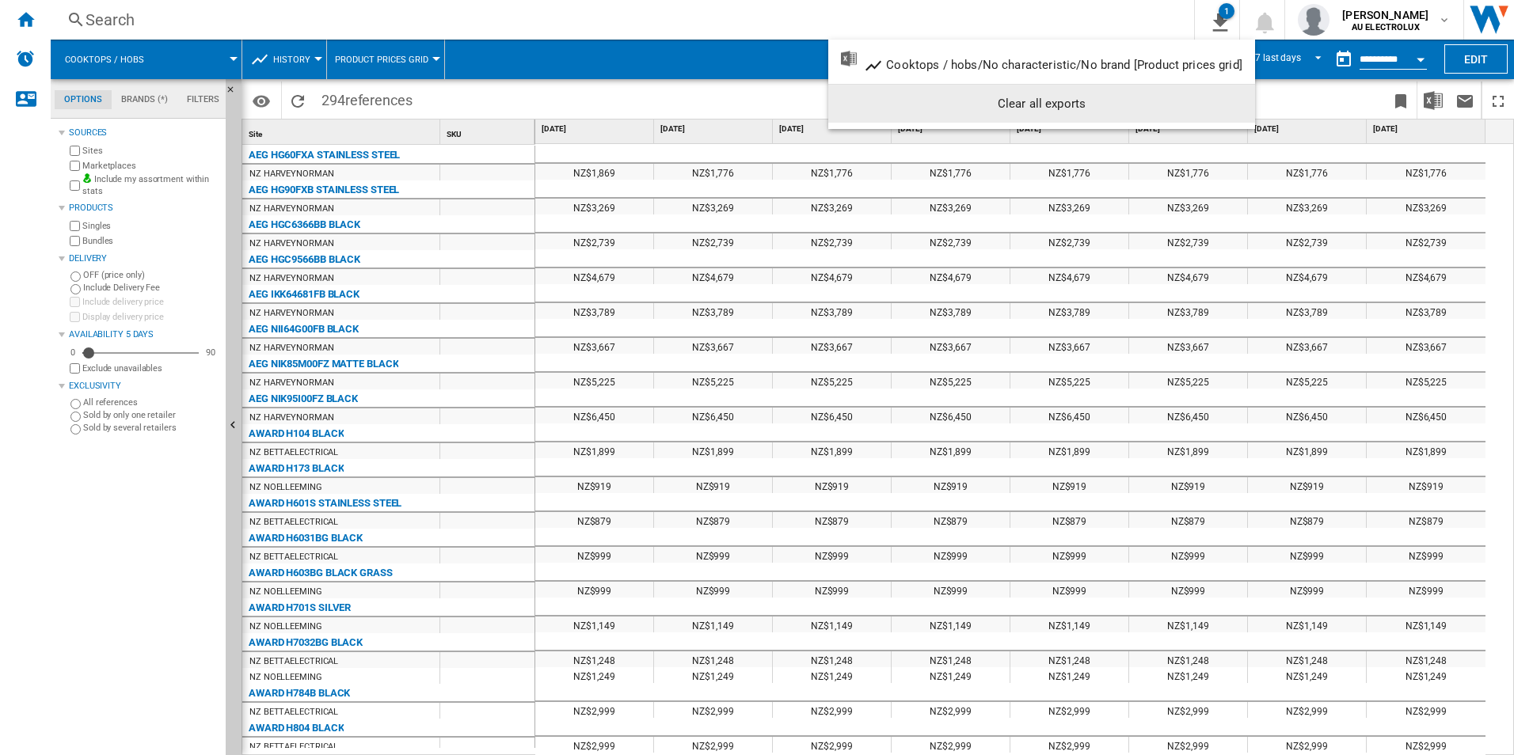
click at [310, 58] on md-backdrop at bounding box center [757, 377] width 1514 height 755
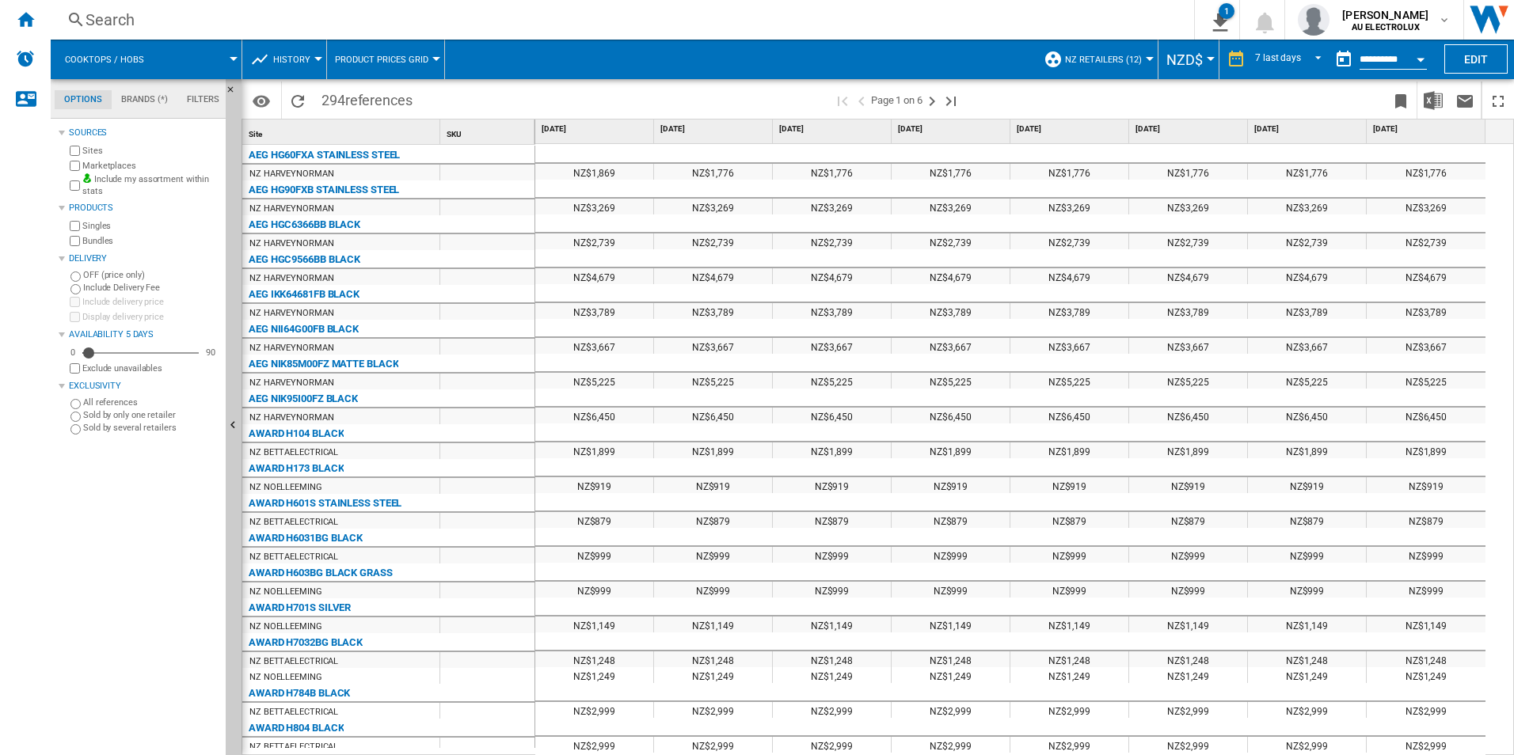
click at [310, 59] on button "History" at bounding box center [295, 60] width 45 height 40
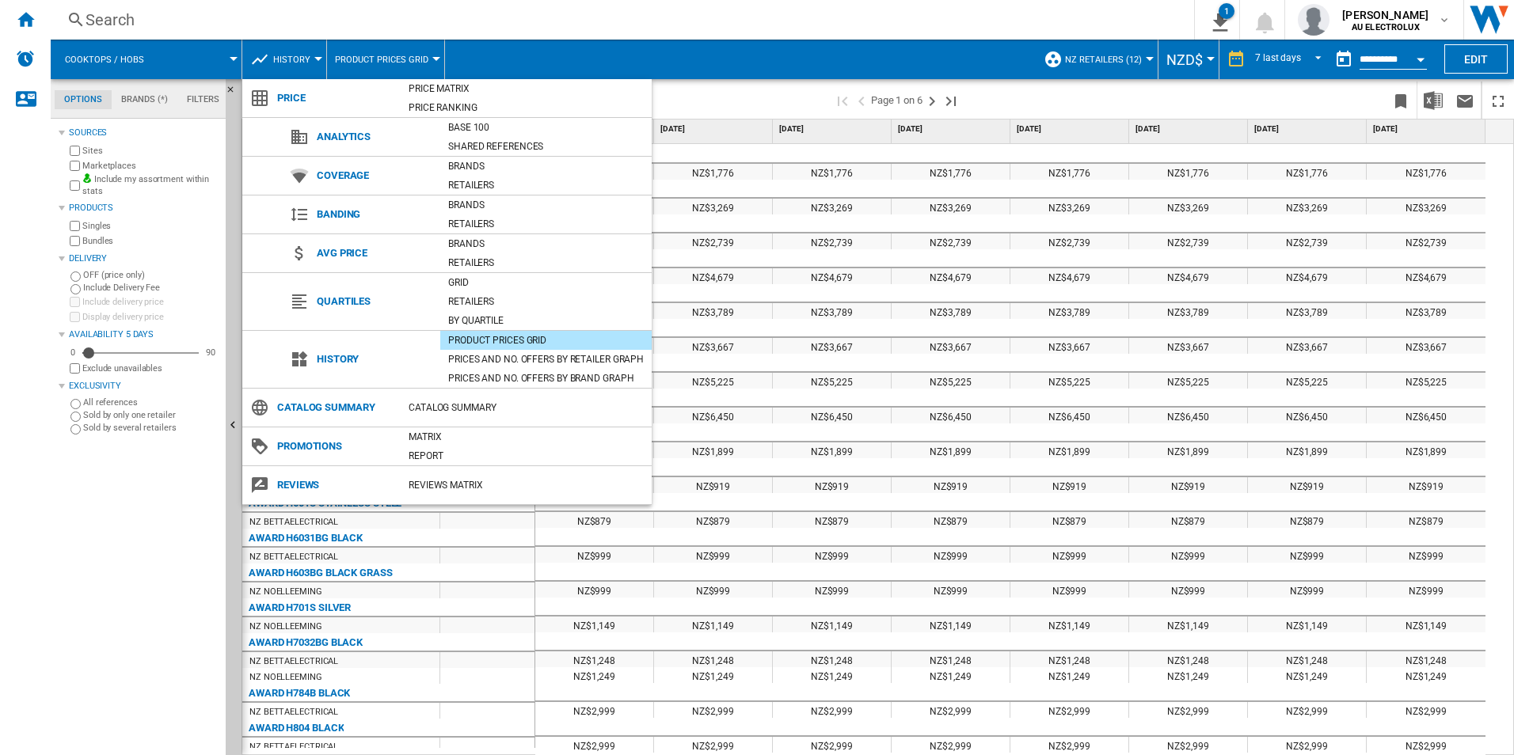
drag, startPoint x: 33, startPoint y: 537, endPoint x: 217, endPoint y: 291, distance: 306.6
click at [33, 537] on md-backdrop at bounding box center [757, 377] width 1514 height 755
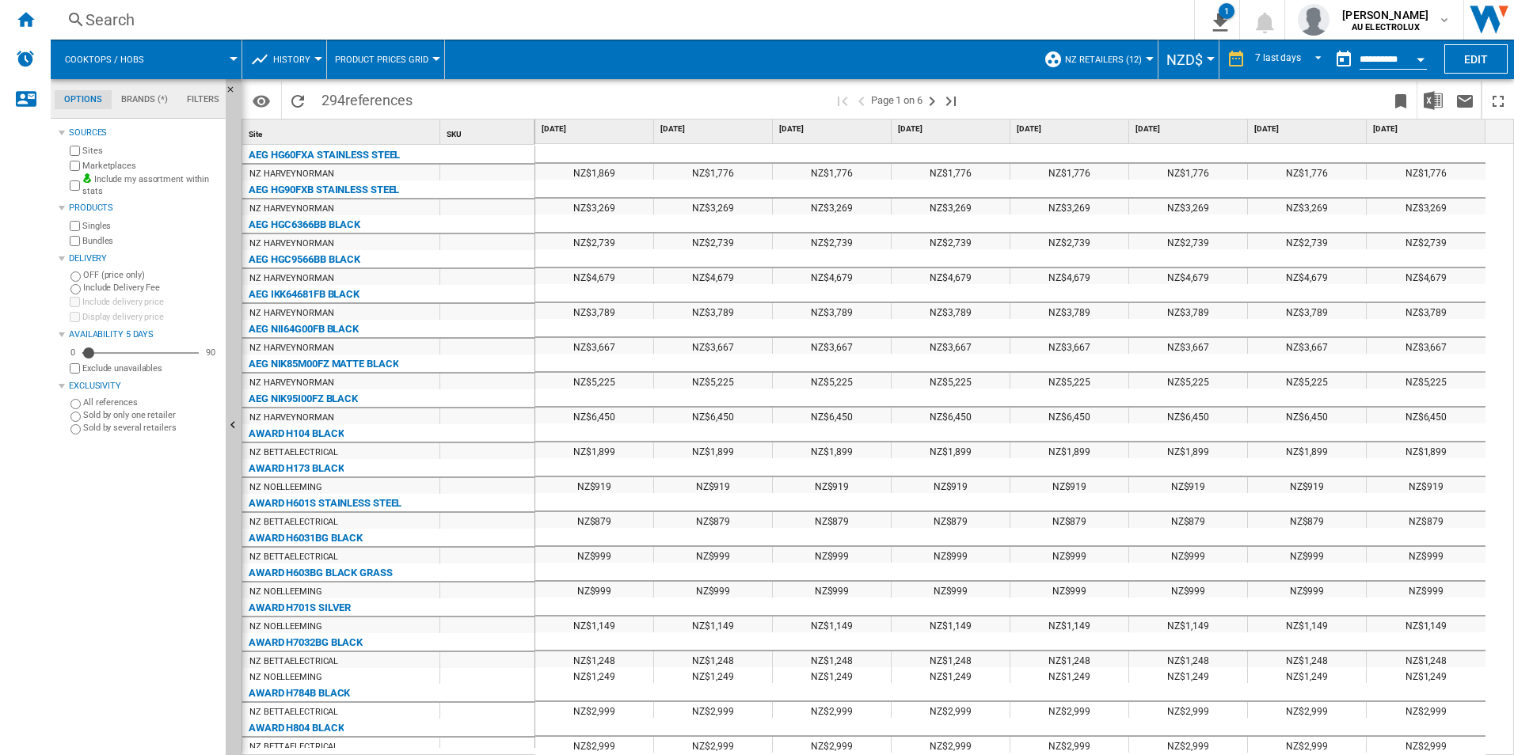
click at [318, 58] on div at bounding box center [318, 59] width 8 height 4
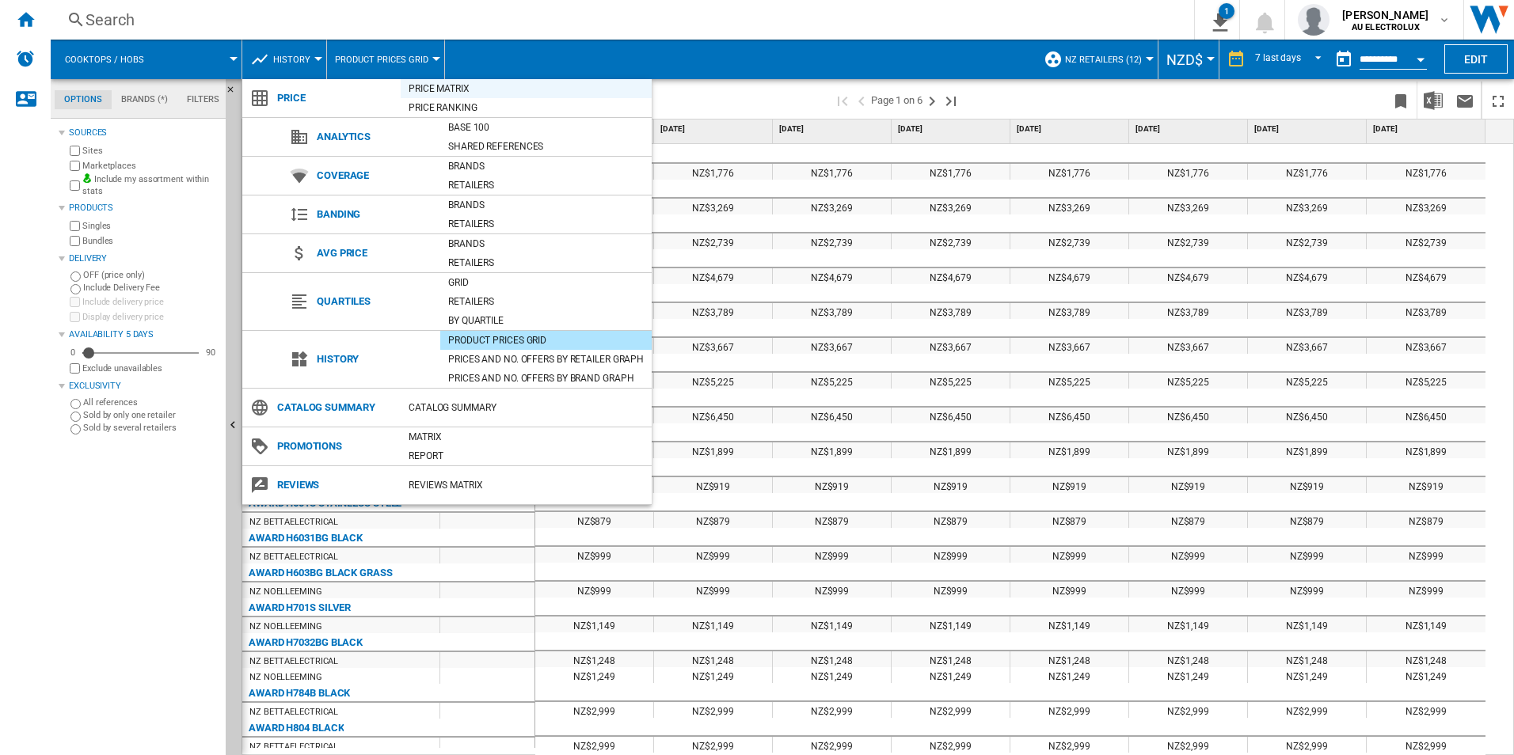
click at [452, 84] on div "Price Matrix" at bounding box center [526, 89] width 251 height 16
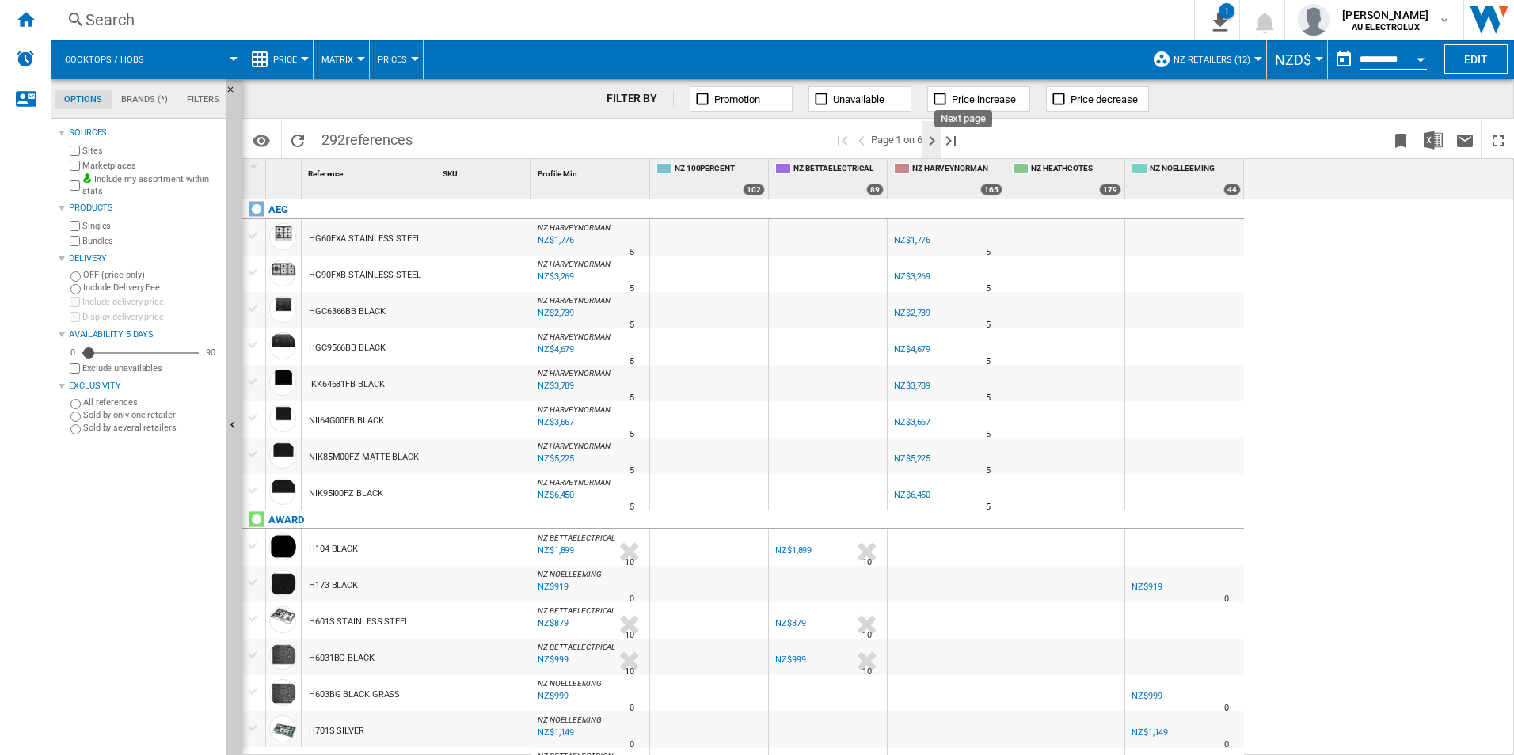
click at [933, 142] on ng-md-icon "Next page" at bounding box center [931, 140] width 19 height 19
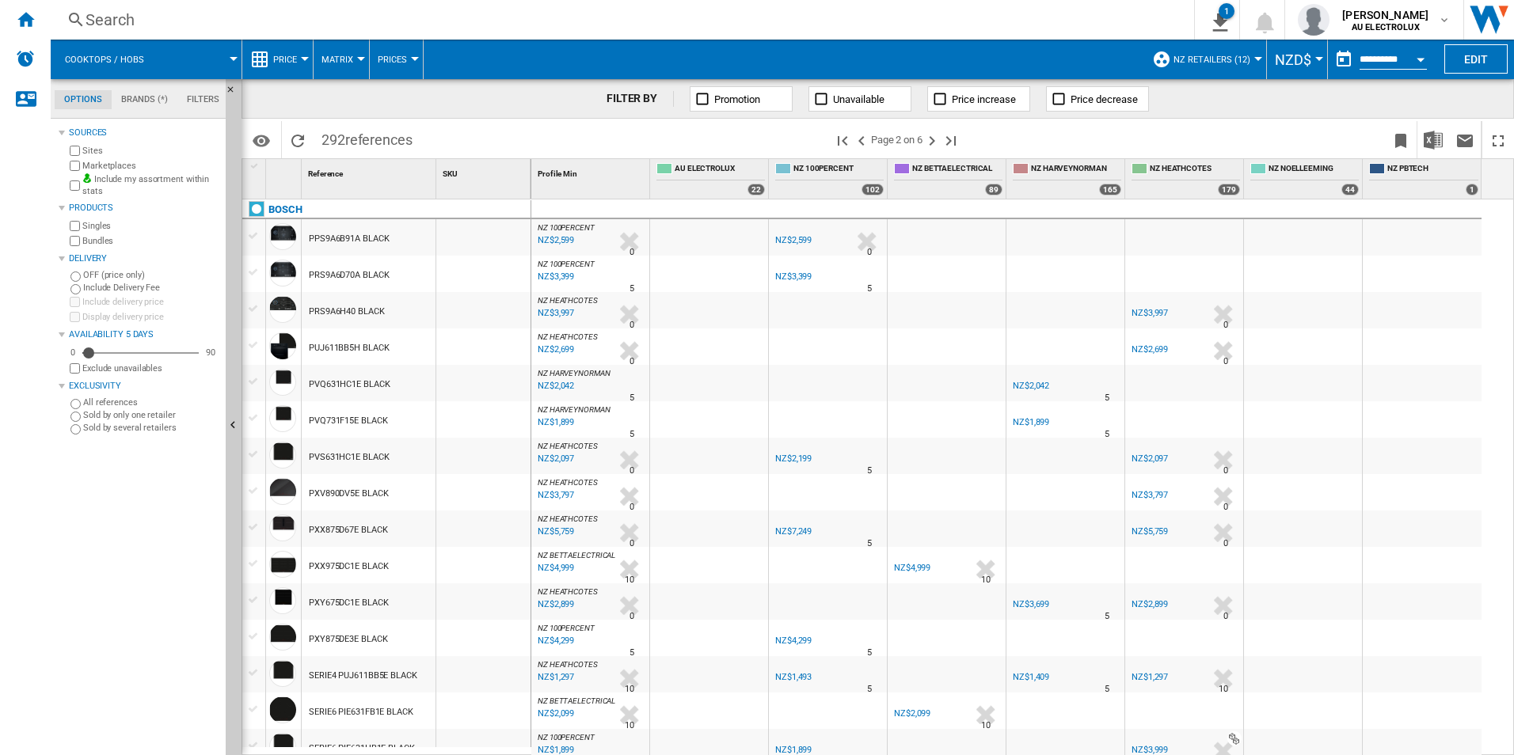
drag, startPoint x: 866, startPoint y: 138, endPoint x: 660, endPoint y: 480, distance: 399.2
click at [866, 138] on ng-md-icon ">Previous page" at bounding box center [861, 140] width 19 height 19
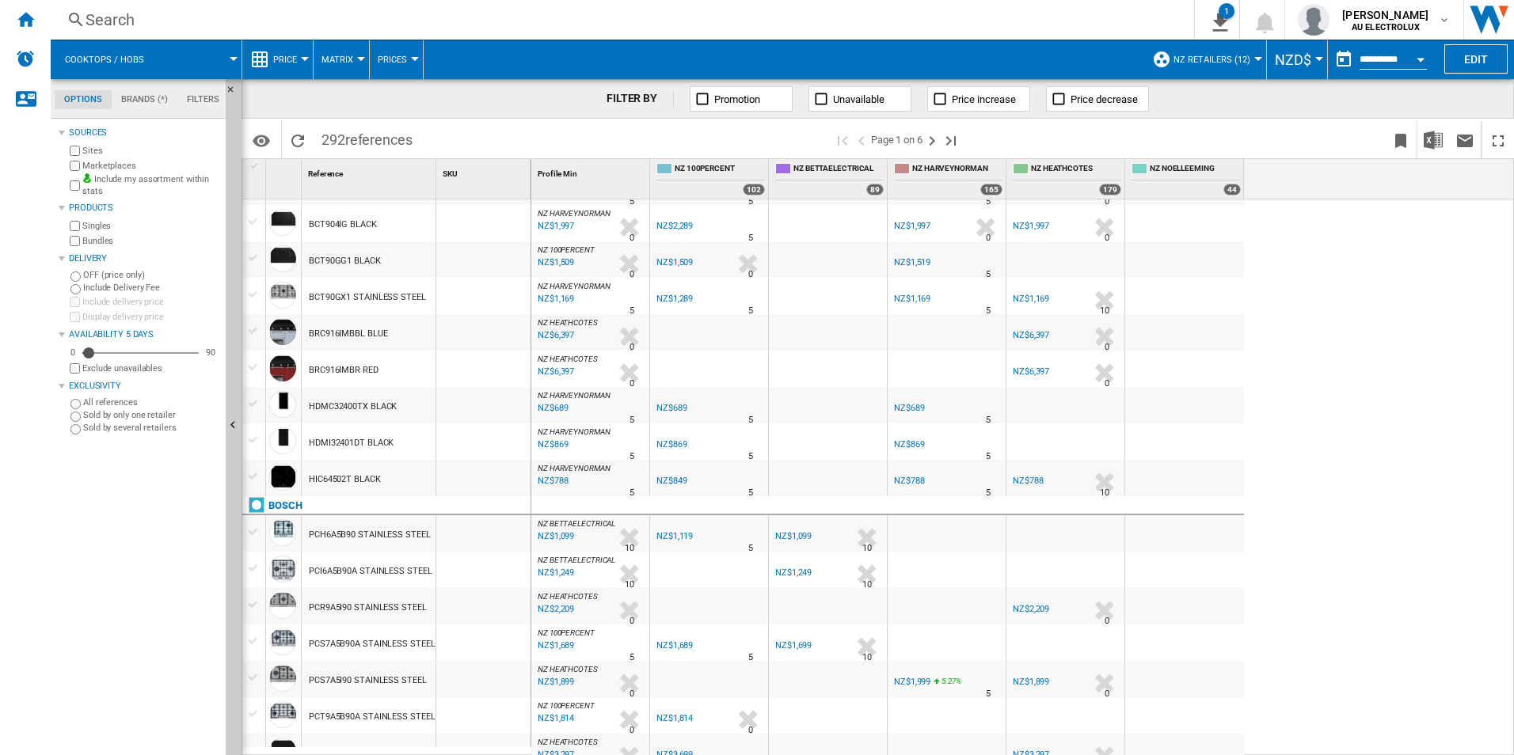
scroll to position [1341, 0]
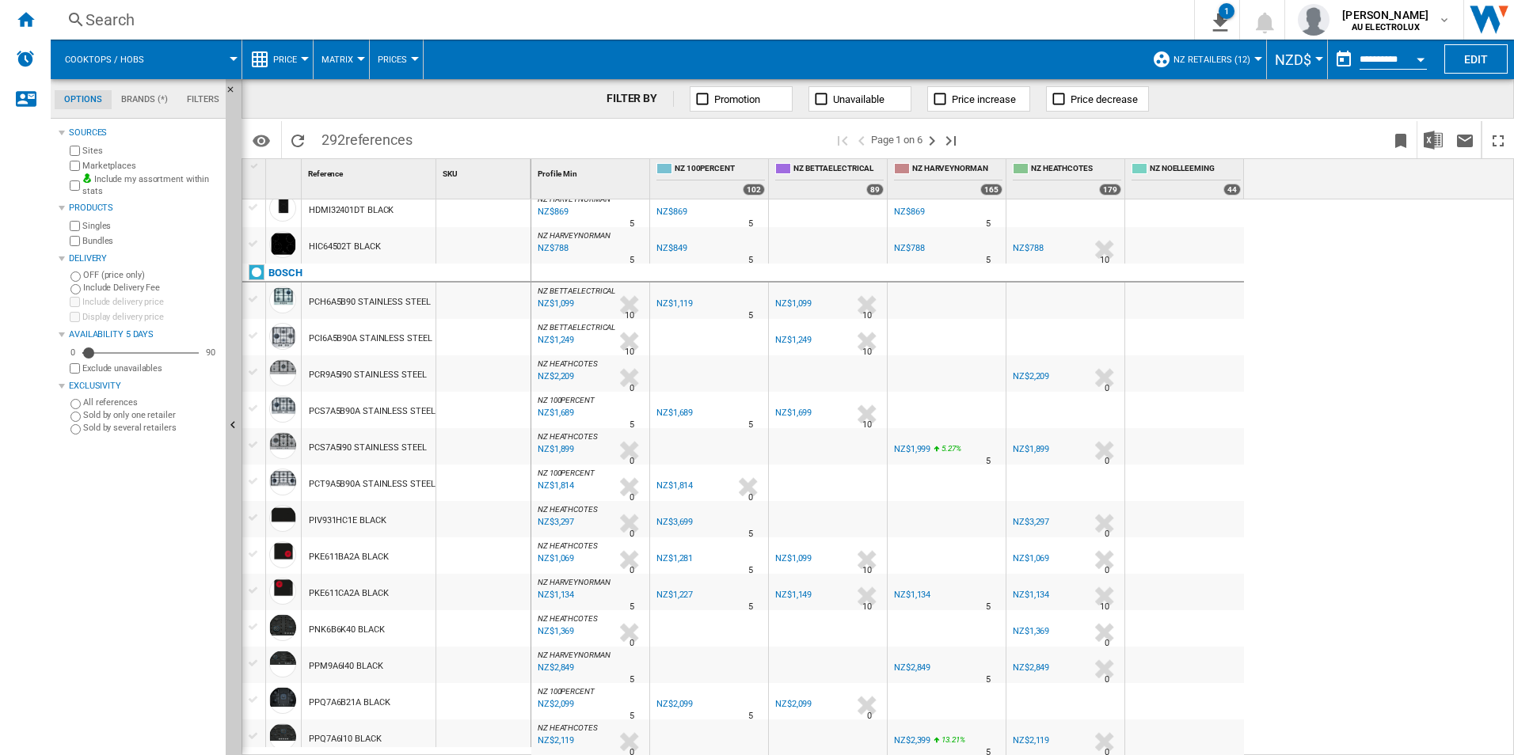
drag, startPoint x: 934, startPoint y: 138, endPoint x: 922, endPoint y: 338, distance: 200.7
click at [934, 138] on ng-md-icon "Next page" at bounding box center [931, 140] width 19 height 19
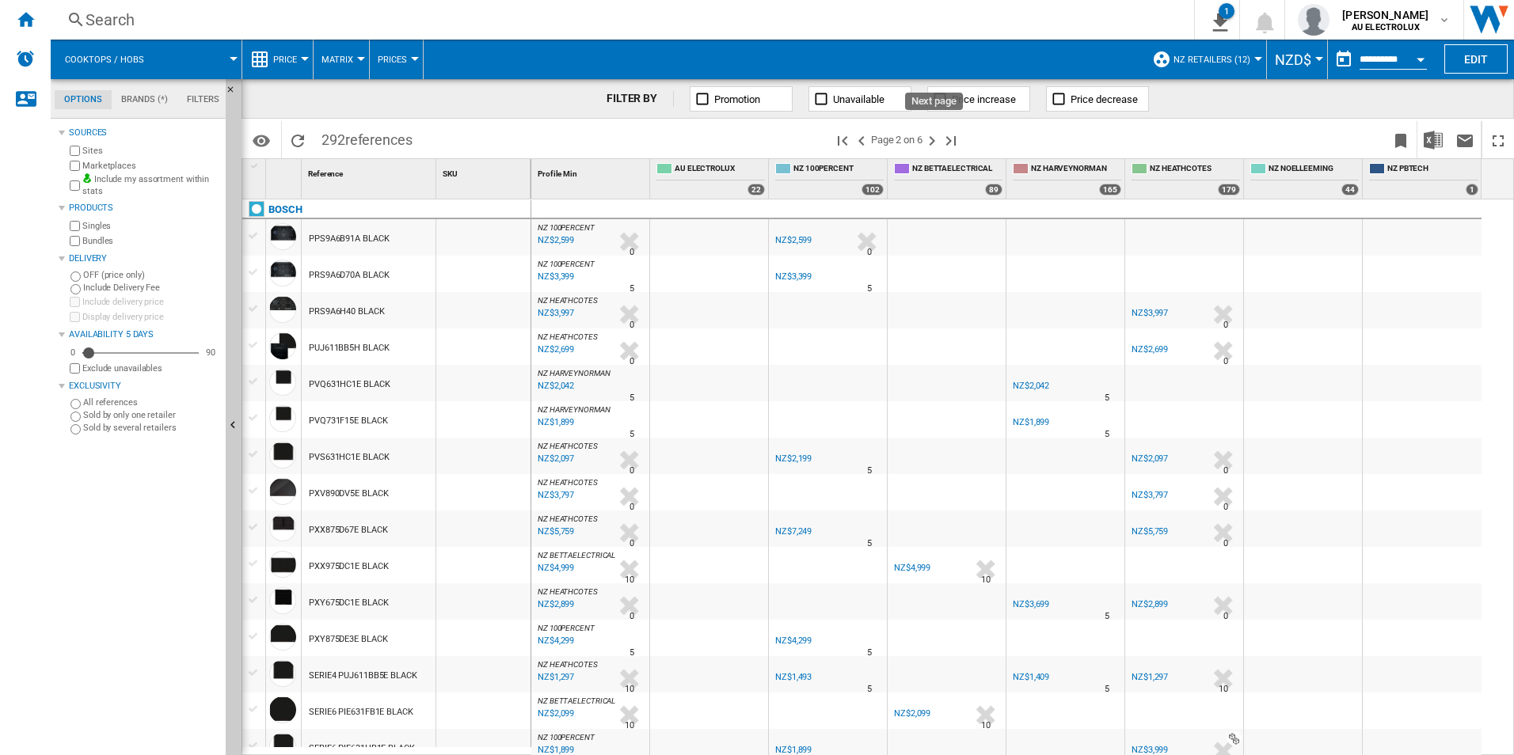
drag, startPoint x: 936, startPoint y: 143, endPoint x: 911, endPoint y: 360, distance: 219.2
click at [936, 143] on ng-md-icon "Next page" at bounding box center [931, 140] width 19 height 19
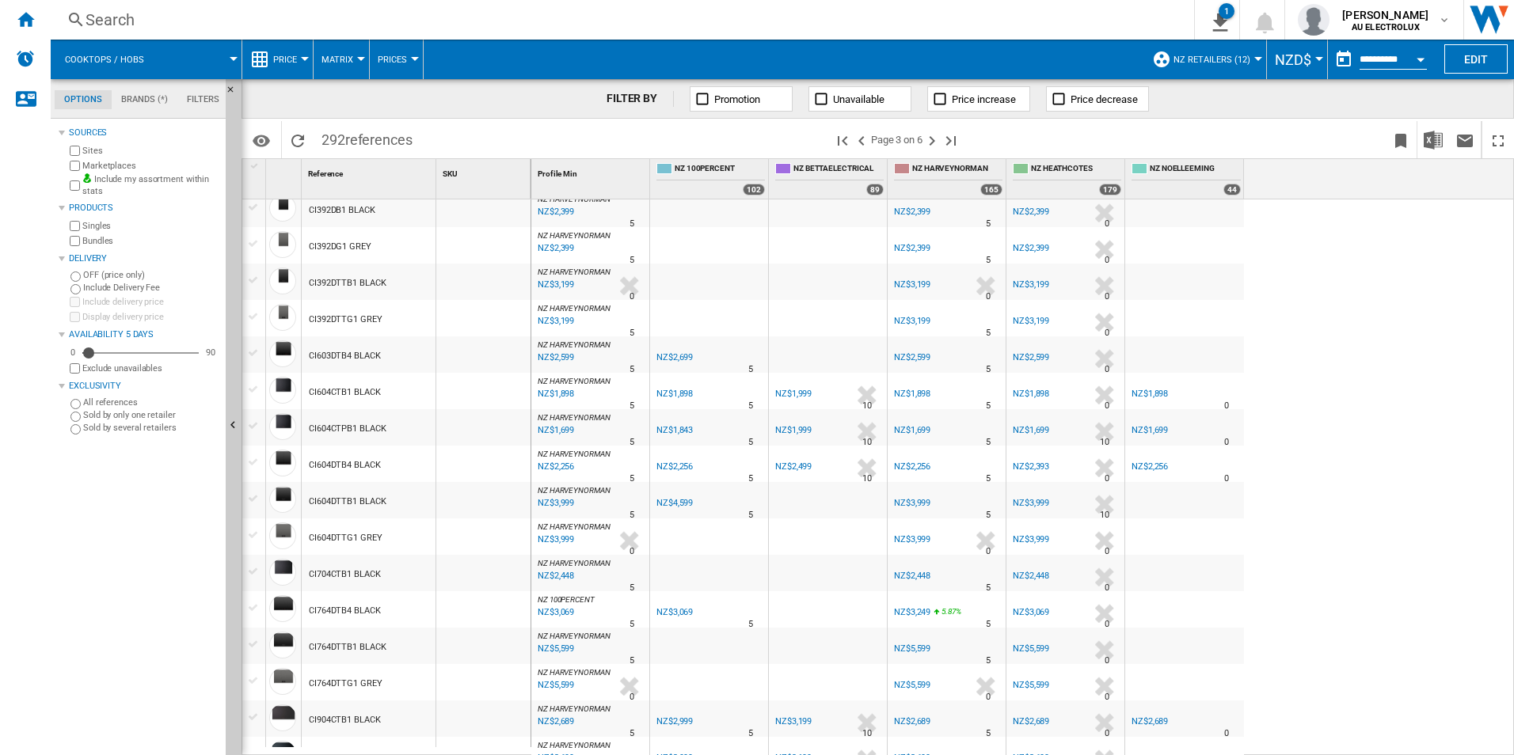
scroll to position [1284, 0]
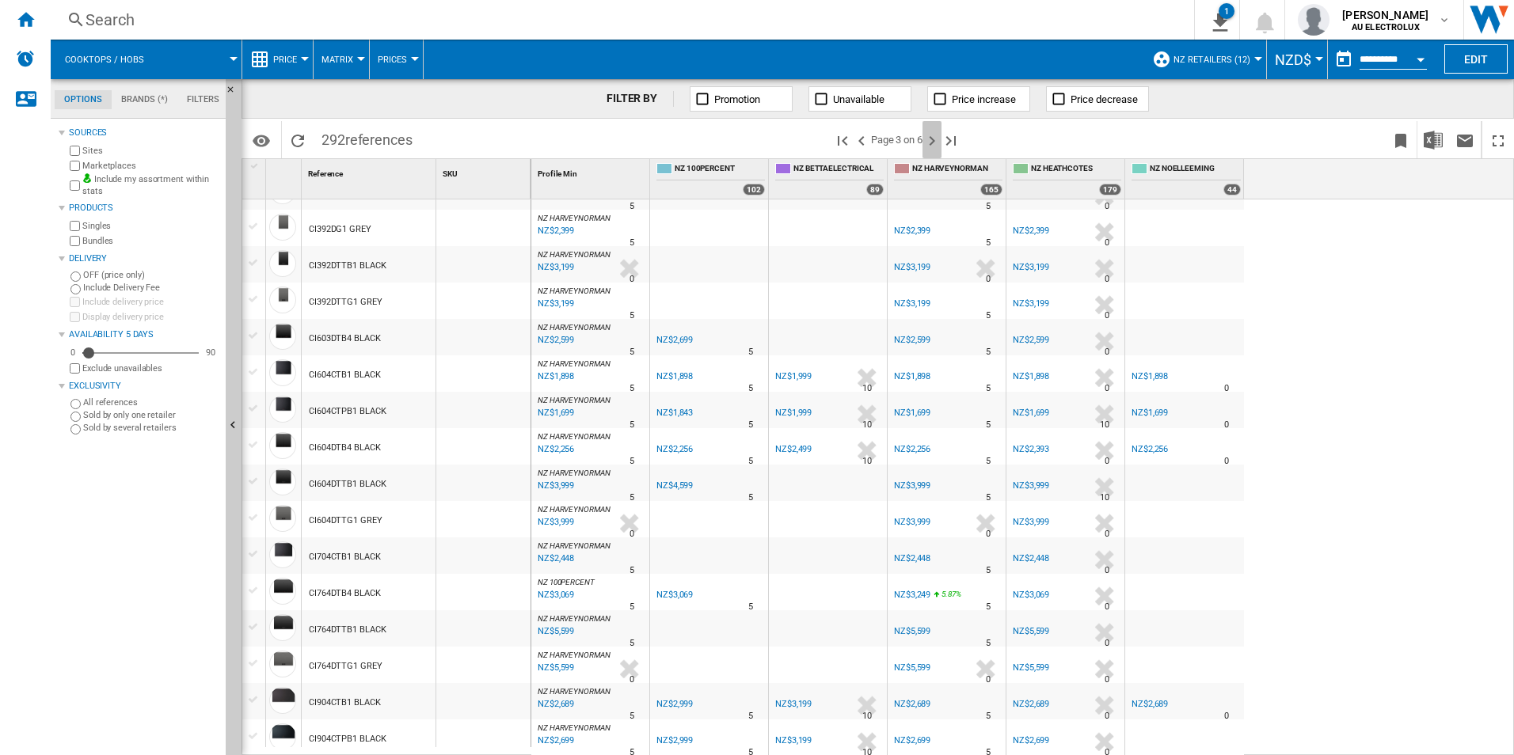
click at [931, 136] on ng-md-icon "Next page" at bounding box center [931, 140] width 19 height 19
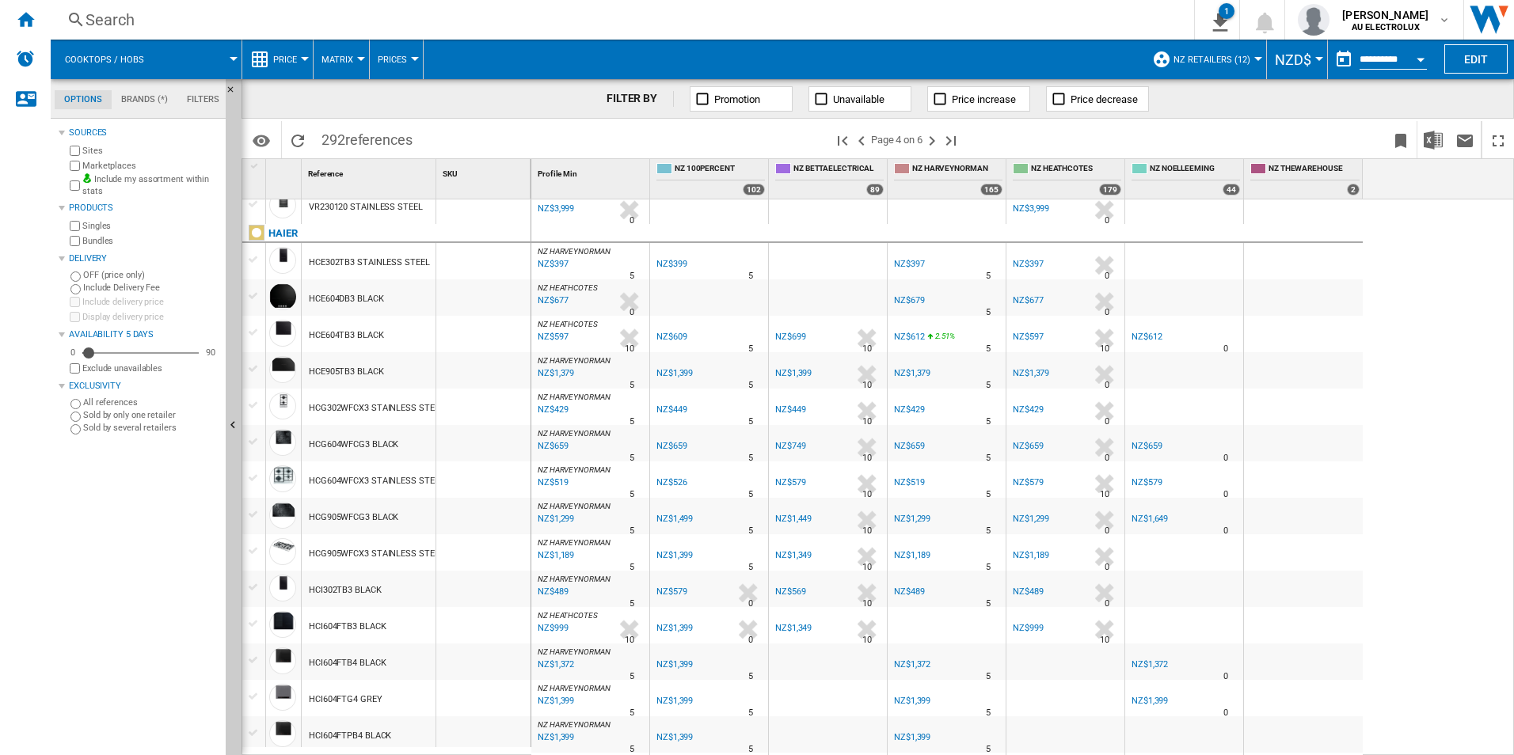
click at [920, 338] on div "NZ$612" at bounding box center [909, 337] width 30 height 10
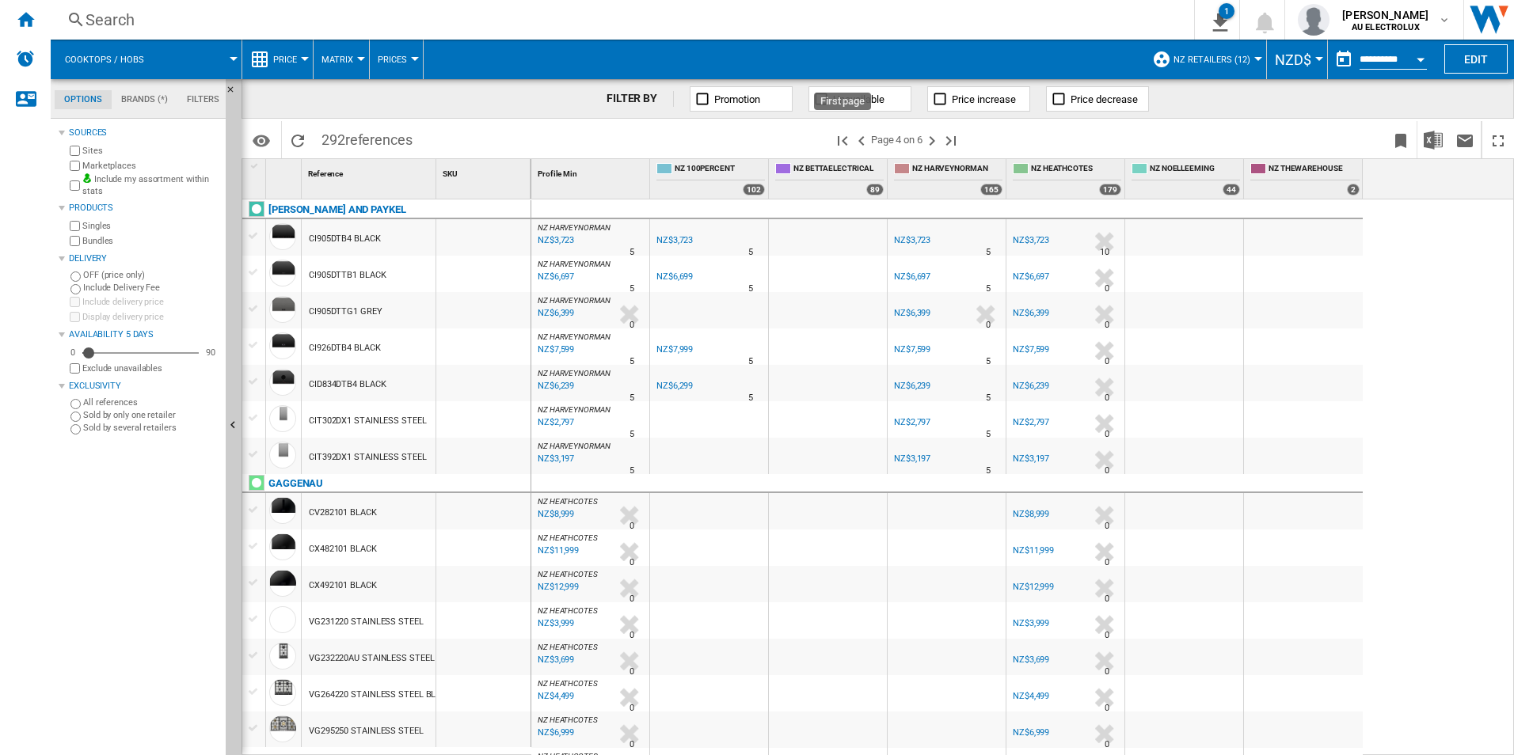
drag, startPoint x: 845, startPoint y: 139, endPoint x: 980, endPoint y: 168, distance: 138.4
click at [845, 139] on ng-md-icon "First page" at bounding box center [842, 140] width 19 height 19
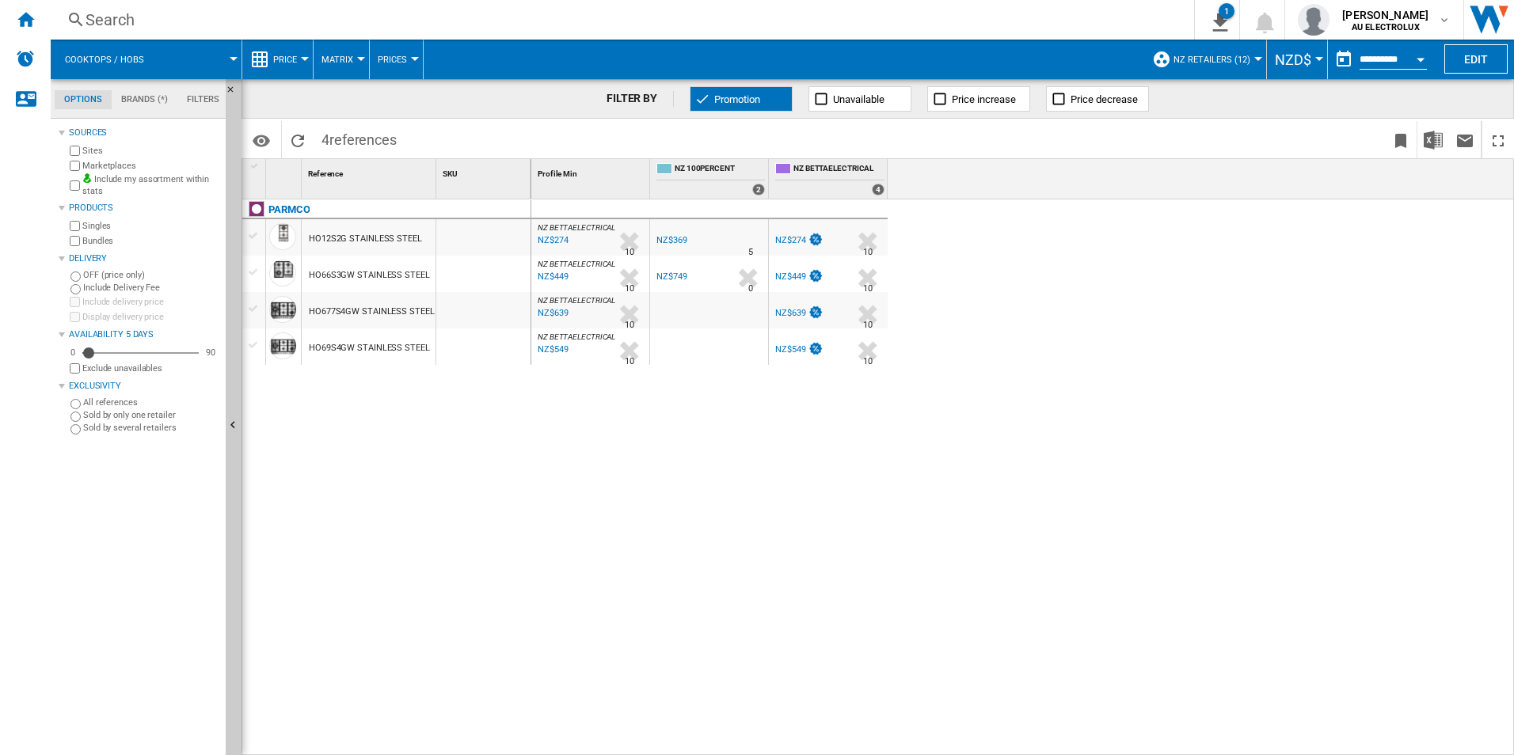
click at [743, 97] on span "Promotion" at bounding box center [737, 99] width 46 height 12
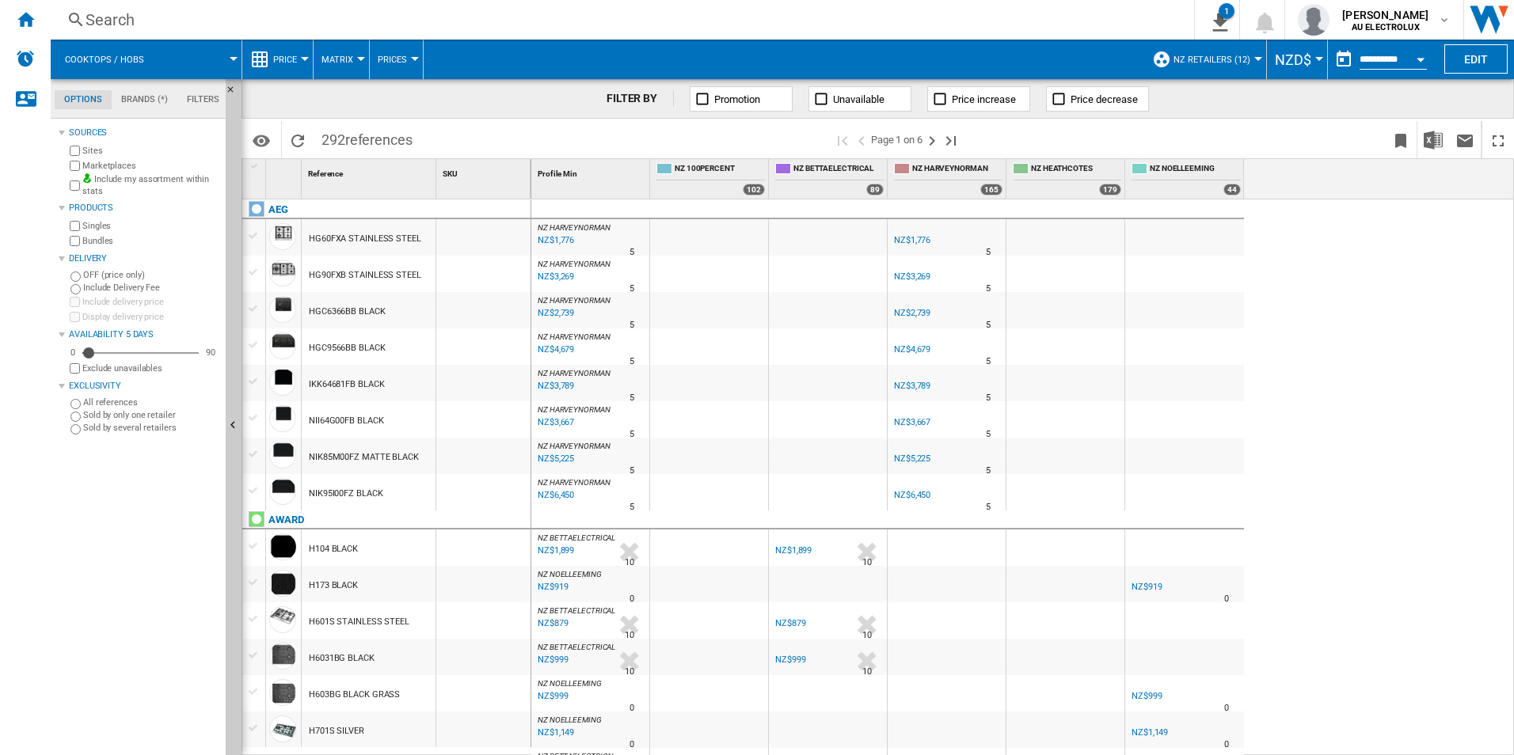
click at [1000, 96] on span "Price increase" at bounding box center [984, 99] width 64 height 12
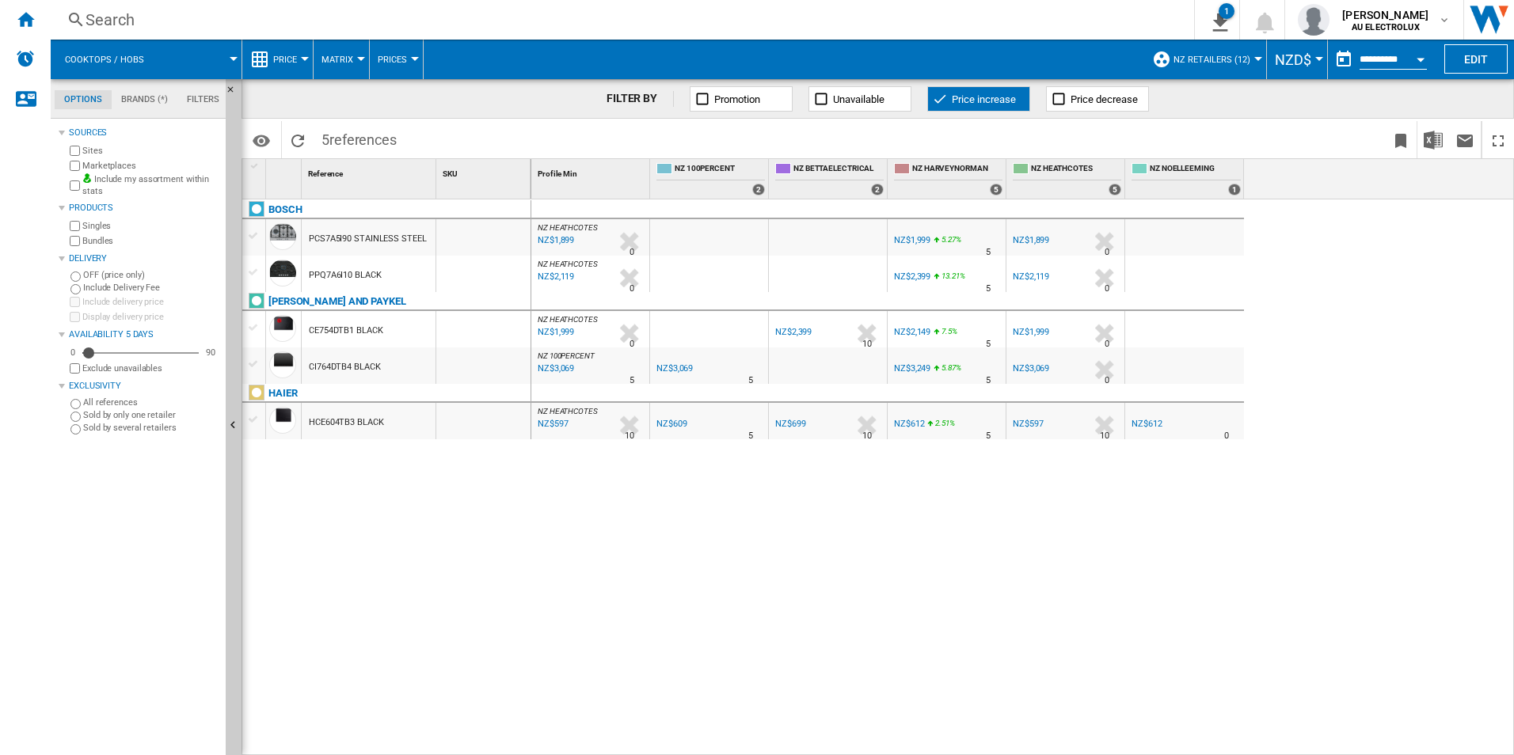
click at [979, 99] on span "Price increase" at bounding box center [984, 99] width 64 height 12
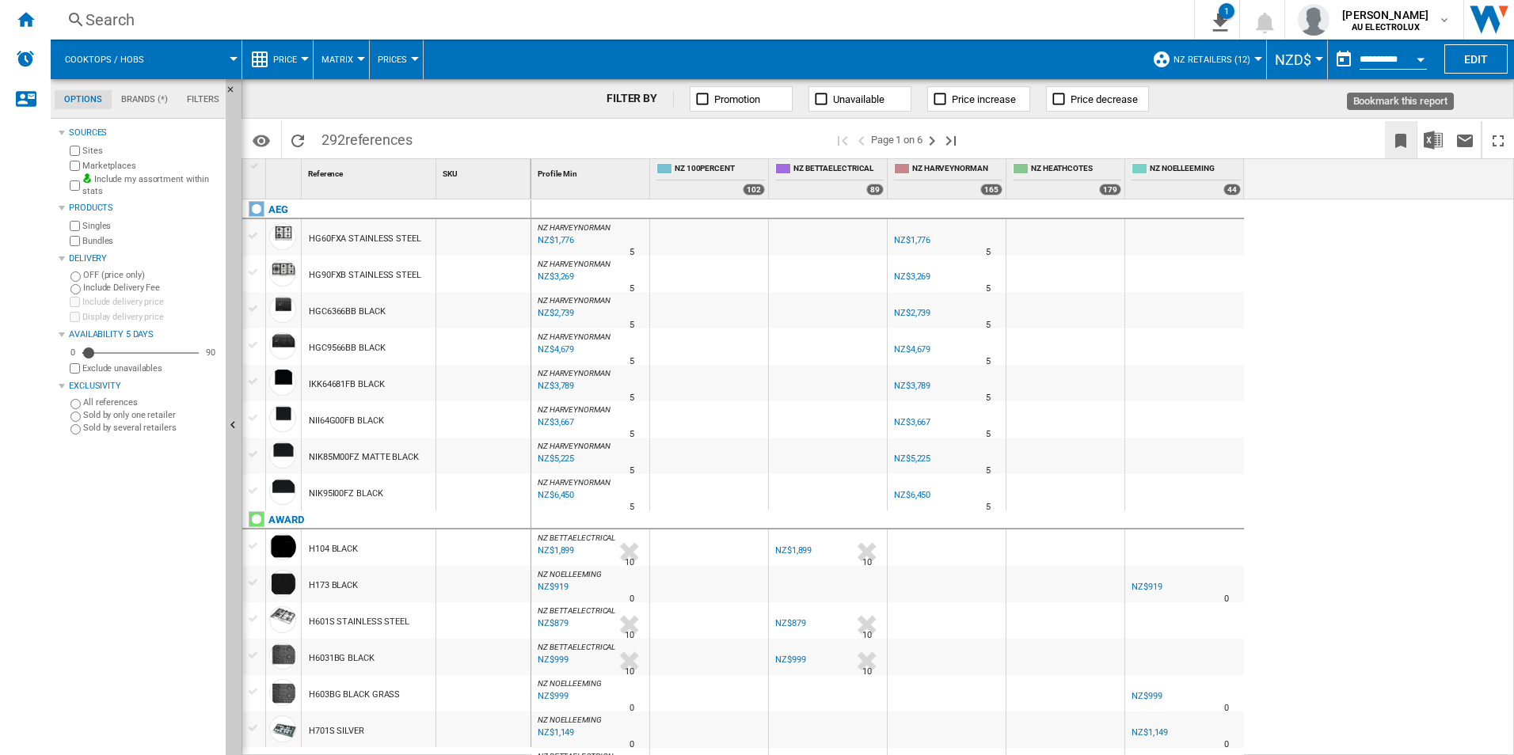
click at [1405, 141] on ng-md-icon "Bookmark this report" at bounding box center [1400, 140] width 19 height 19
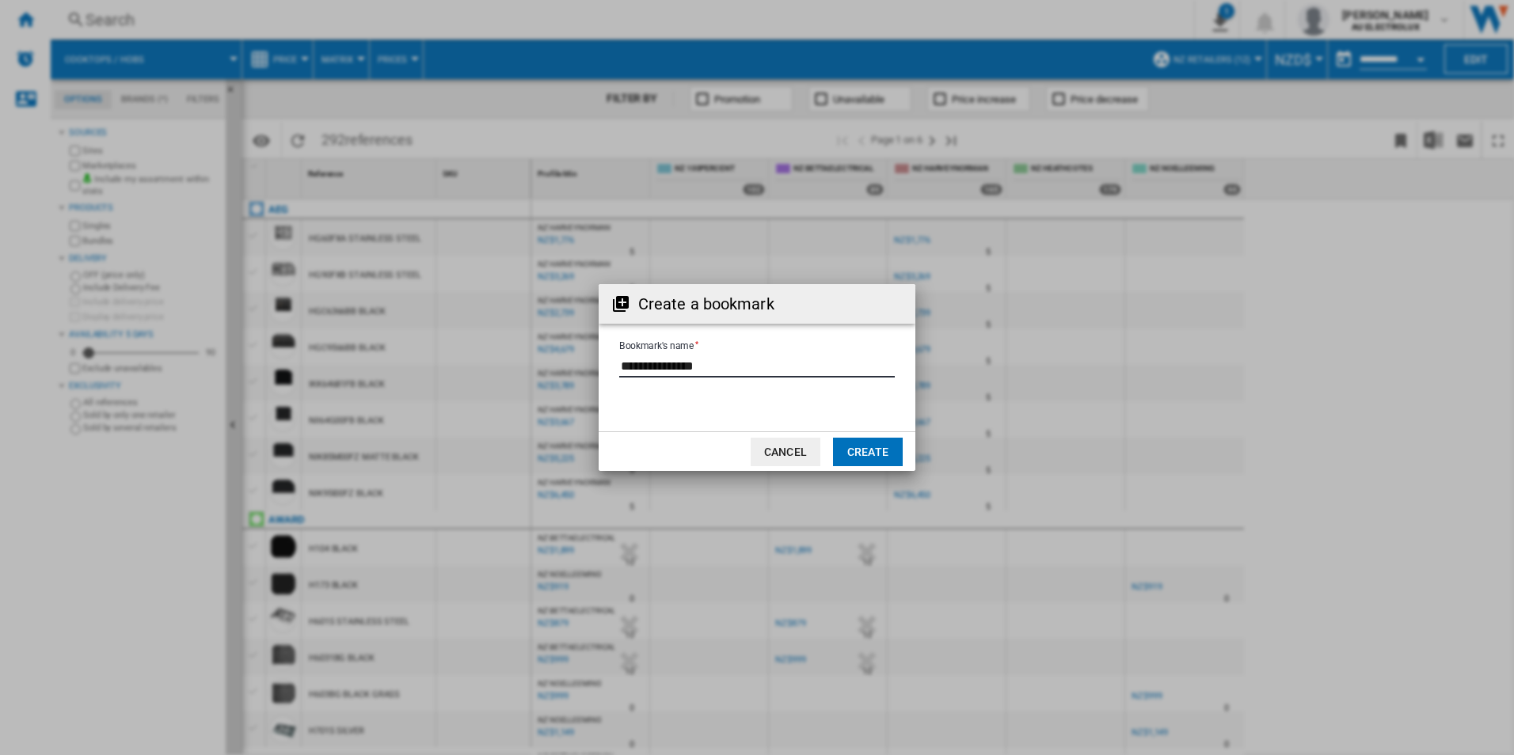
drag, startPoint x: 756, startPoint y: 363, endPoint x: 628, endPoint y: 375, distance: 128.8
click at [628, 375] on input "Bookmark's name" at bounding box center [757, 366] width 276 height 24
type input "**********"
click at [881, 451] on button "Create" at bounding box center [868, 452] width 70 height 29
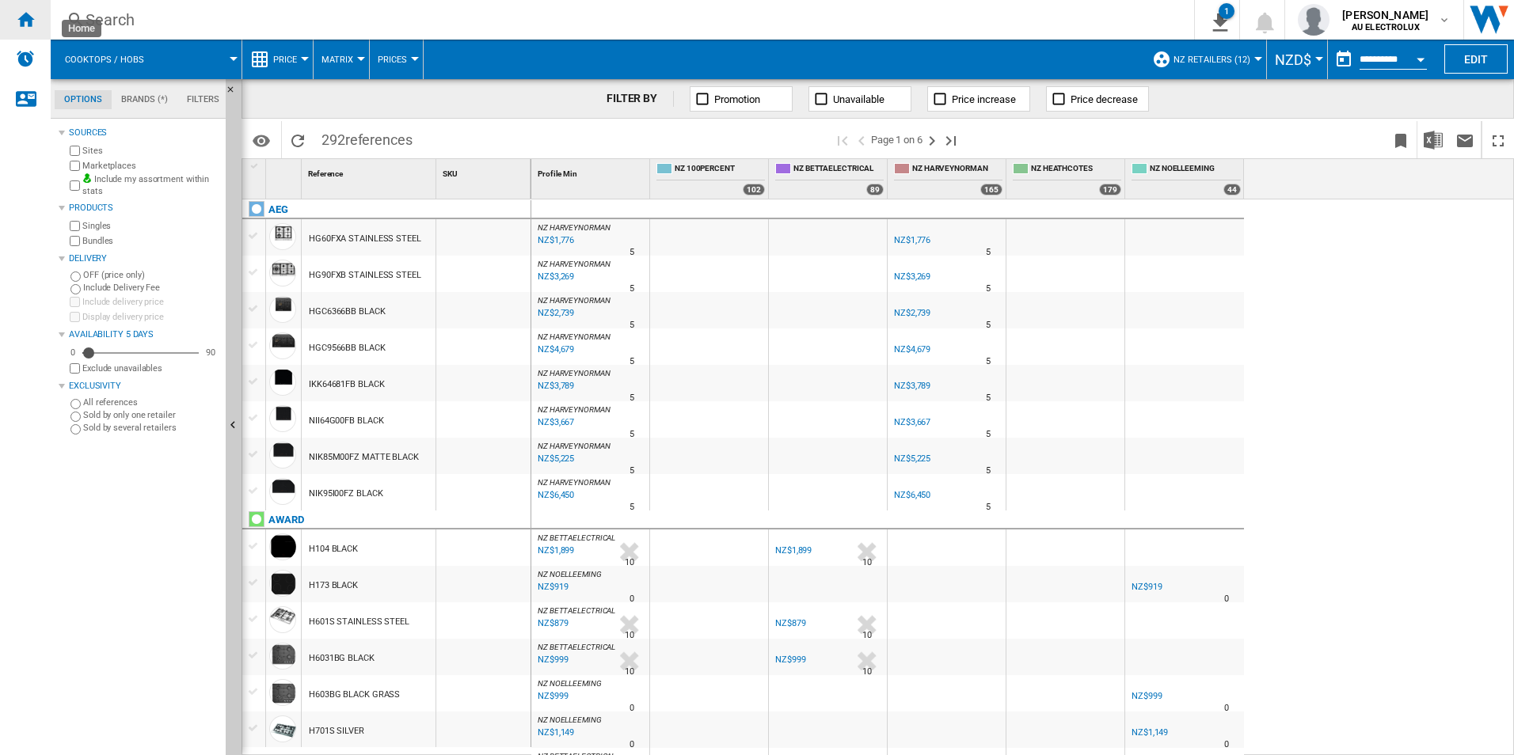
click at [30, 22] on ng-md-icon "Home" at bounding box center [25, 19] width 19 height 19
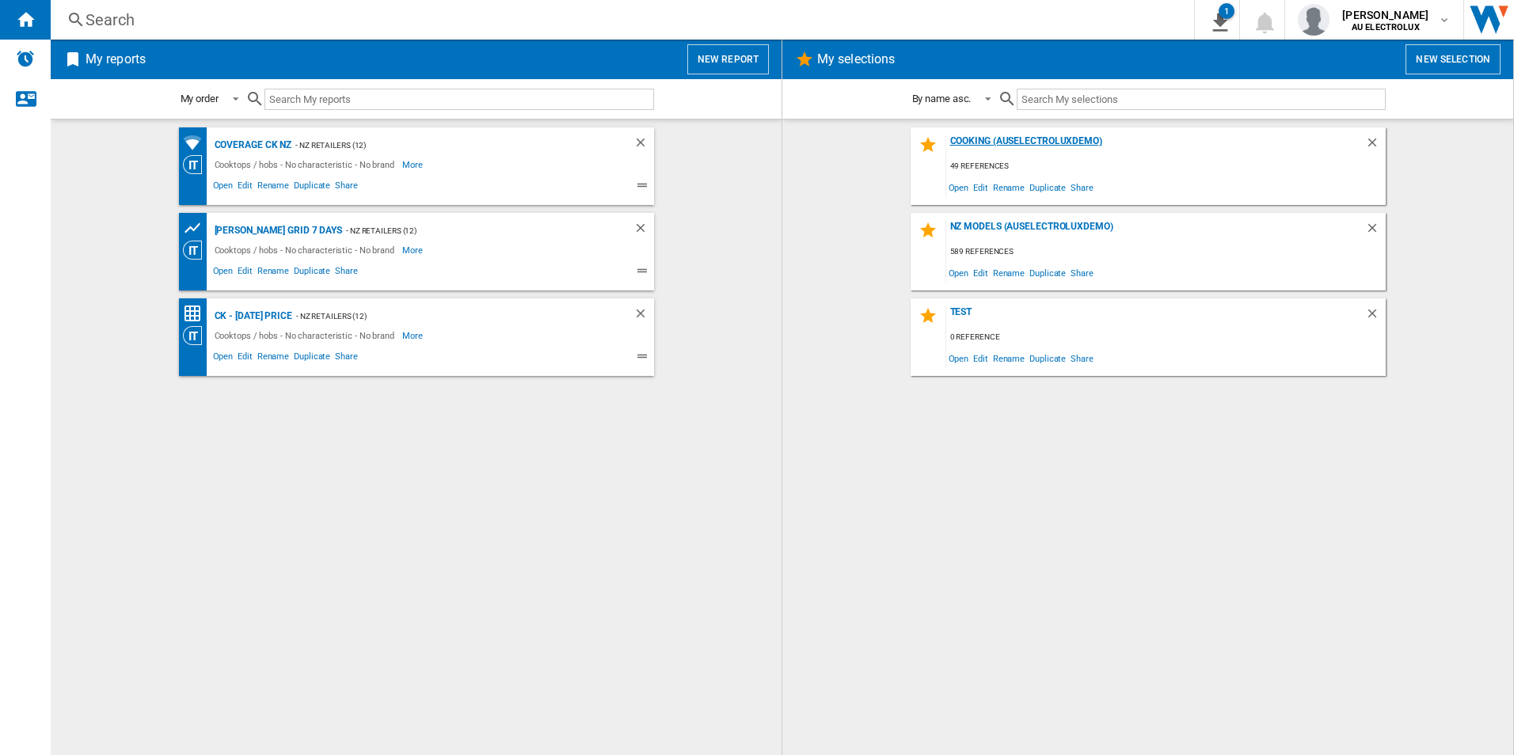
click at [1046, 137] on div "Cooking (auselectroluxdemo)" at bounding box center [1155, 145] width 419 height 21
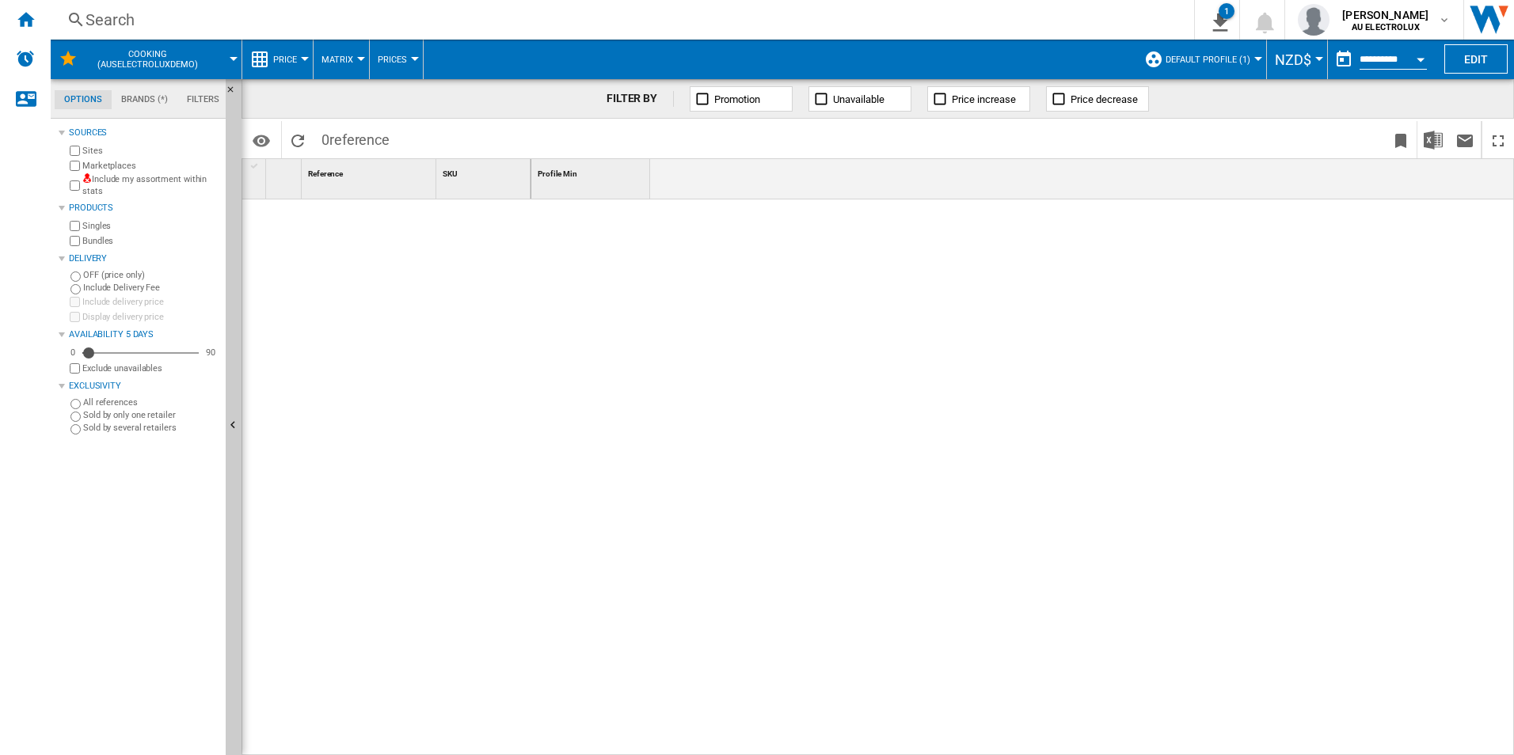
click at [146, 99] on md-tab-item "Brands (*)" at bounding box center [145, 99] width 66 height 19
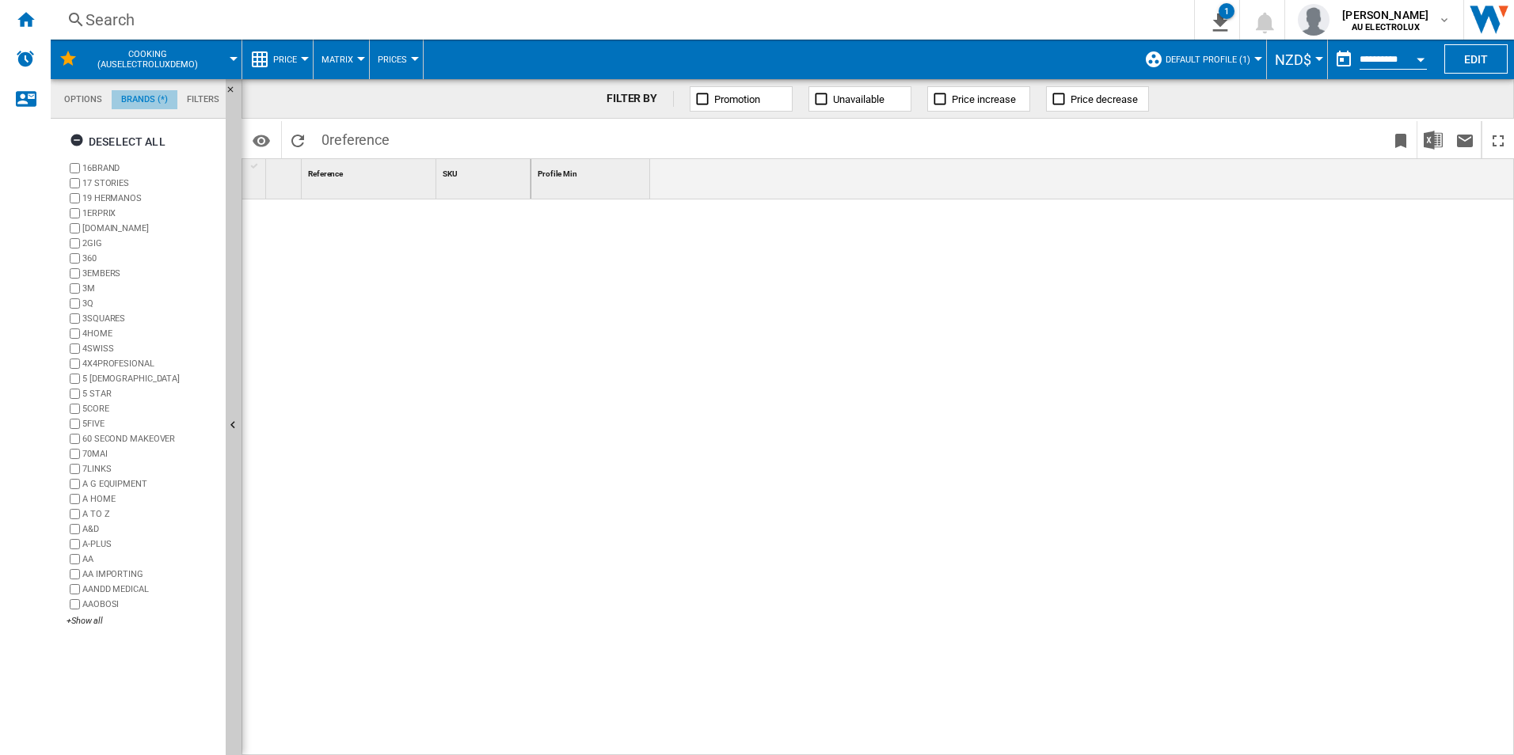
scroll to position [61, 0]
click at [78, 98] on md-tab-item "Options" at bounding box center [83, 99] width 57 height 19
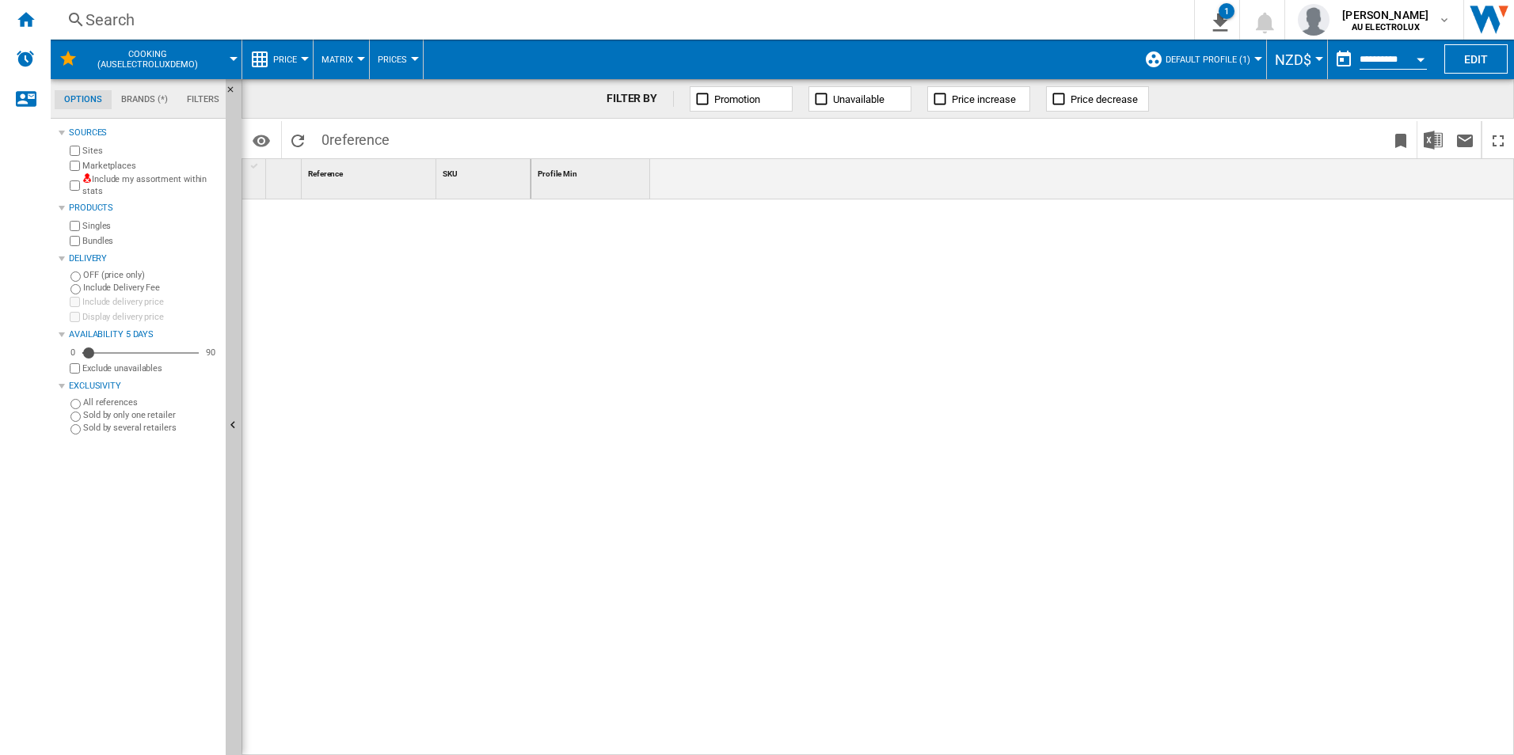
click at [1242, 52] on button "Default profile (1)" at bounding box center [1212, 60] width 93 height 40
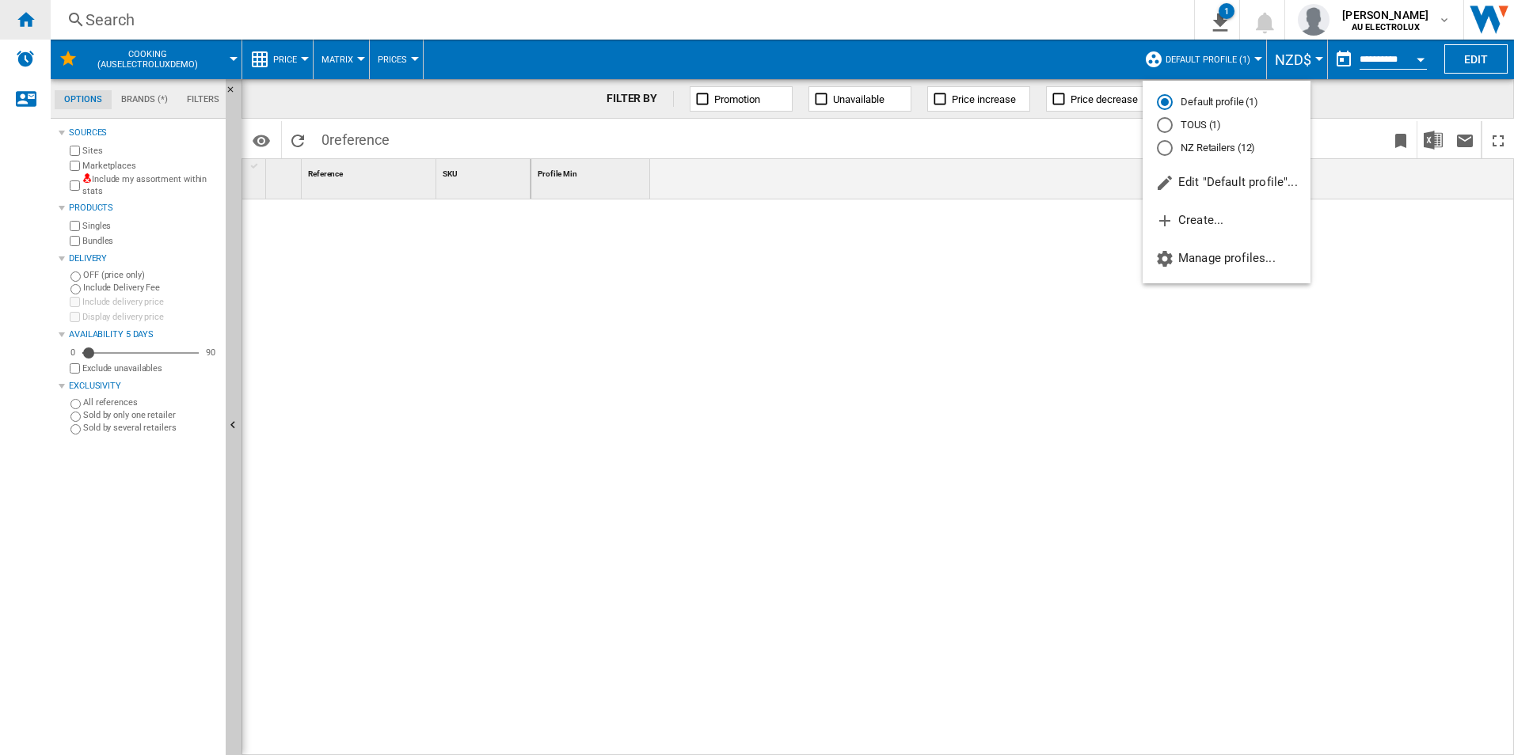
click at [19, 21] on md-backdrop at bounding box center [757, 377] width 1514 height 755
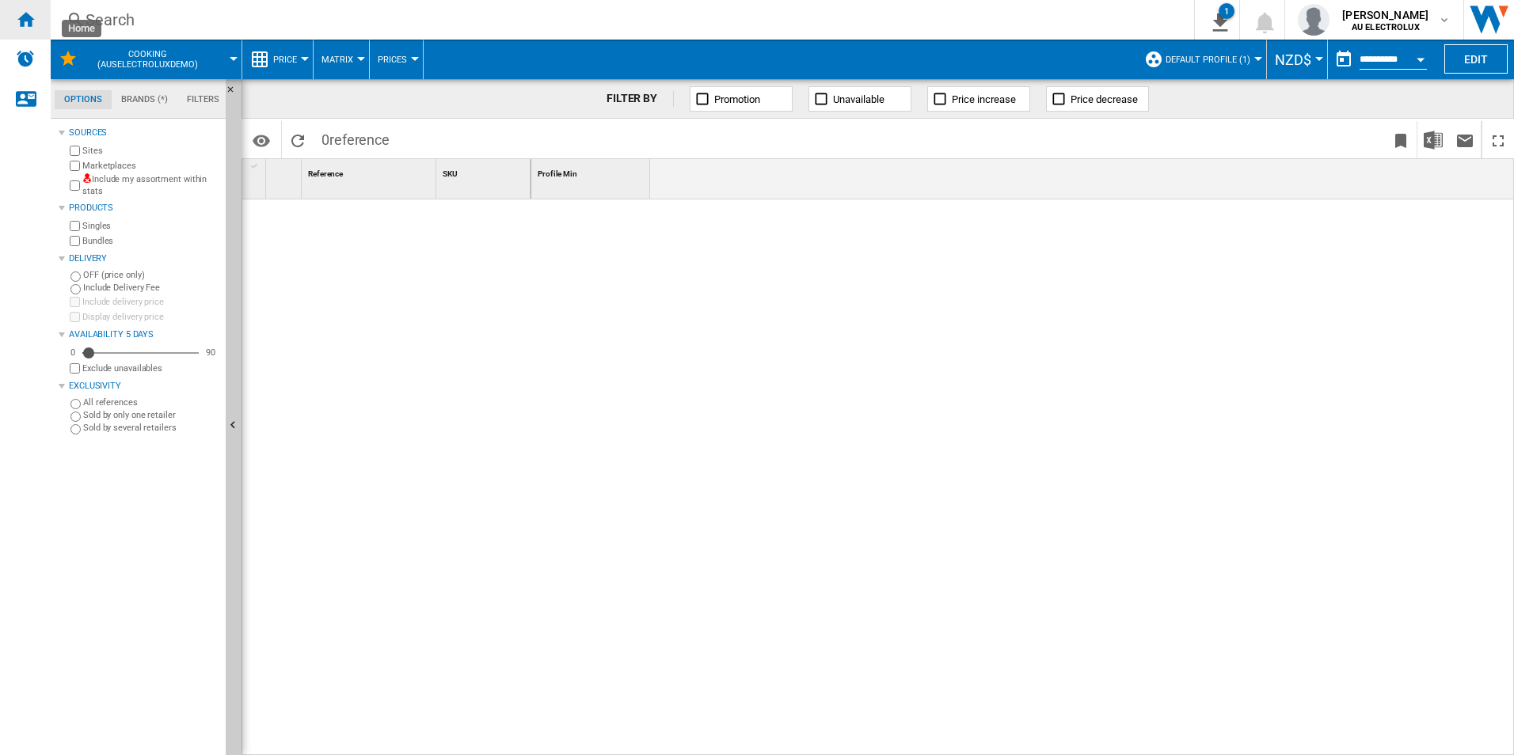
click at [30, 21] on ng-md-icon "Home" at bounding box center [25, 19] width 19 height 19
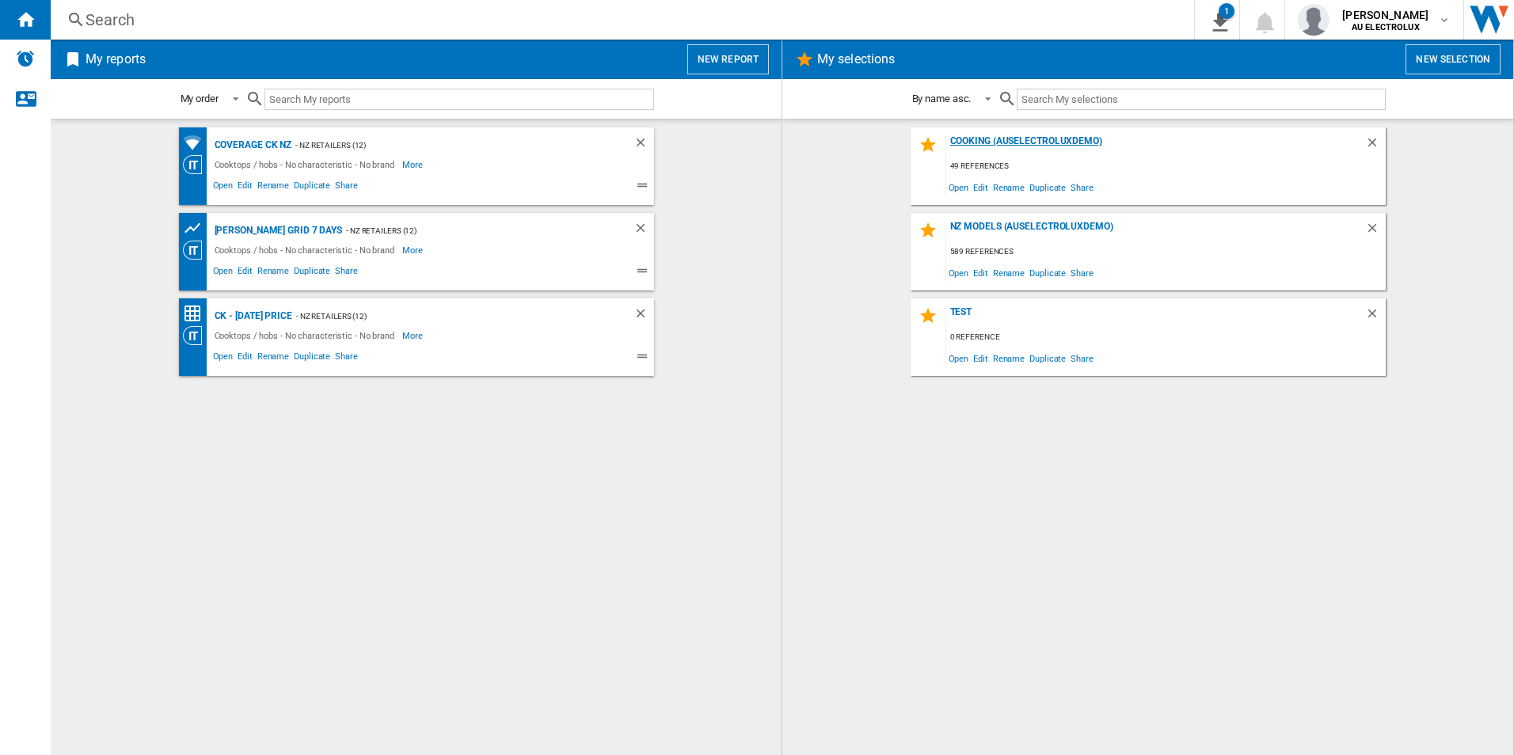
click at [1036, 136] on div "Cooking (auselectroluxdemo)" at bounding box center [1155, 145] width 419 height 21
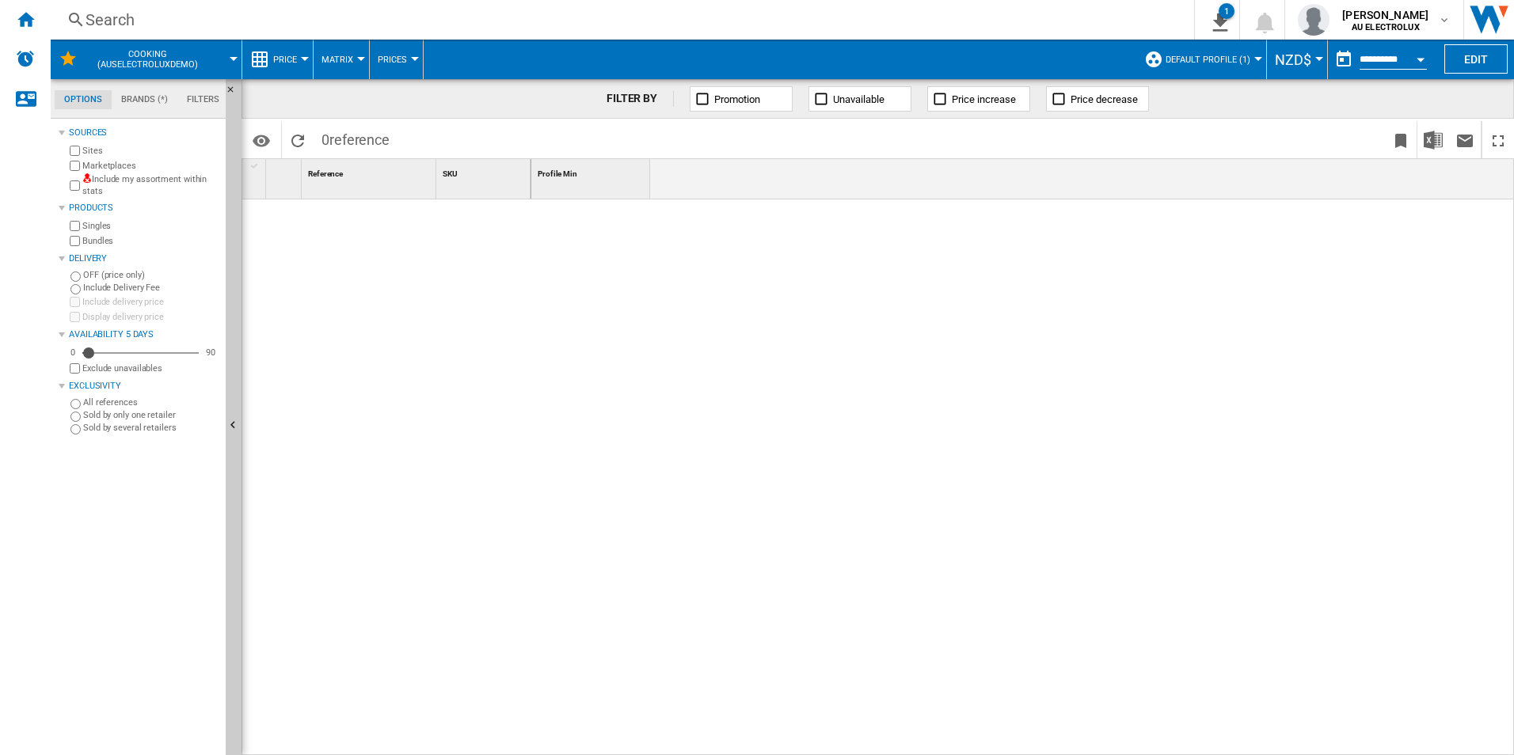
click at [1263, 56] on md-menu "Default profile (1) Default profile (1) TOUS (1) NZ Retailers (12) Edit "Defaul…" at bounding box center [1201, 60] width 131 height 40
click at [1255, 59] on div at bounding box center [1258, 59] width 8 height 4
click at [1220, 150] on md-radio-button "NZ Retailers (12)" at bounding box center [1226, 147] width 139 height 15
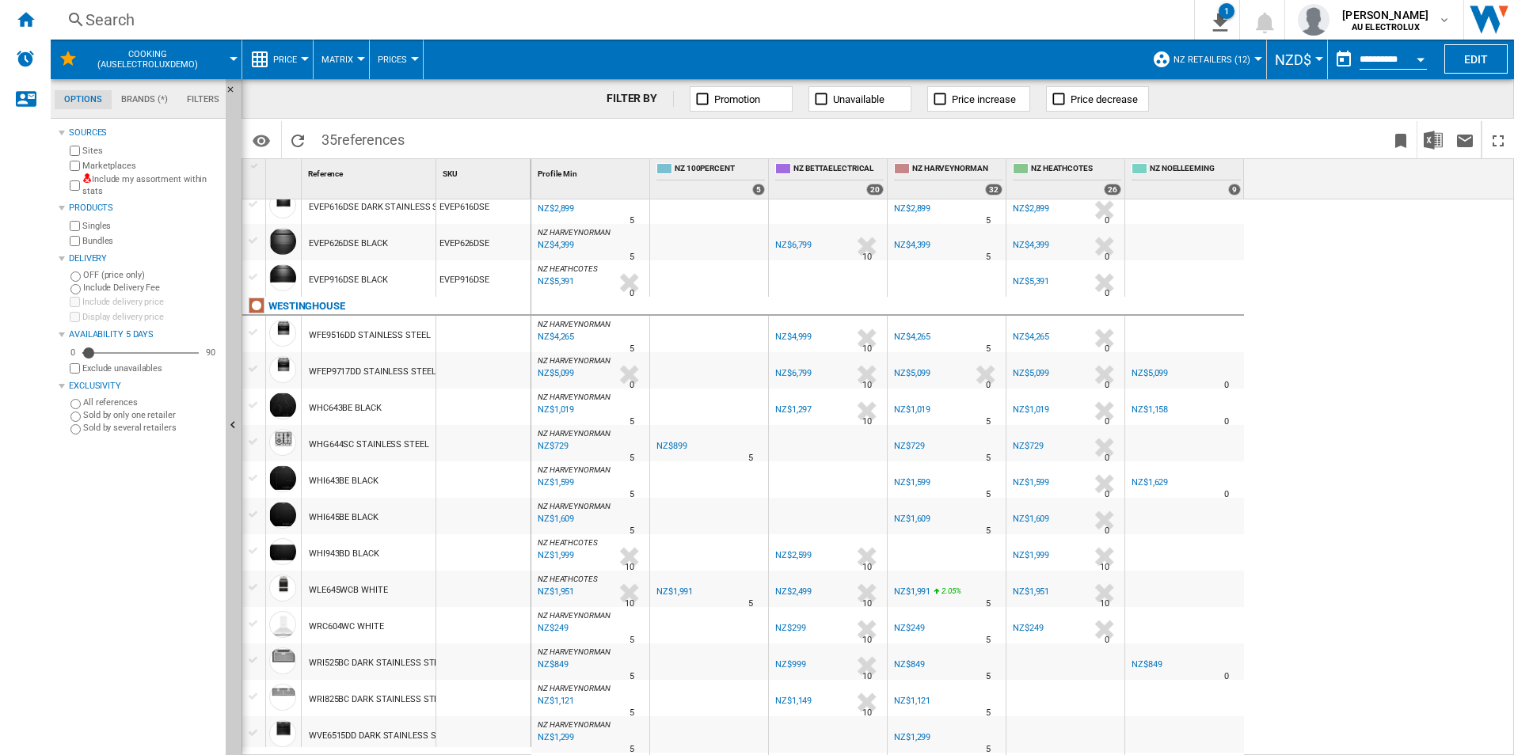
scroll to position [774, 0]
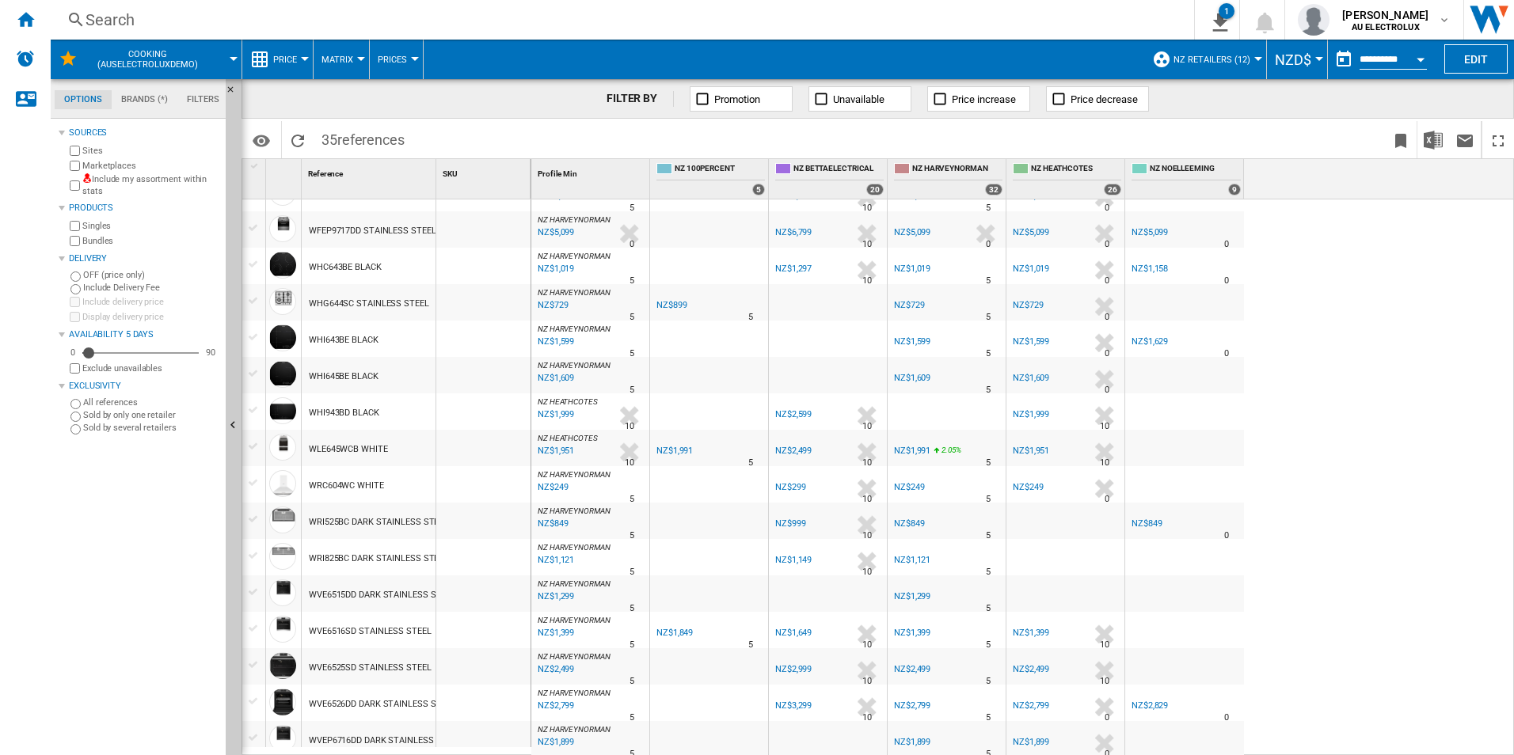
click at [353, 59] on button "Matrix" at bounding box center [341, 60] width 40 height 40
click at [353, 59] on md-backdrop at bounding box center [757, 377] width 1514 height 755
click at [149, 100] on md-tab-item "Brands (*)" at bounding box center [145, 99] width 66 height 19
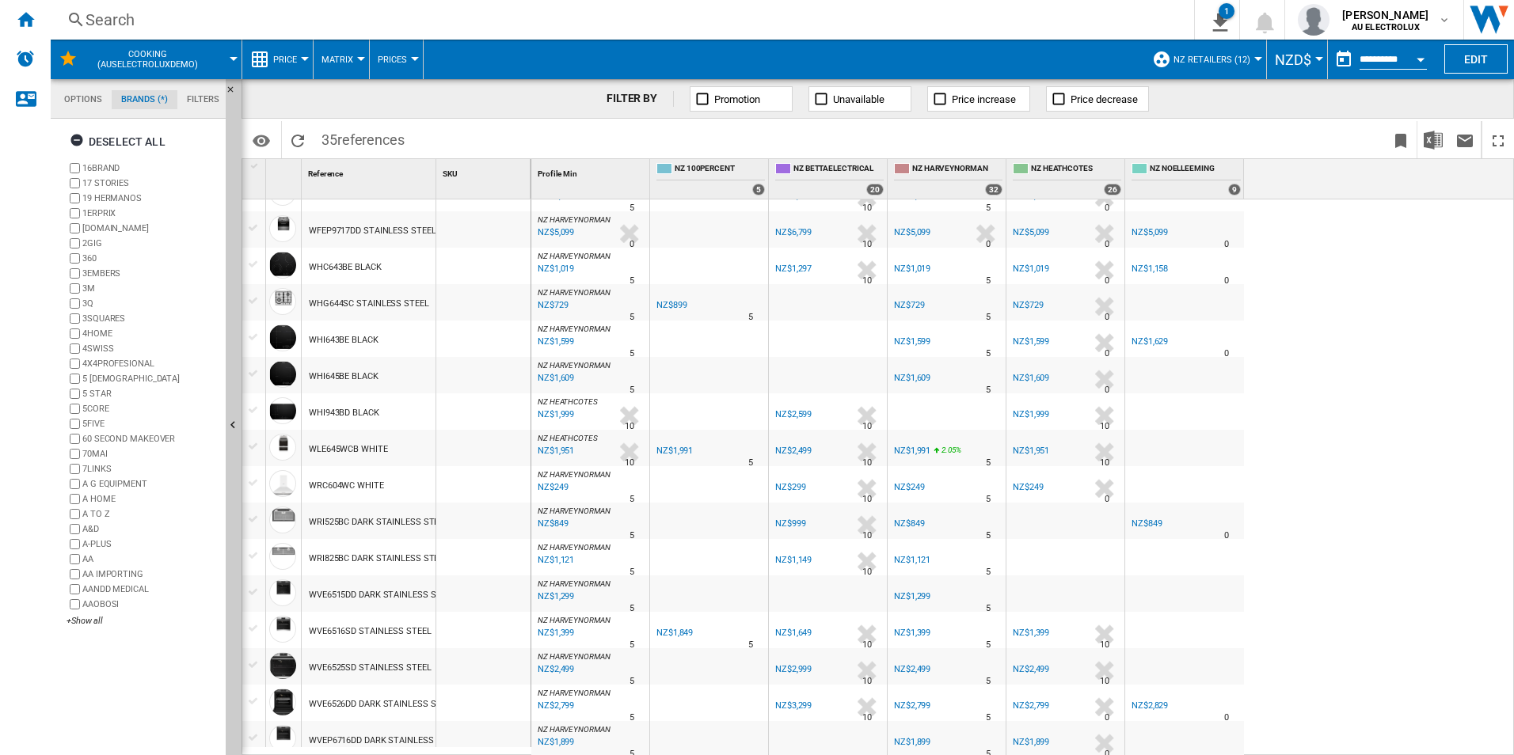
scroll to position [61, 0]
click at [204, 97] on md-tab-item "Filters" at bounding box center [202, 99] width 51 height 19
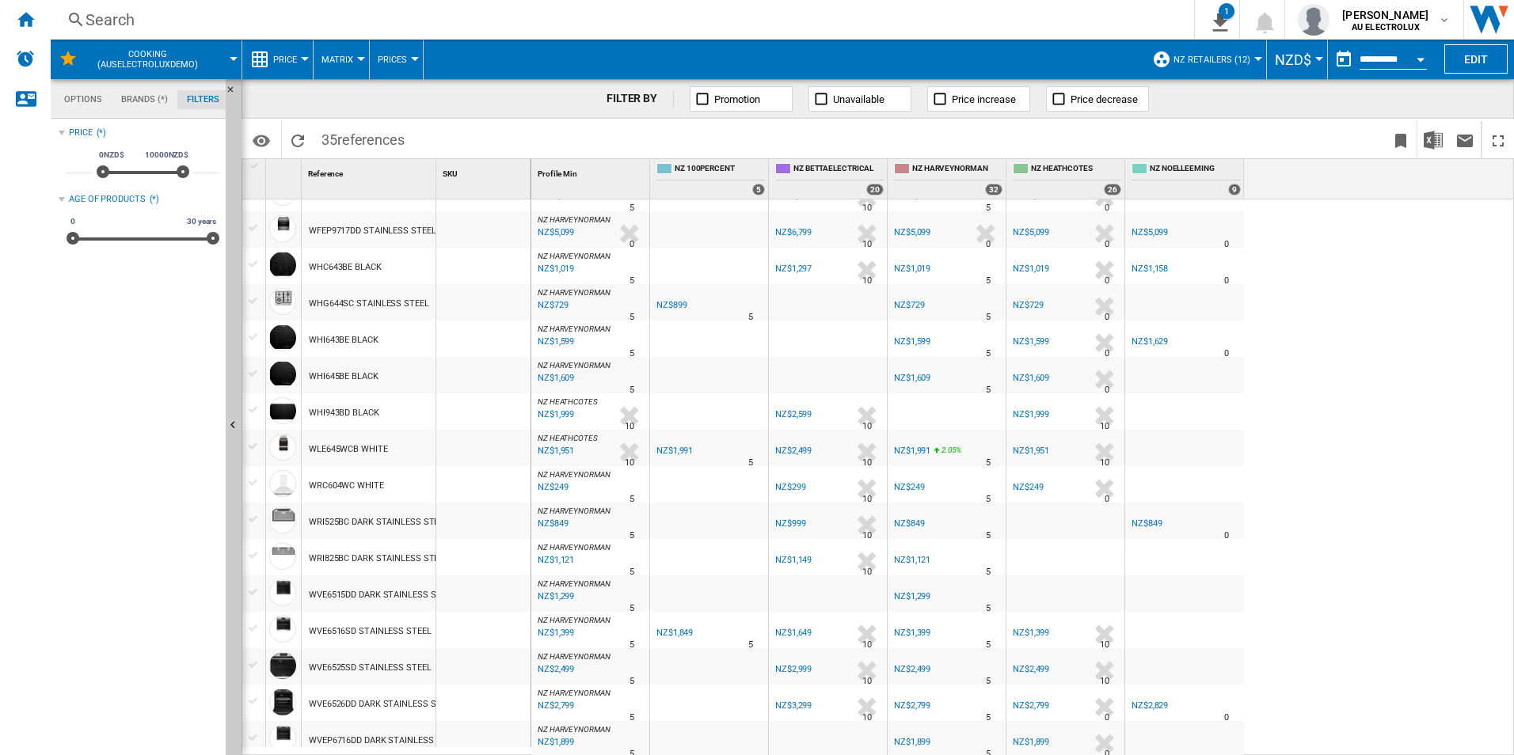
scroll to position [103, 0]
click at [71, 96] on md-tab-item "Options" at bounding box center [83, 99] width 57 height 19
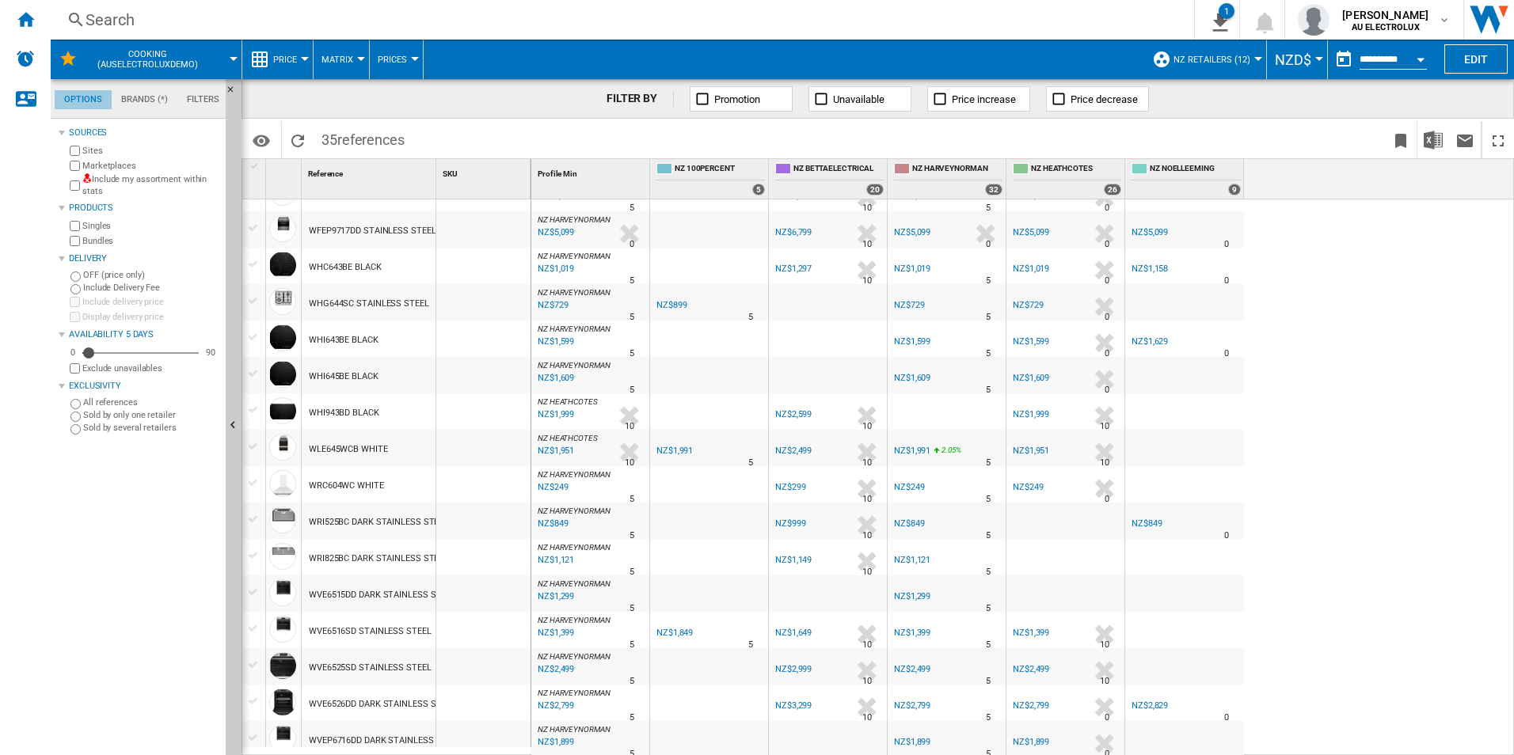
scroll to position [19, 0]
click at [355, 52] on button "Matrix" at bounding box center [341, 60] width 40 height 40
click at [355, 52] on md-backdrop at bounding box center [757, 377] width 1514 height 755
click at [414, 58] on div at bounding box center [415, 59] width 8 height 4
click at [414, 58] on md-backdrop at bounding box center [757, 377] width 1514 height 755
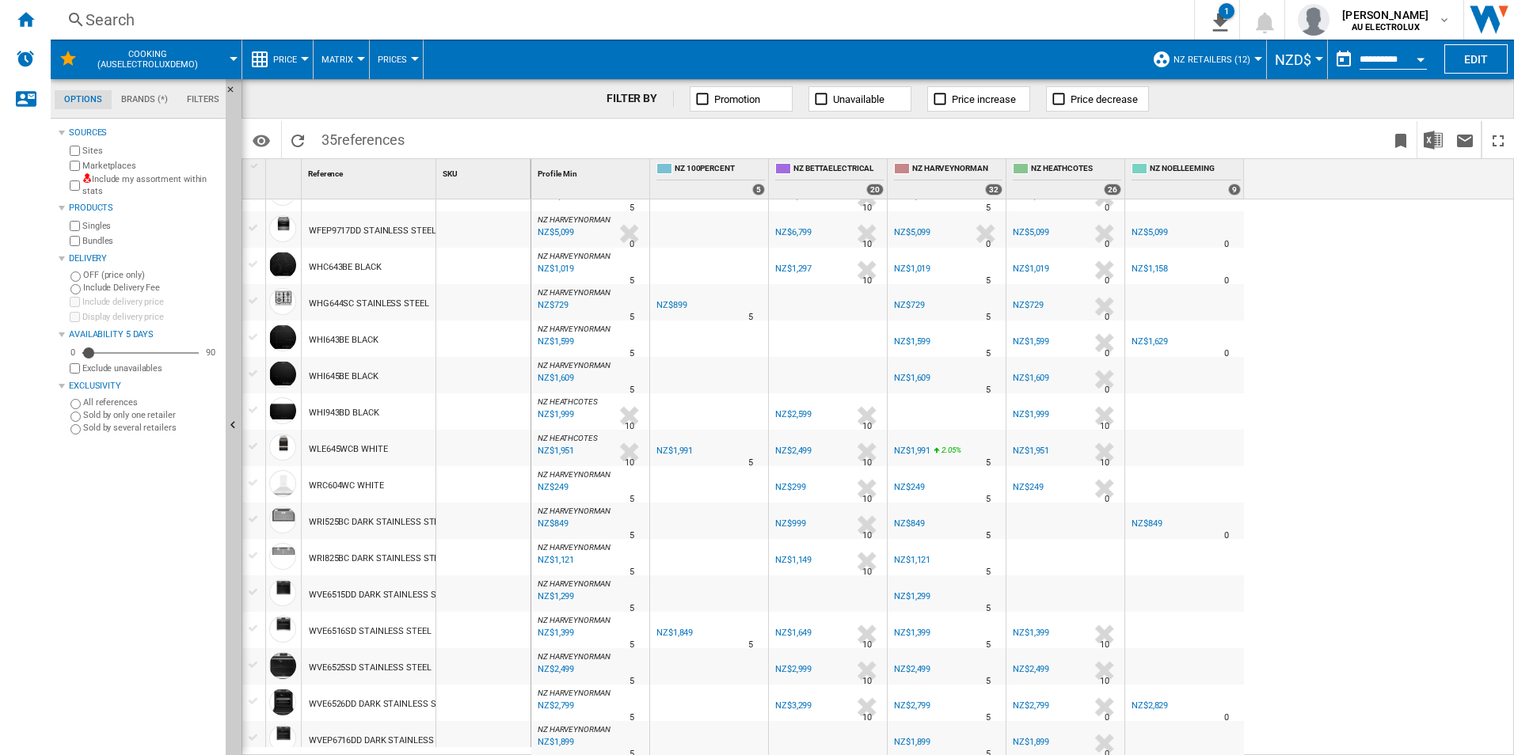
click at [302, 60] on div at bounding box center [305, 59] width 8 height 4
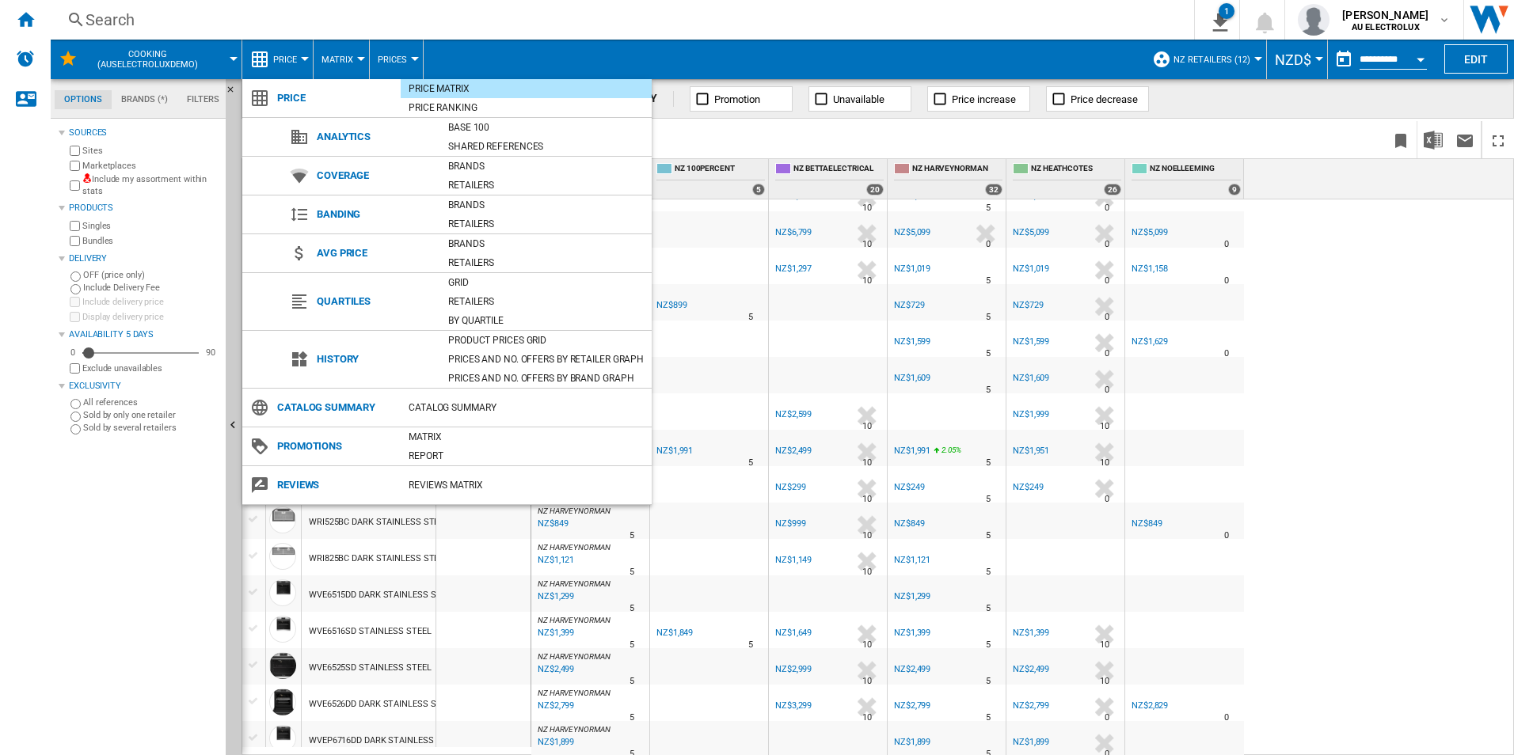
click at [302, 60] on md-backdrop at bounding box center [757, 377] width 1514 height 755
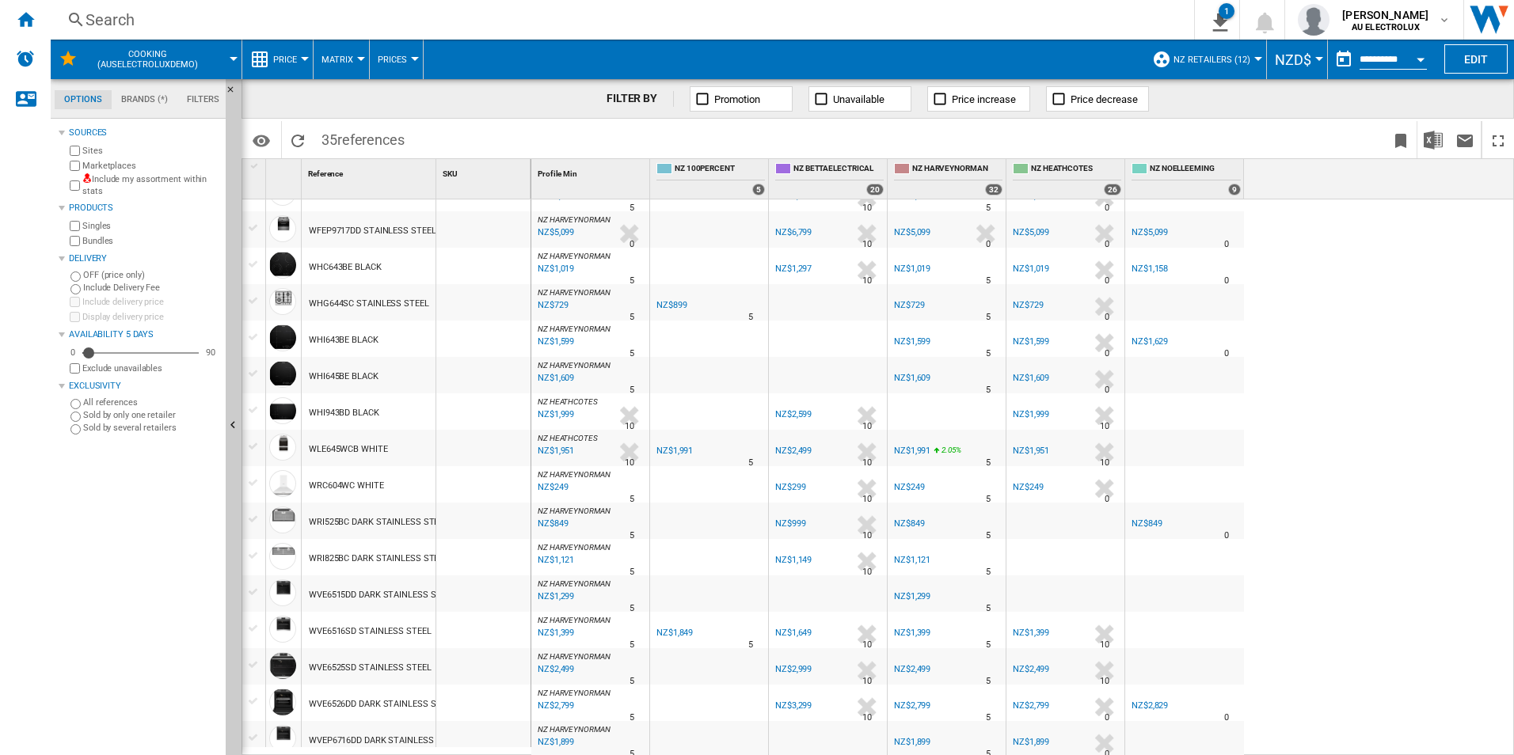
click at [1404, 386] on div "NZ HARVEYNORMAN : NZ [PERSON_NAME] -1.0 % NZ$1,918 % N/A 5 NZ HARVEYNORMAN : NZ…" at bounding box center [1022, 478] width 983 height 557
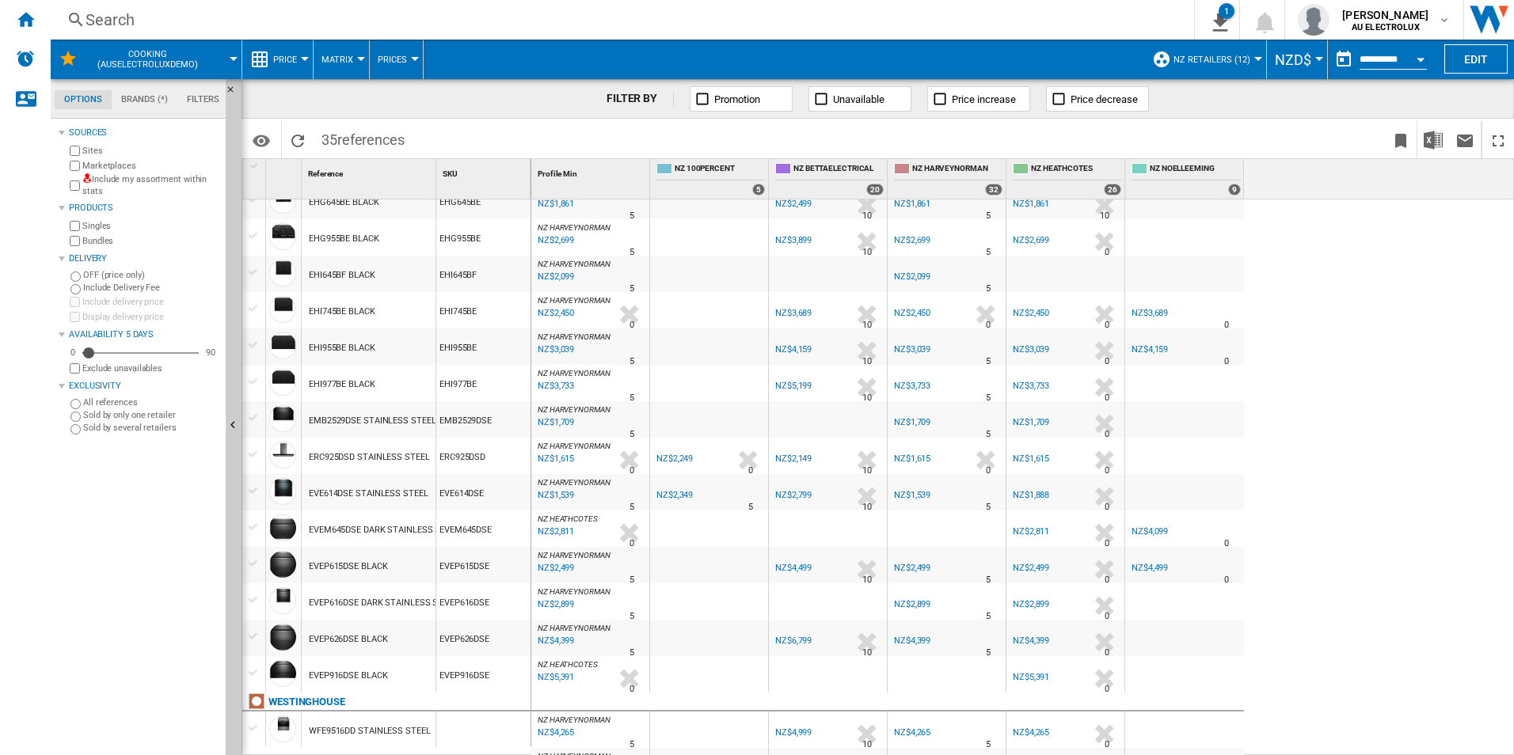
scroll to position [0, 0]
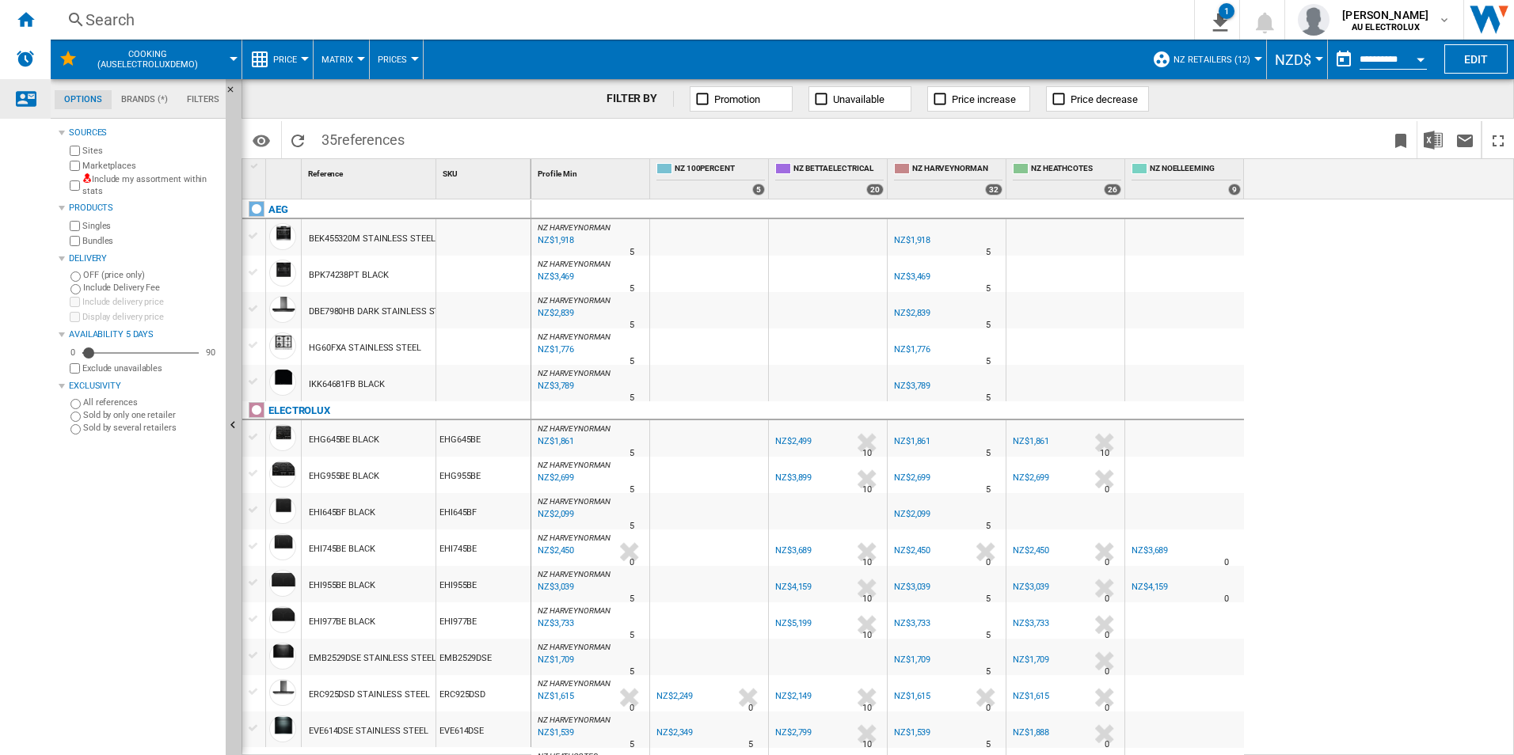
drag, startPoint x: 31, startPoint y: 19, endPoint x: 41, endPoint y: 86, distance: 68.1
click at [31, 20] on ng-md-icon "Home" at bounding box center [25, 19] width 19 height 19
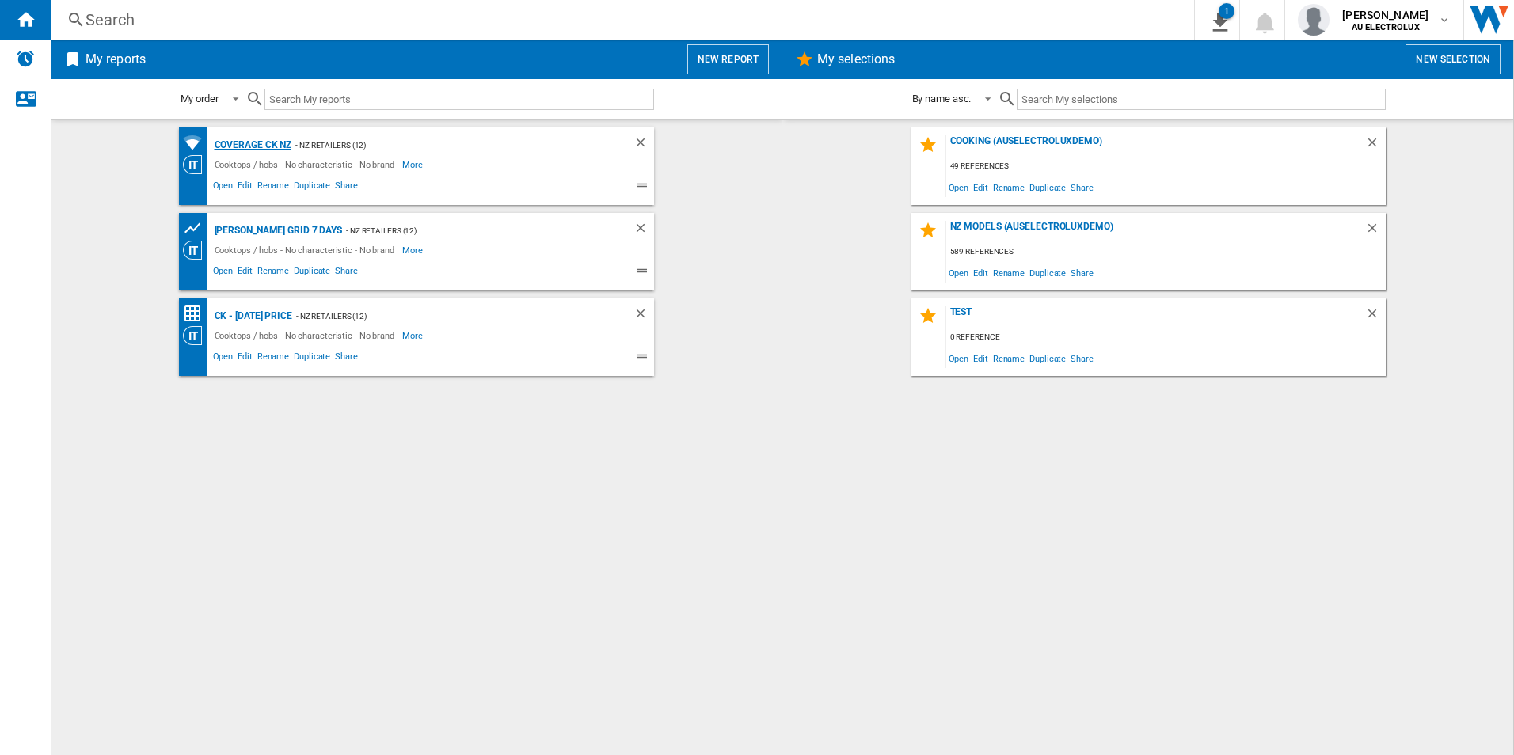
click at [257, 146] on div "Coverage CK NZ" at bounding box center [252, 145] width 82 height 20
click at [247, 139] on div "Coverage CK NZ" at bounding box center [252, 145] width 82 height 20
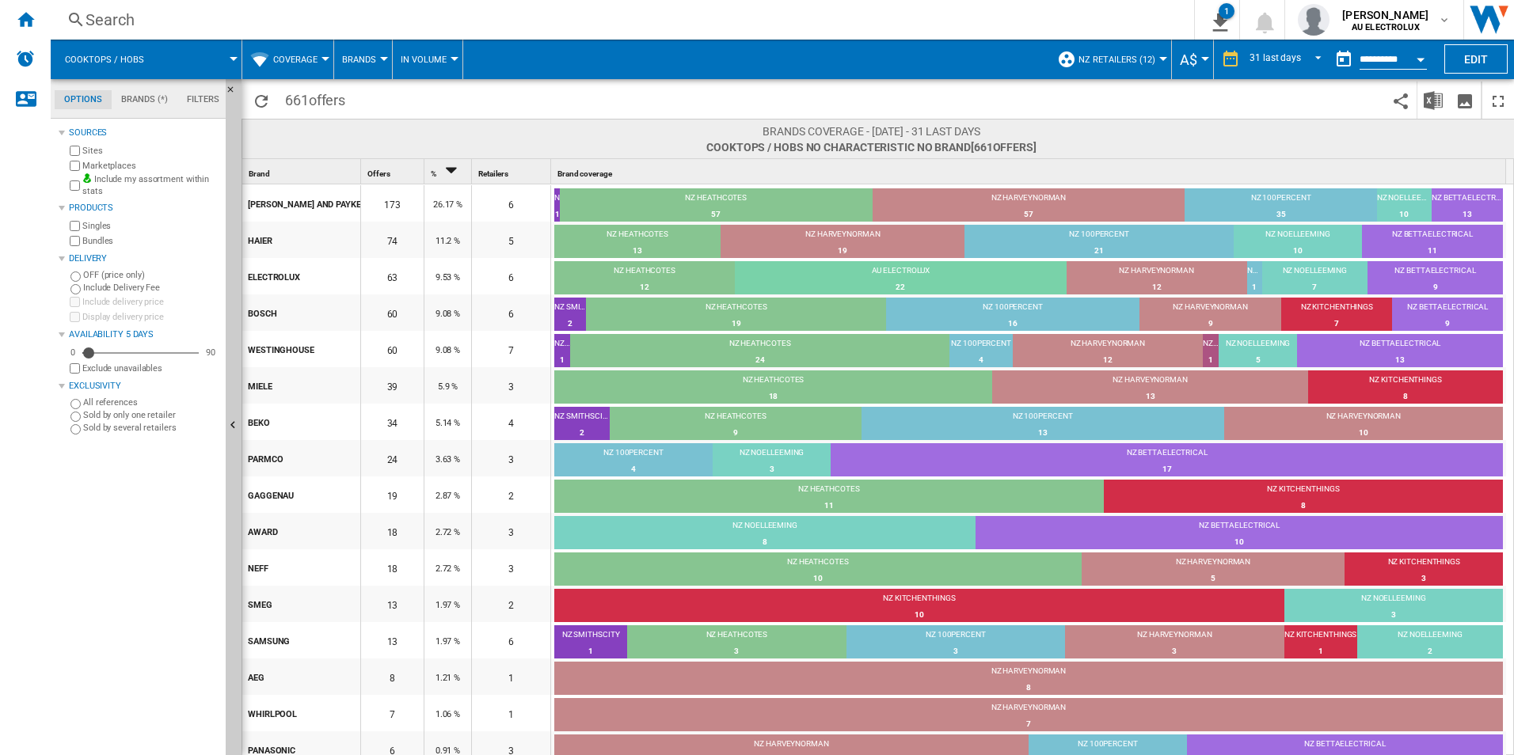
click at [233, 58] on div at bounding box center [234, 59] width 8 height 4
